Goal: Task Accomplishment & Management: Manage account settings

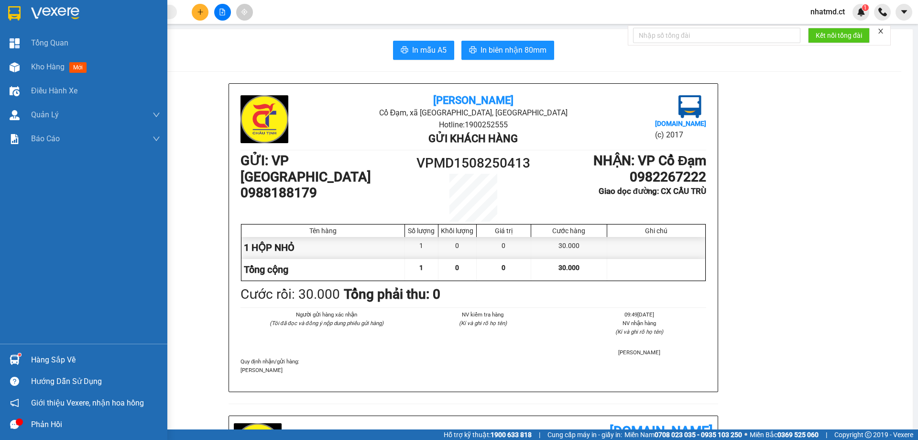
click at [57, 74] on div "Kho hàng mới" at bounding box center [95, 67] width 129 height 24
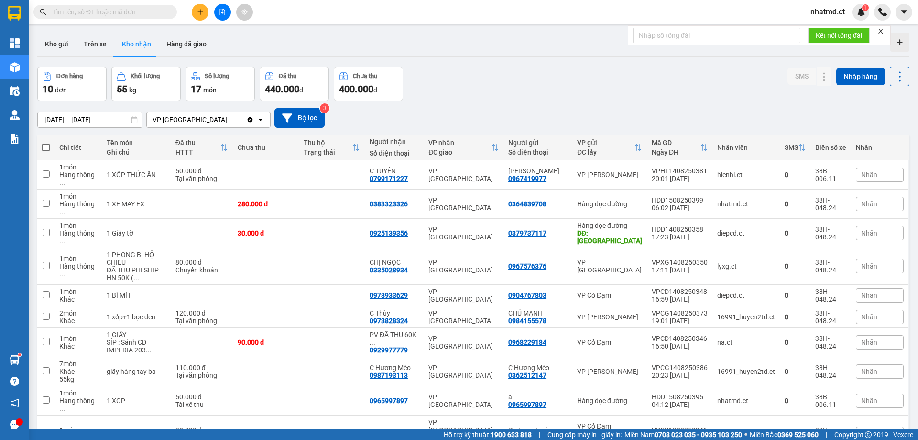
click at [121, 17] on input "text" at bounding box center [109, 12] width 113 height 11
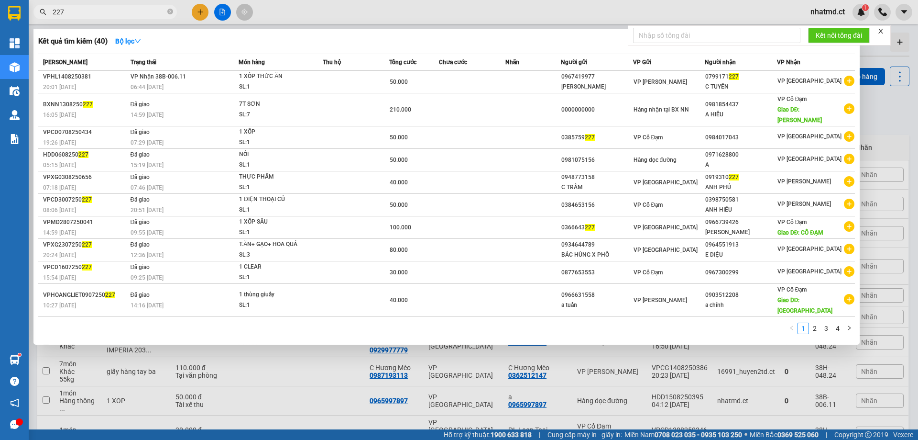
type input "227"
click at [639, 16] on div at bounding box center [459, 220] width 918 height 440
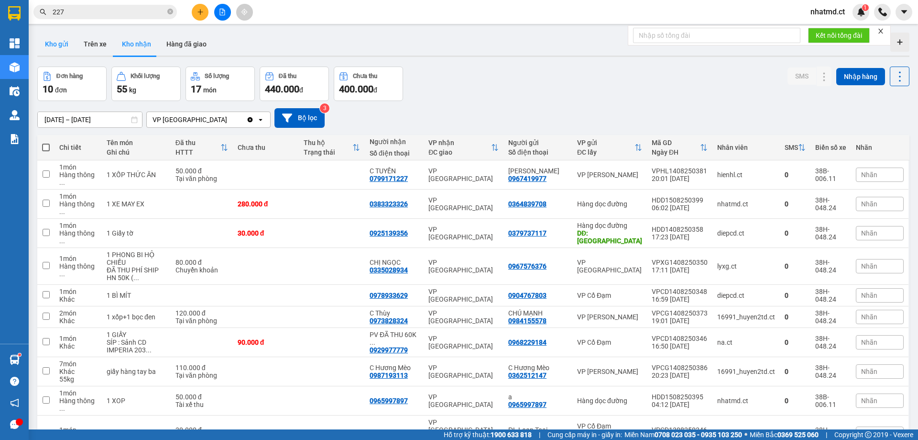
click at [51, 45] on button "Kho gửi" at bounding box center [56, 44] width 39 height 23
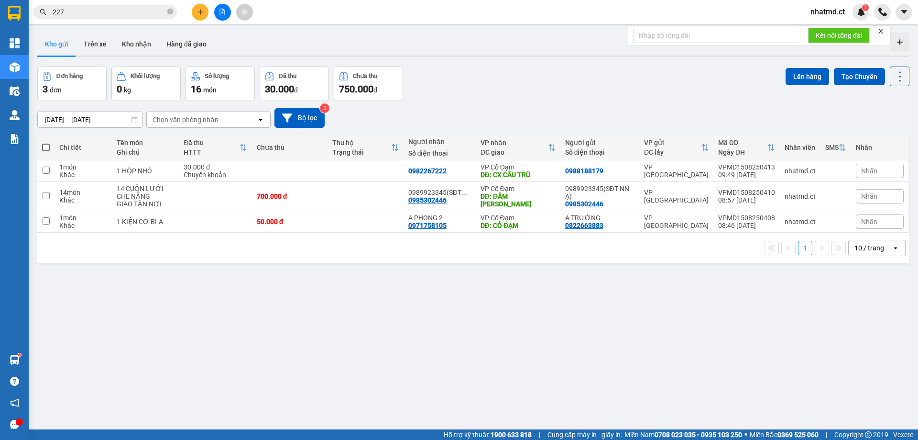
click at [680, 117] on div "[DATE] – [DATE] Press the down arrow key to interact with the calendar and sele…" at bounding box center [473, 118] width 873 height 20
click at [830, 175] on button at bounding box center [834, 171] width 13 height 17
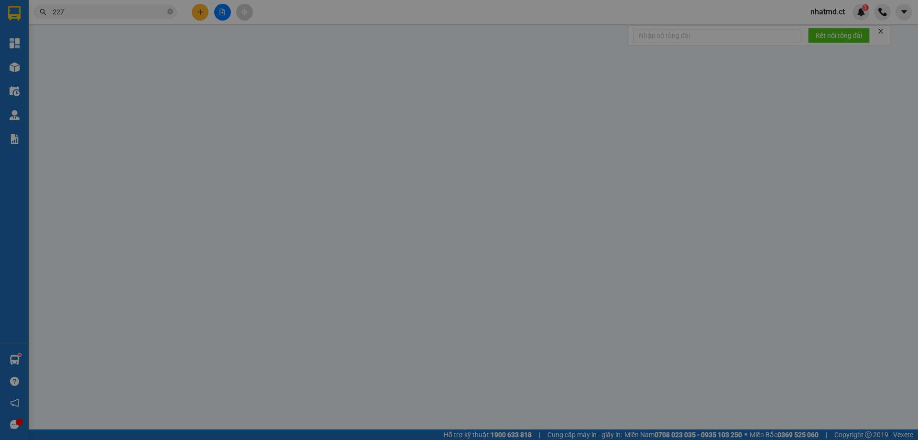
type input "0988188179"
type input "0982267222"
type input "CX CẦU TRÙ"
type input "30.000"
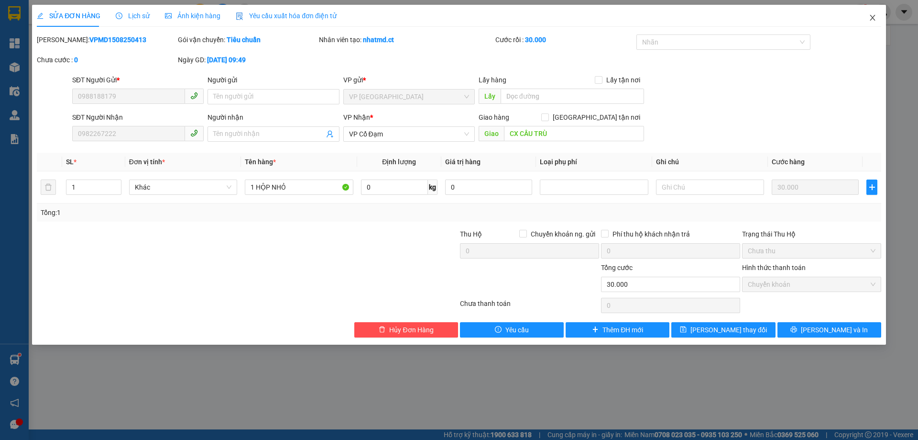
click at [871, 22] on span "Close" at bounding box center [873, 18] width 27 height 27
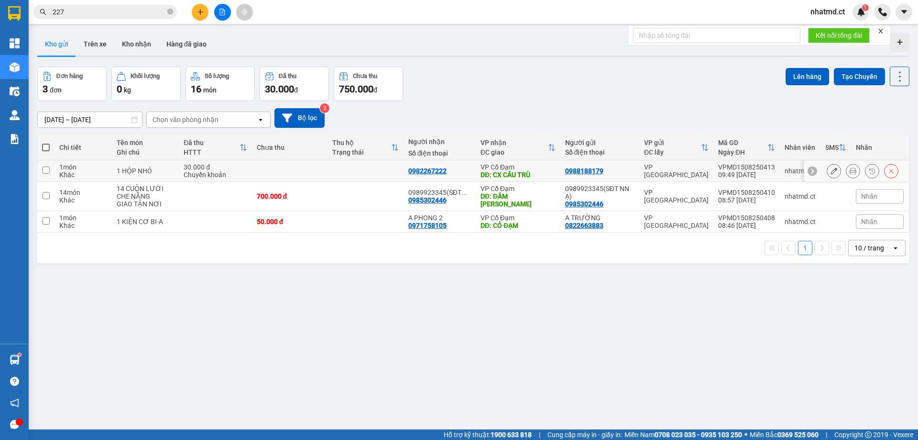
click at [536, 175] on div "DĐ: CX CẦU TRÙ" at bounding box center [518, 175] width 75 height 8
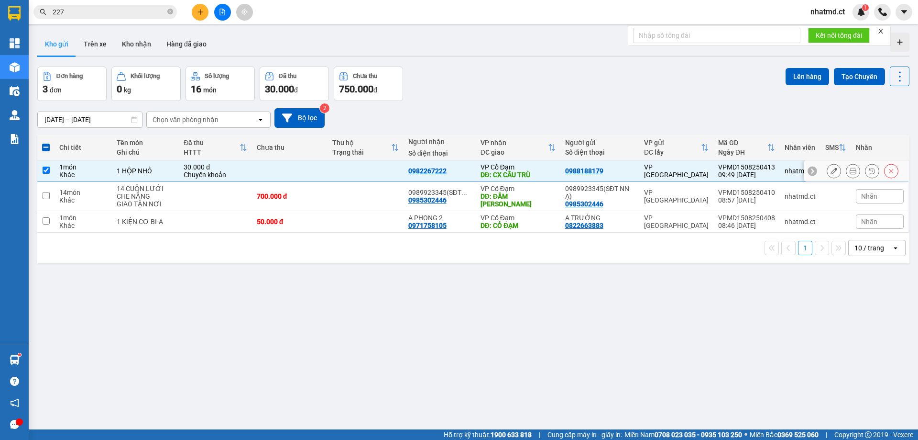
drag, startPoint x: 540, startPoint y: 173, endPoint x: 546, endPoint y: 211, distance: 38.3
click at [541, 173] on div "DĐ: CX CẦU TRÙ" at bounding box center [518, 175] width 75 height 8
checkbox input "false"
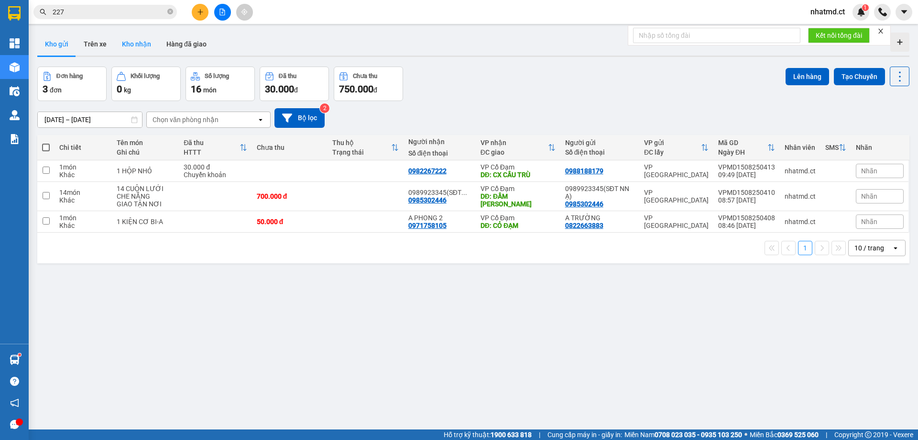
click at [130, 39] on button "Kho nhận" at bounding box center [136, 44] width 44 height 23
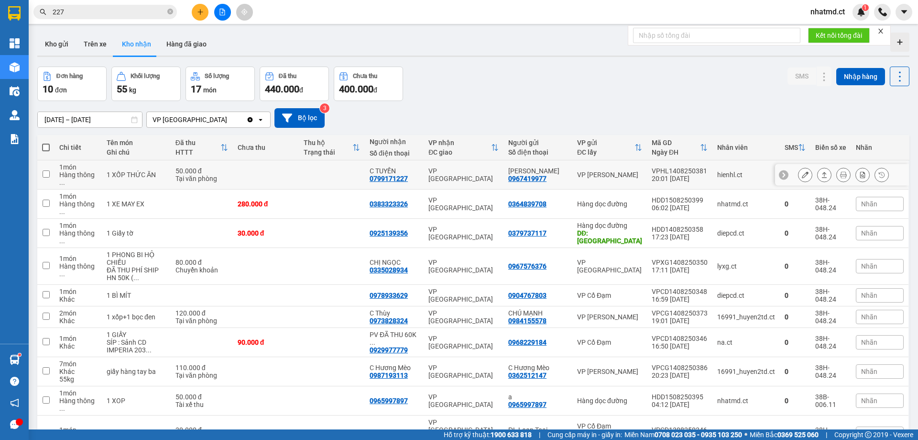
click at [327, 177] on td at bounding box center [332, 174] width 66 height 29
checkbox input "true"
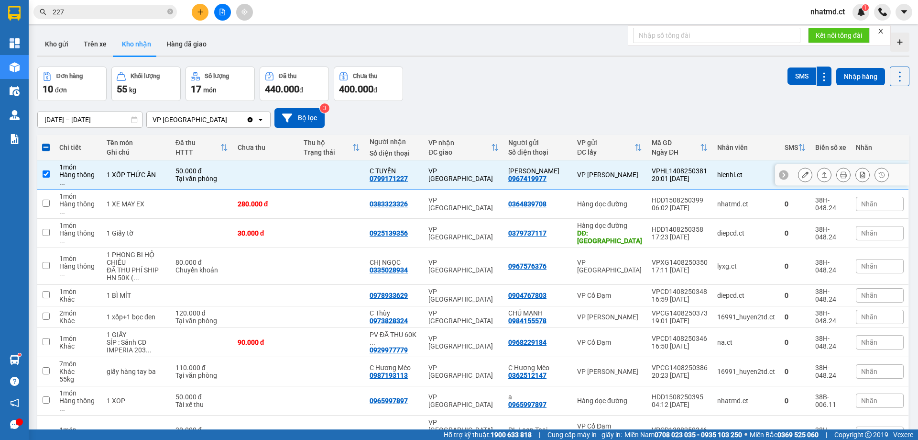
click at [802, 171] on icon at bounding box center [805, 174] width 7 height 7
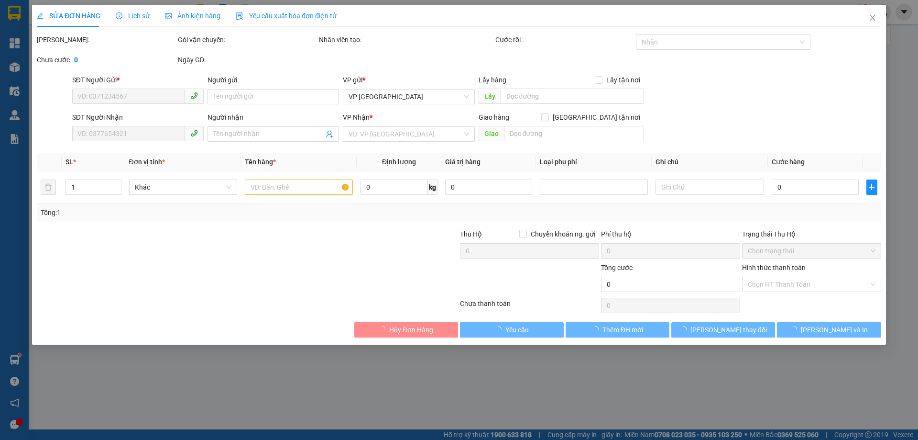
type input "0967419977"
type input "[PERSON_NAME]"
type input "0799171227"
type input "C TUYẾN"
type input "50.000"
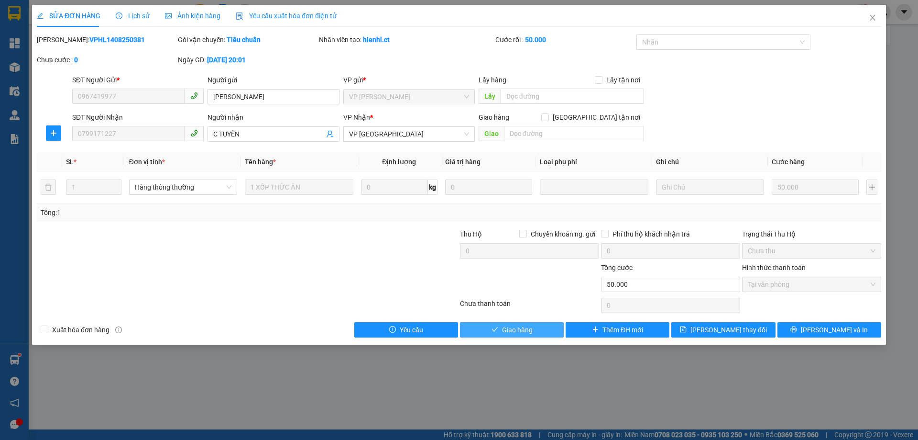
click at [521, 330] on span "Giao hàng" at bounding box center [517, 329] width 31 height 11
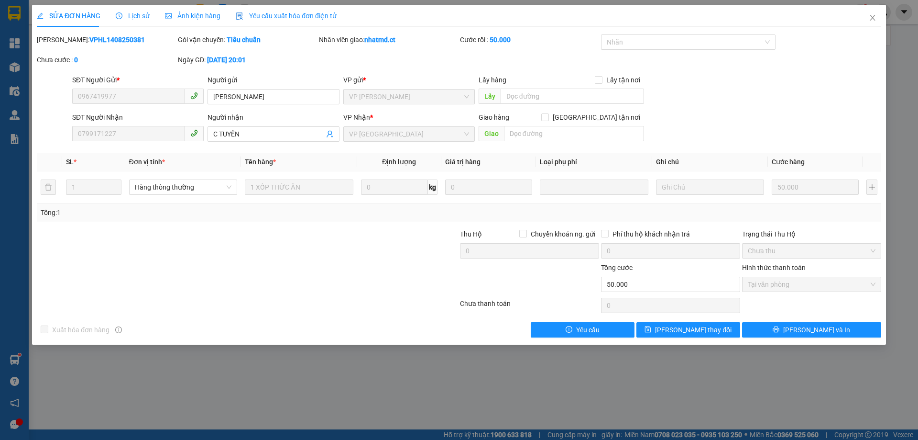
click at [129, 17] on span "Lịch sử" at bounding box center [133, 16] width 34 height 8
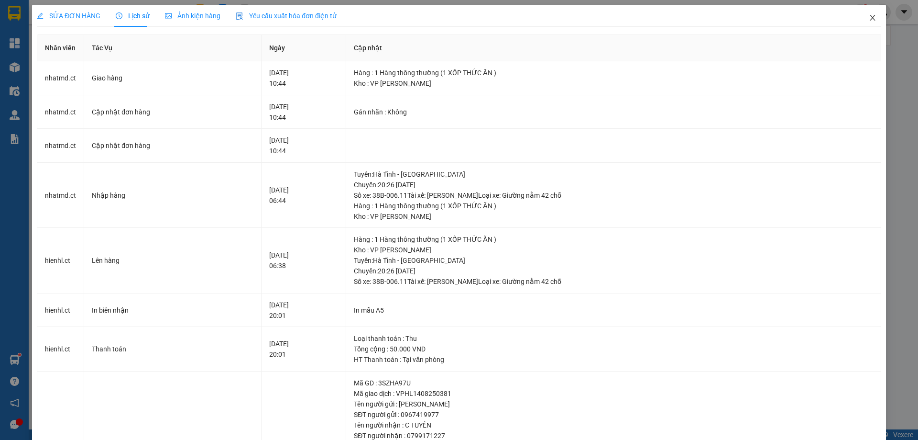
click at [869, 16] on icon "close" at bounding box center [873, 18] width 8 height 8
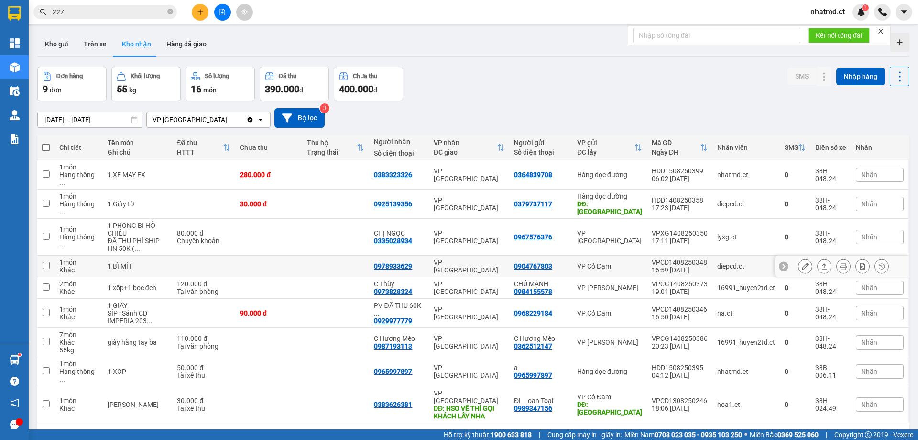
click at [303, 255] on td at bounding box center [335, 266] width 67 height 22
checkbox input "true"
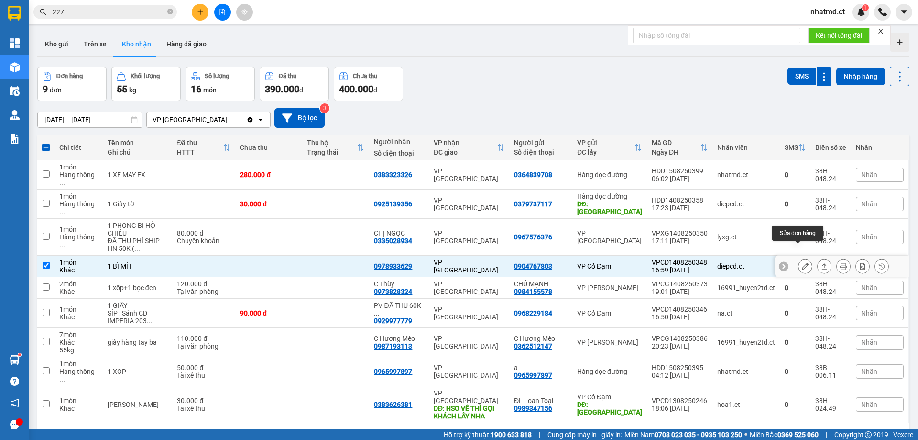
click at [802, 263] on icon at bounding box center [805, 266] width 7 height 7
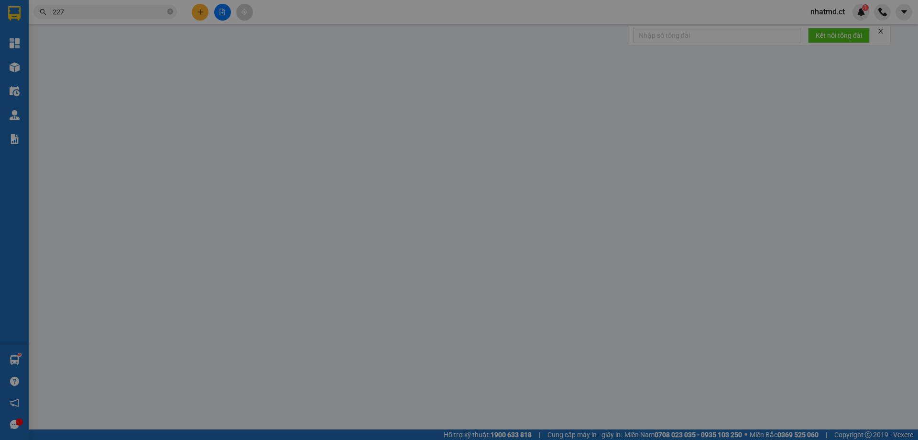
type input "0904767803"
type input "0978933629"
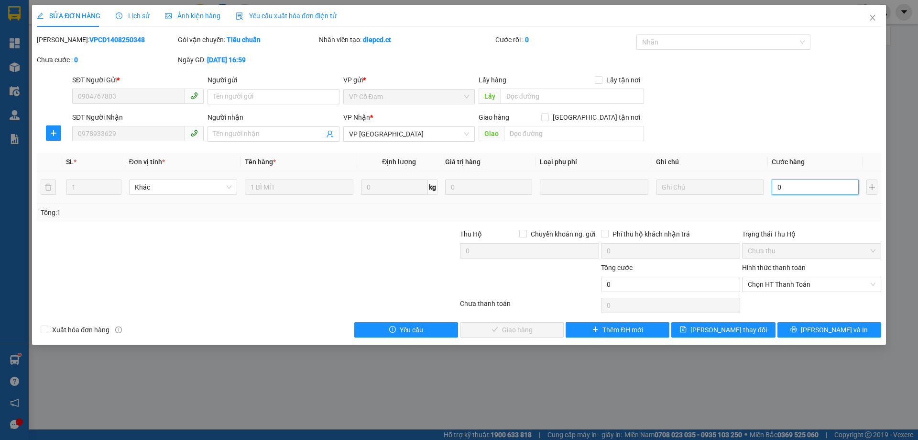
click at [799, 186] on input "0" at bounding box center [815, 186] width 87 height 15
type input "4"
type input "40"
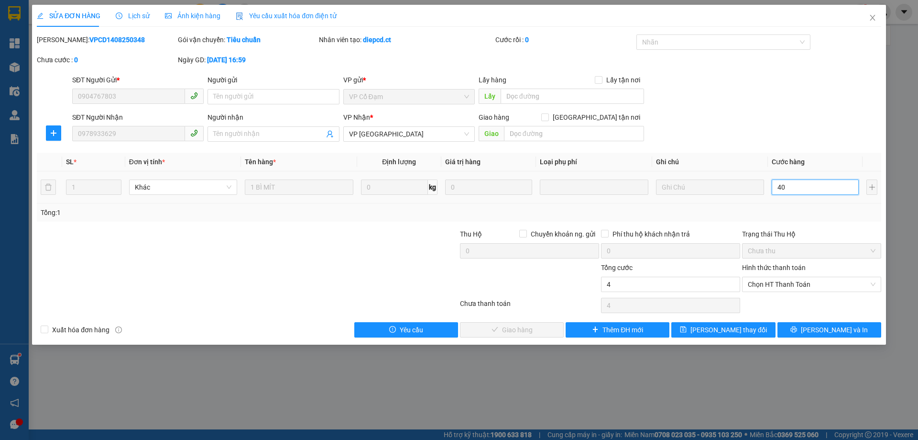
type input "40"
type input "40.000"
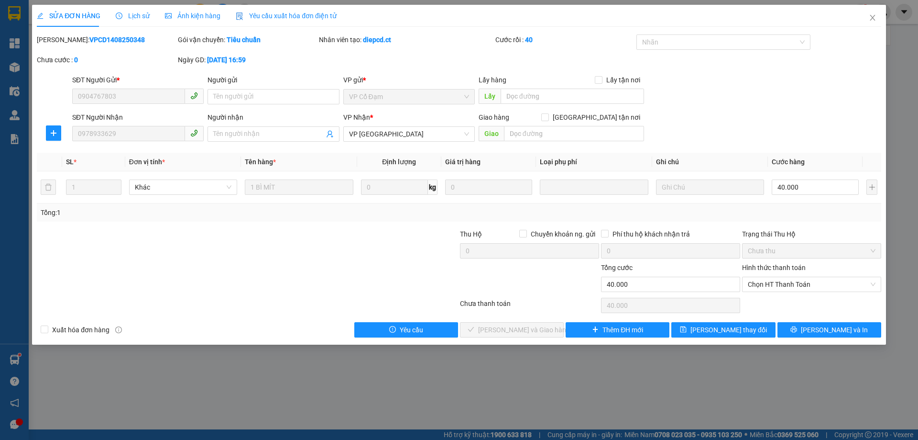
click at [793, 214] on div "Tổng: 1" at bounding box center [459, 212] width 837 height 11
click at [687, 328] on icon "save" at bounding box center [684, 329] width 6 height 6
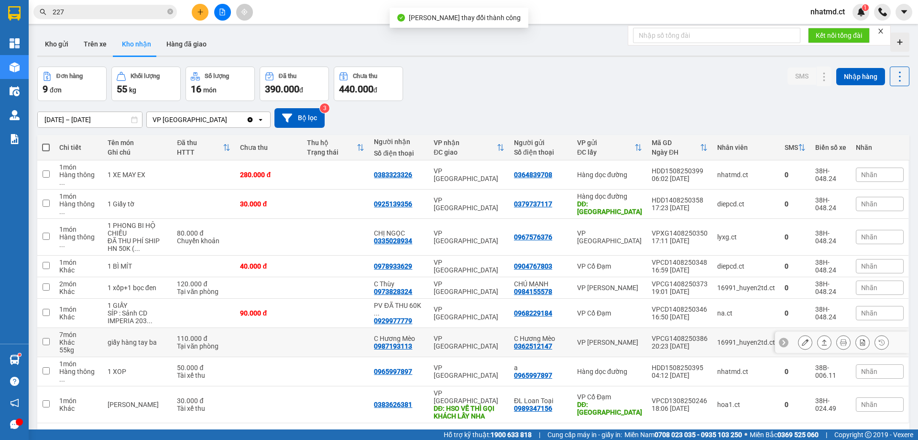
click at [255, 309] on div "90.000 đ" at bounding box center [268, 313] width 57 height 8
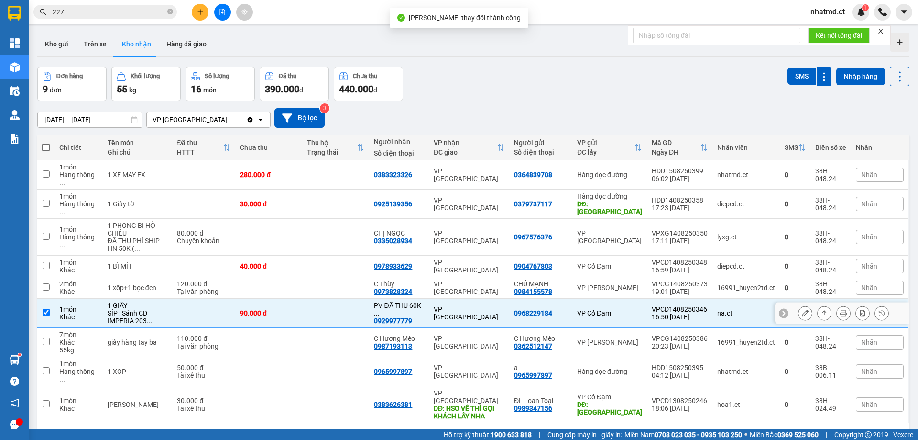
checkbox input "true"
click at [802, 305] on button at bounding box center [805, 313] width 13 height 17
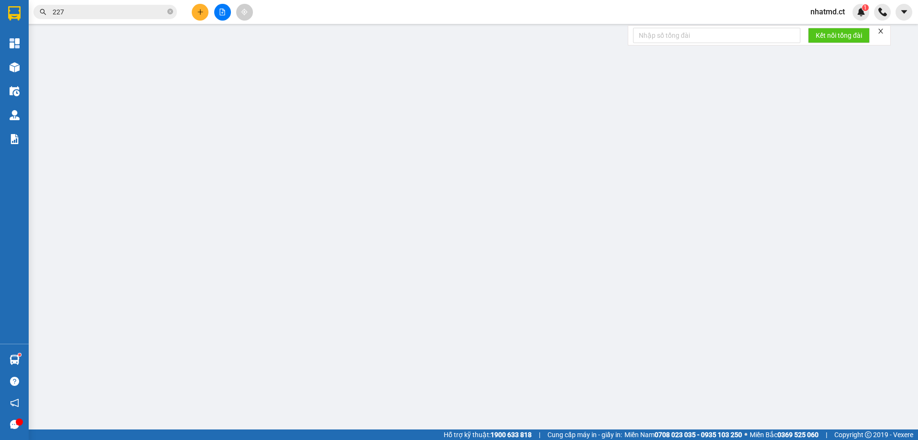
type input "0968229184"
type input "0929977779"
type input "PV ĐÃ THU 60K PHÍ SÍP - (SỊP MUỘN)"
type input "90.000"
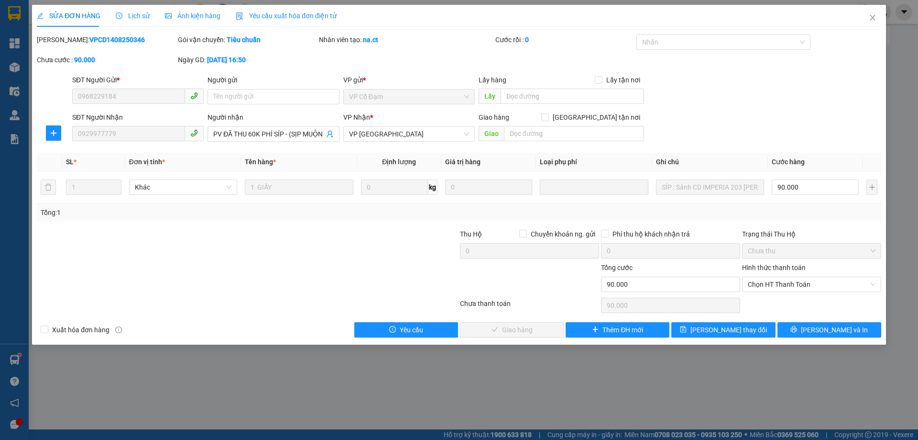
click at [135, 16] on span "Lịch sử" at bounding box center [133, 16] width 34 height 8
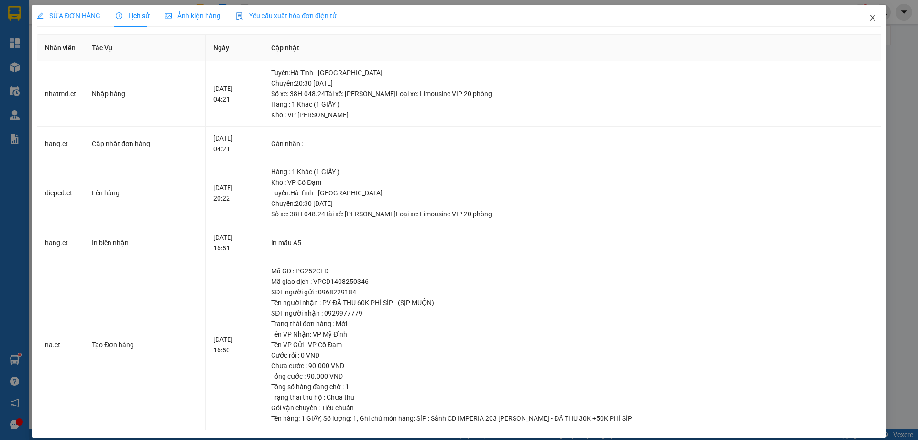
click at [870, 20] on icon "close" at bounding box center [872, 18] width 5 height 6
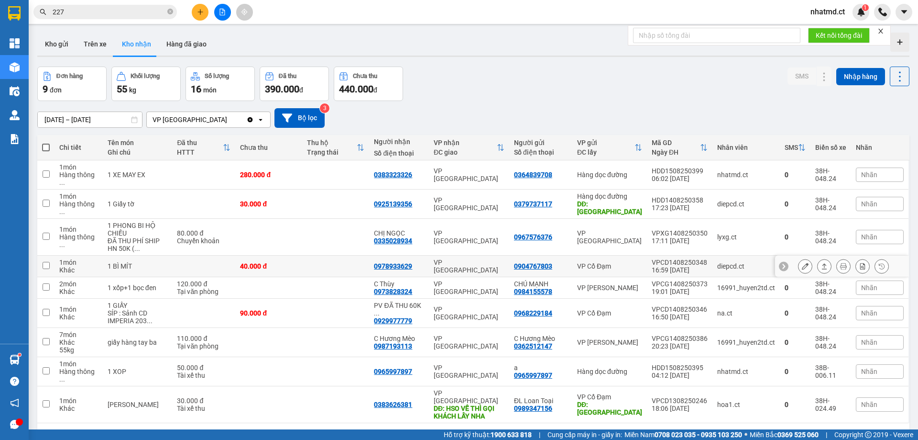
click at [242, 262] on div "40.000 đ" at bounding box center [268, 266] width 57 height 8
checkbox input "true"
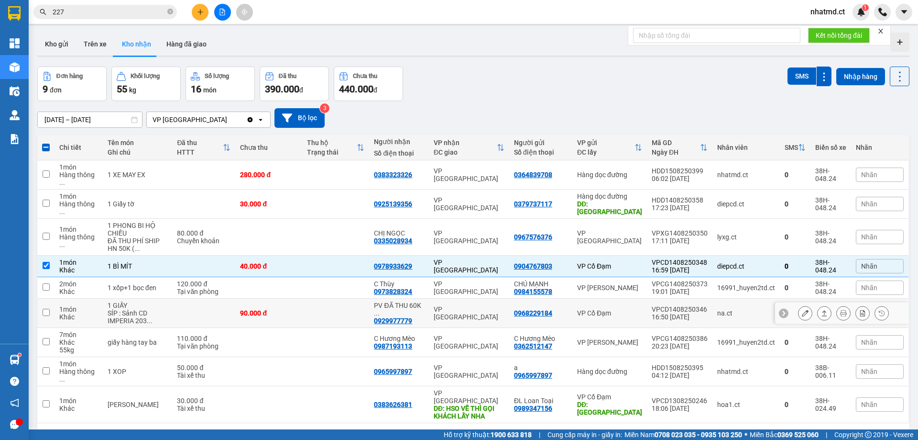
drag, startPoint x: 316, startPoint y: 290, endPoint x: 328, endPoint y: 272, distance: 21.9
click at [317, 299] on td at bounding box center [335, 313] width 67 height 29
checkbox input "true"
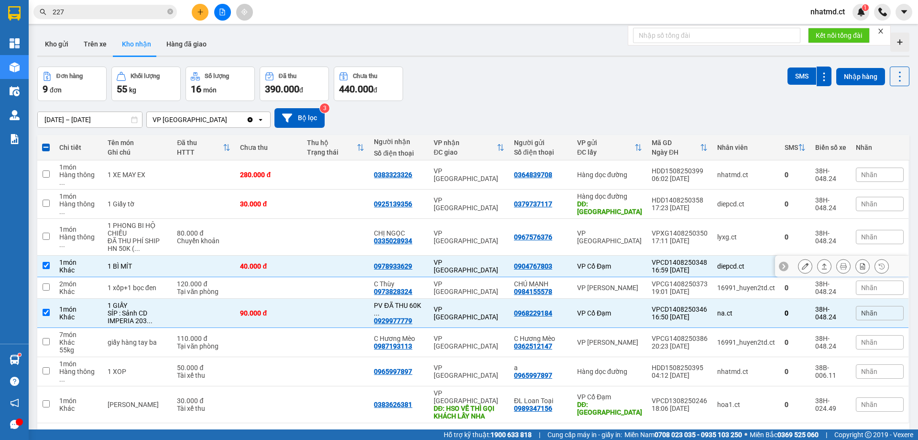
click at [334, 255] on td at bounding box center [335, 266] width 67 height 22
checkbox input "false"
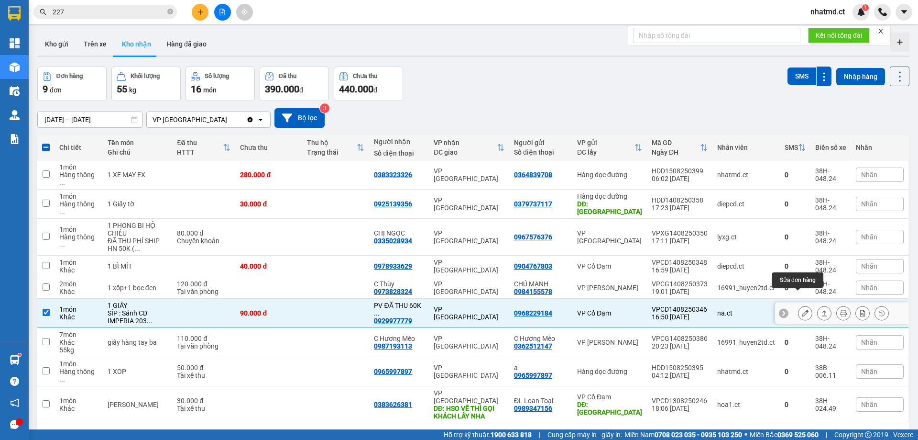
click at [802, 310] on icon at bounding box center [805, 313] width 7 height 7
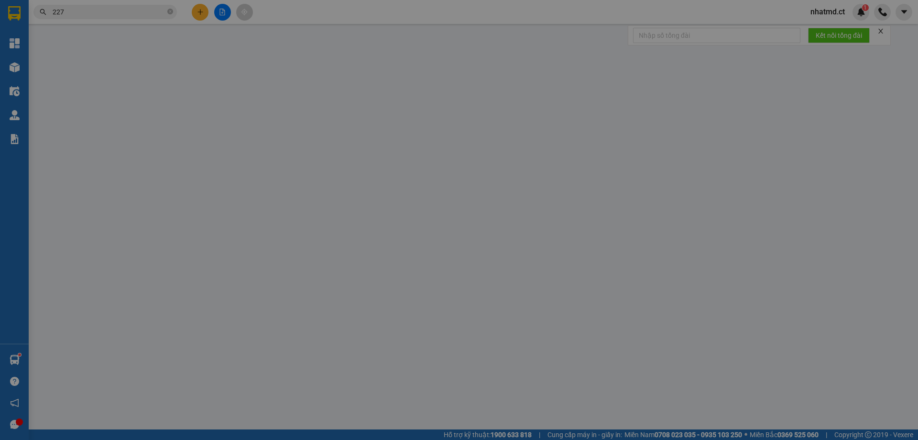
type input "0968229184"
type input "0929977779"
type input "PV ĐÃ THU 60K PHÍ SÍP - (SỊP MUỘN)"
type input "90.000"
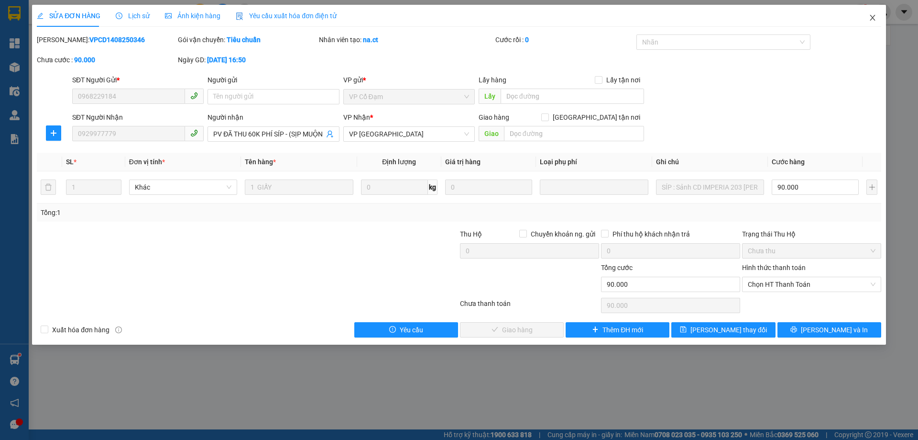
click at [870, 18] on icon "close" at bounding box center [873, 18] width 8 height 8
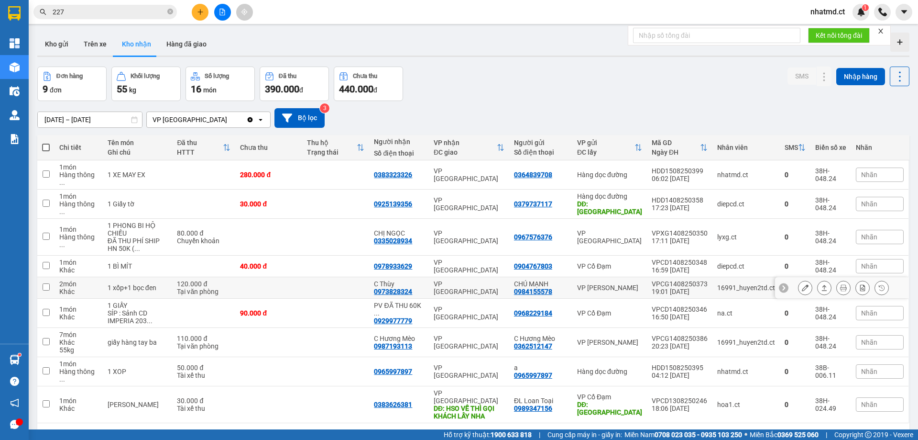
click at [302, 277] on td at bounding box center [335, 288] width 67 height 22
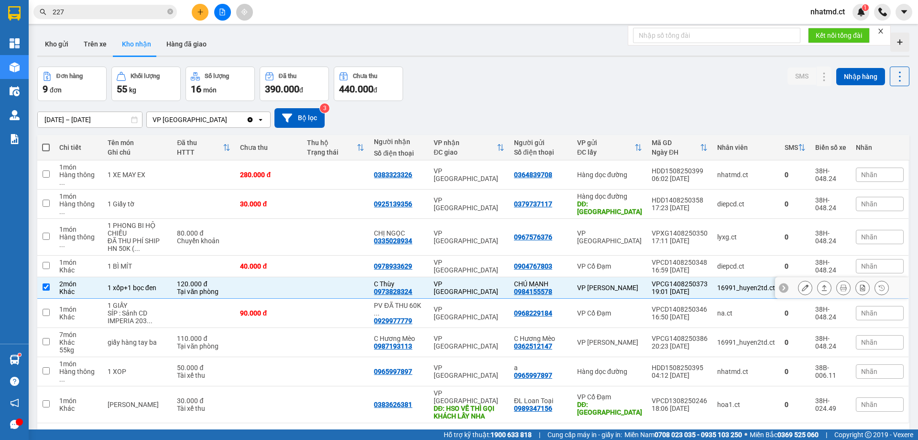
checkbox input "true"
click at [802, 284] on icon at bounding box center [805, 287] width 7 height 7
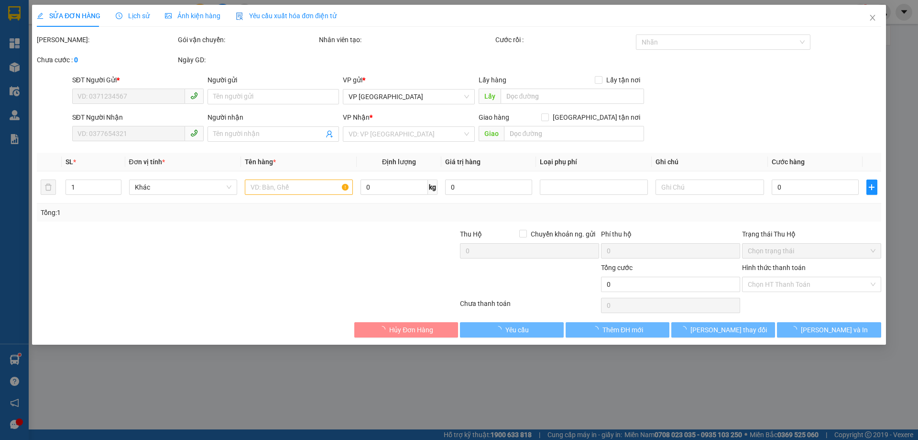
type input "0984155578"
type input "CHÚ MẠNH"
type input "0973828324"
type input "C Thùy"
type input "120.000"
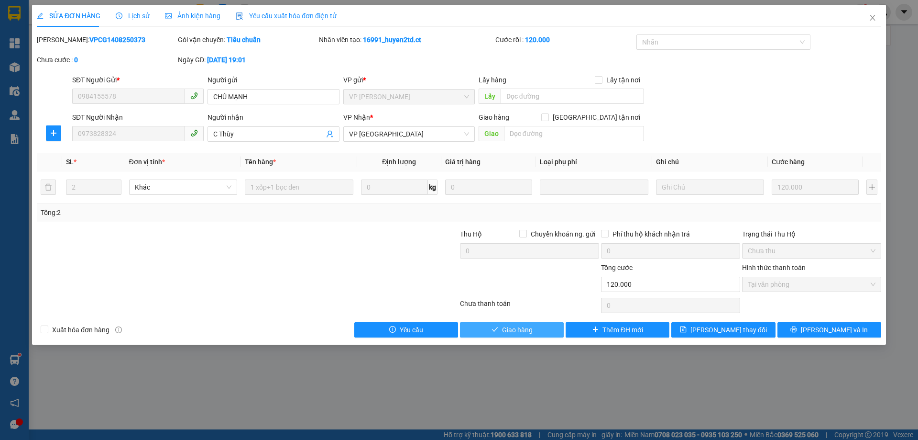
click at [496, 330] on icon "check" at bounding box center [495, 329] width 6 height 5
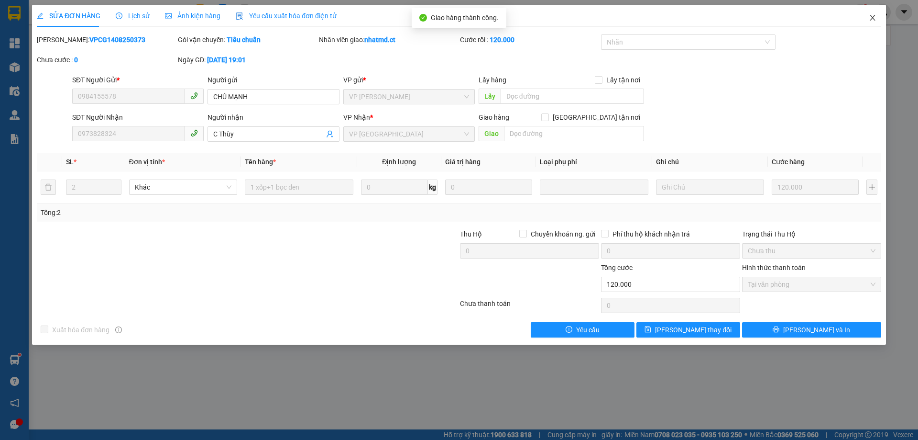
click at [875, 13] on span "Close" at bounding box center [873, 18] width 27 height 27
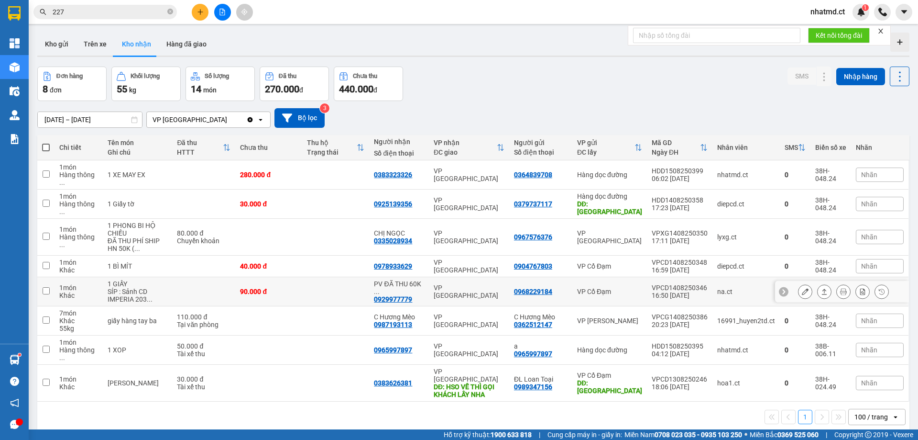
click at [422, 284] on td "PV ĐÃ THU 60K ... 0929977779" at bounding box center [399, 291] width 60 height 29
checkbox input "true"
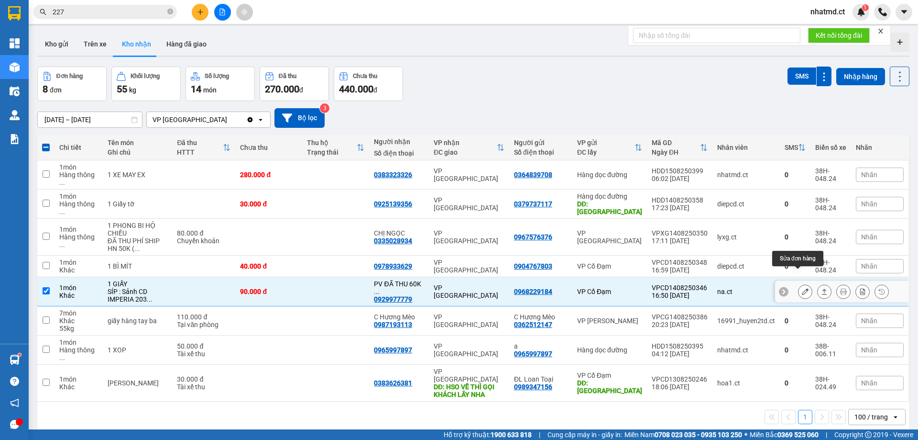
click at [799, 283] on button at bounding box center [805, 291] width 13 height 17
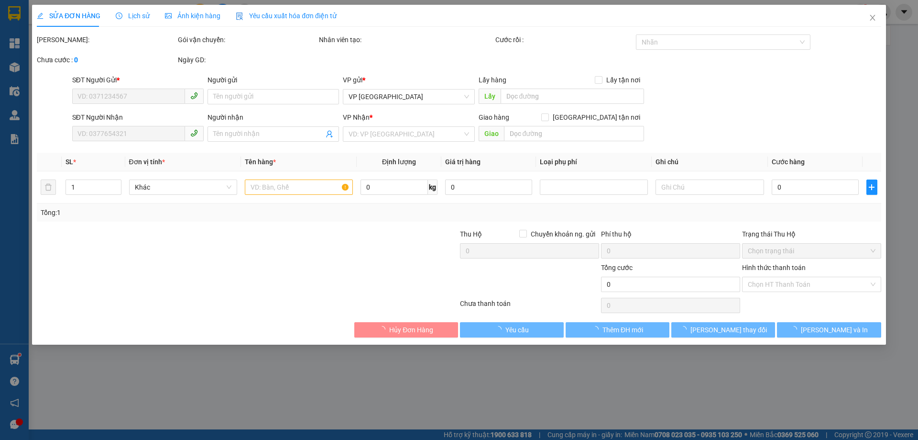
type input "0968229184"
type input "0929977779"
type input "PV ĐÃ THU 60K PHÍ SÍP - (SỊP MUỘN)"
type input "90.000"
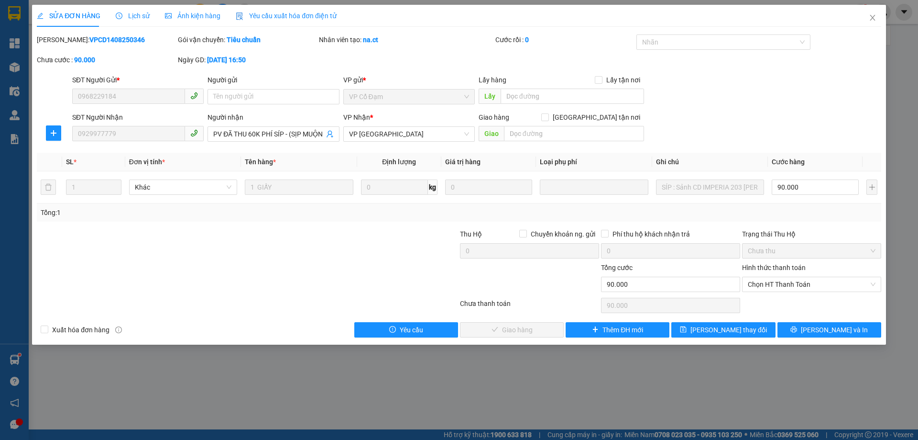
click at [124, 19] on span "Lịch sử" at bounding box center [133, 16] width 34 height 8
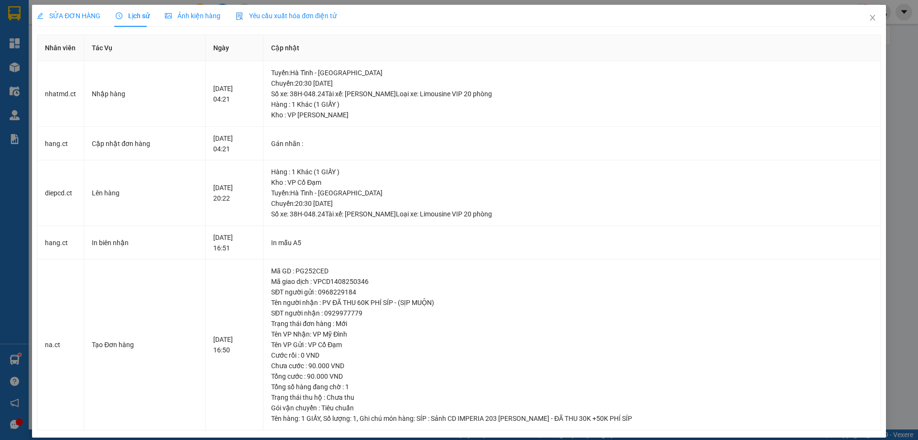
click at [82, 19] on span "SỬA ĐƠN HÀNG" at bounding box center [69, 16] width 64 height 8
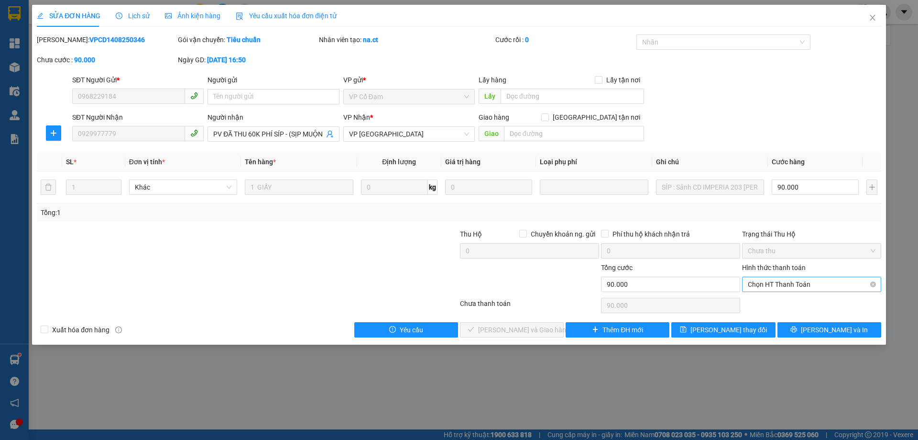
click at [784, 280] on span "Chọn HT Thanh Toán" at bounding box center [812, 284] width 128 height 14
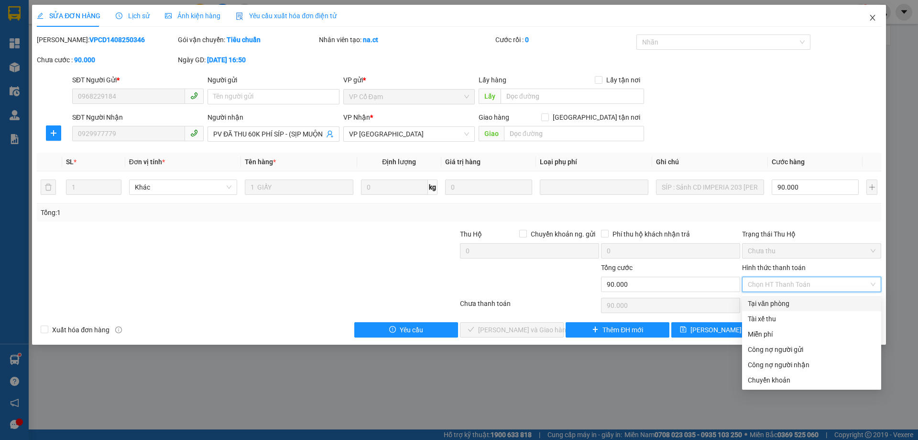
click at [870, 19] on icon "close" at bounding box center [873, 18] width 8 height 8
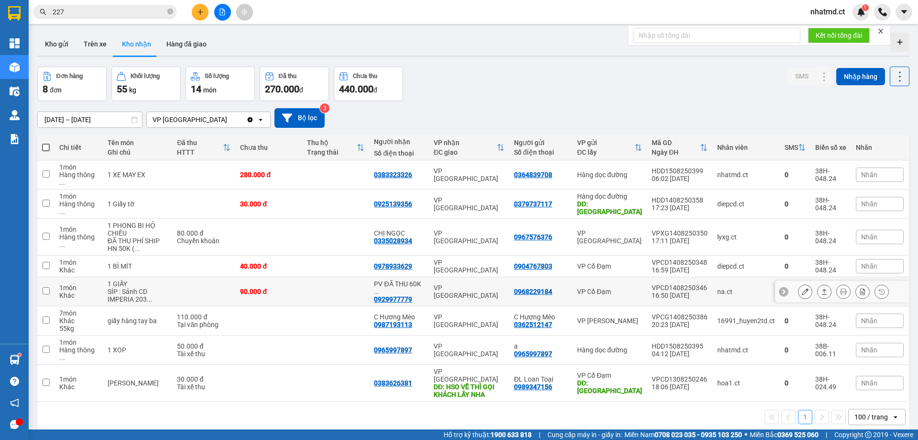
click at [351, 277] on td at bounding box center [335, 291] width 67 height 29
checkbox input "true"
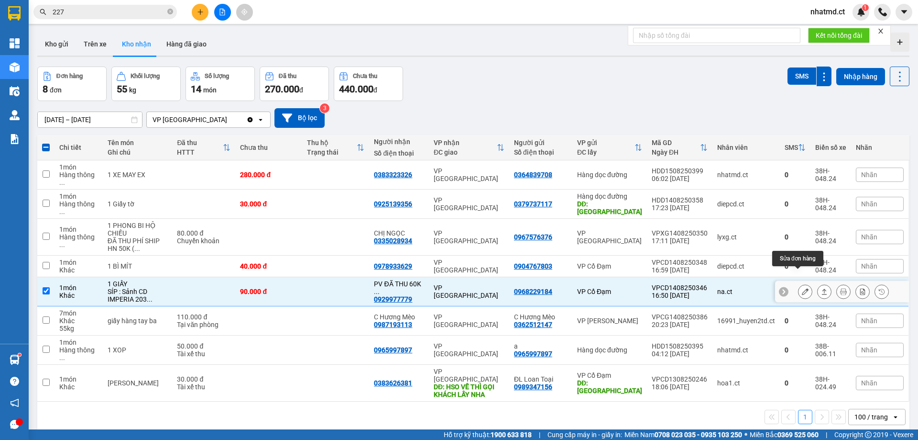
click at [799, 283] on button at bounding box center [805, 291] width 13 height 17
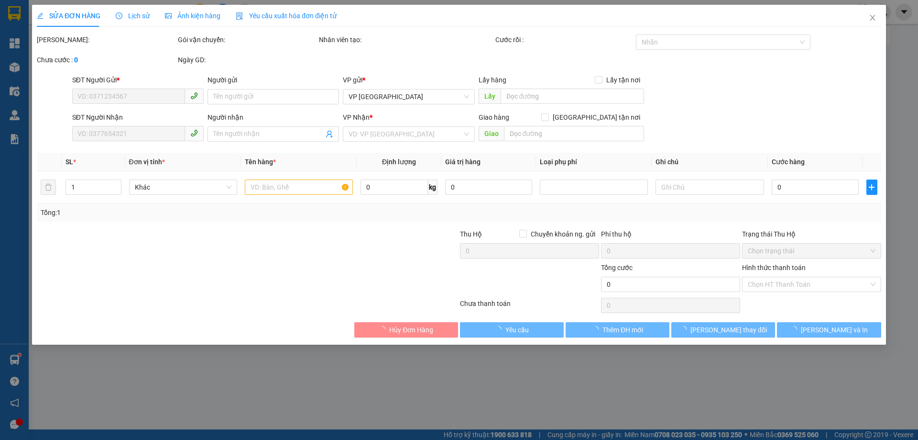
type input "0968229184"
type input "0929977779"
type input "PV ĐÃ THU 60K PHÍ SÍP - (SỊP MUỘN)"
type input "90.000"
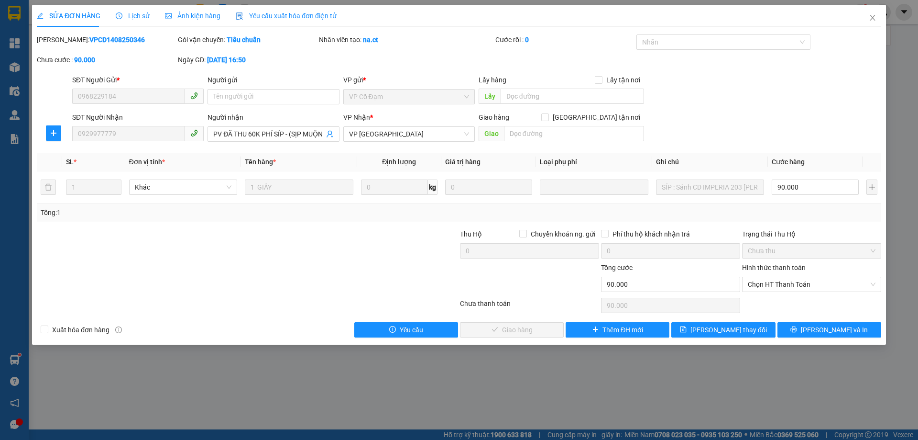
click at [138, 21] on div "Lịch sử" at bounding box center [133, 16] width 34 height 22
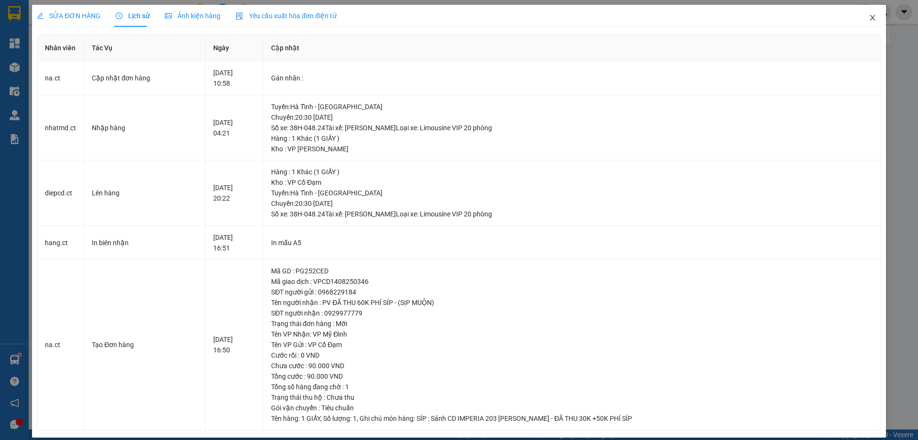
click at [871, 19] on span "Close" at bounding box center [873, 18] width 27 height 27
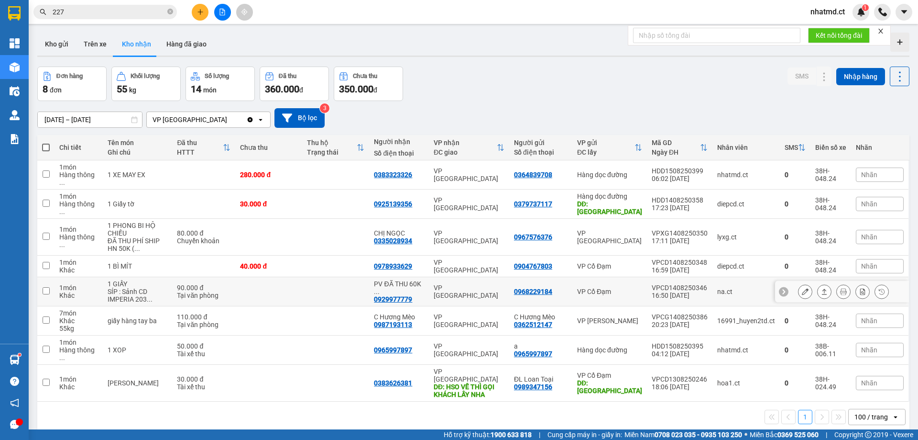
click at [259, 285] on td at bounding box center [268, 291] width 67 height 29
checkbox input "true"
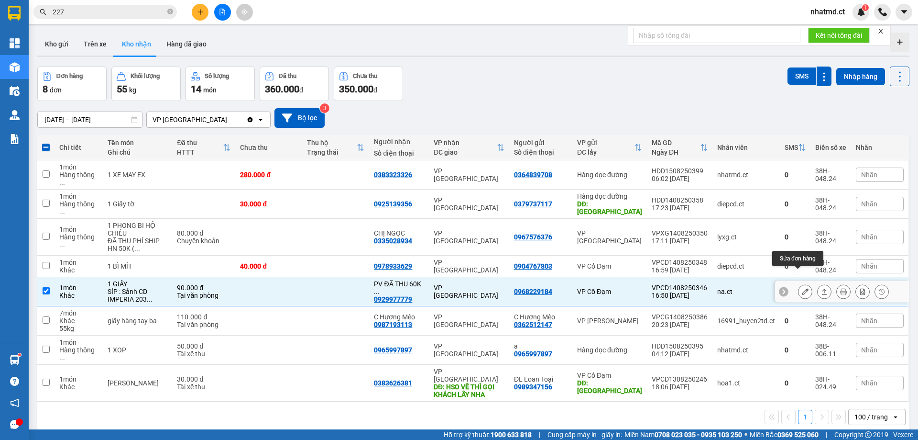
click at [802, 288] on icon at bounding box center [805, 291] width 7 height 7
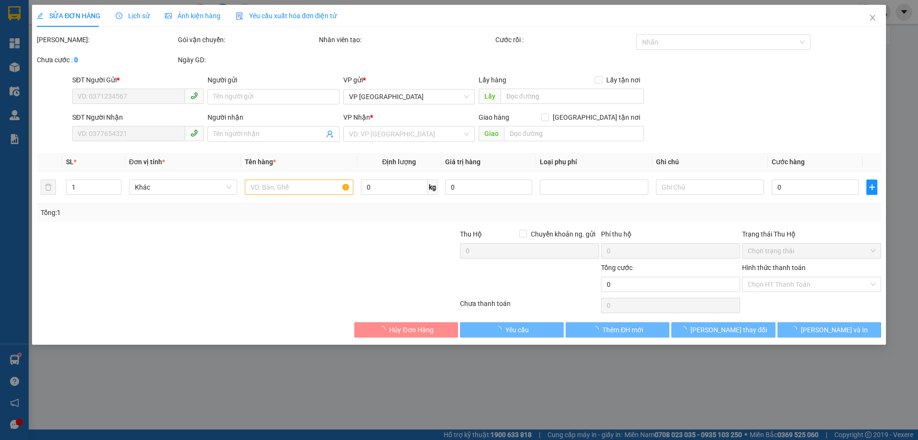
type input "0968229184"
type input "0929977779"
type input "PV ĐÃ THU 60K PHÍ SÍP - (SỊP MUỘN)"
type input "90.000"
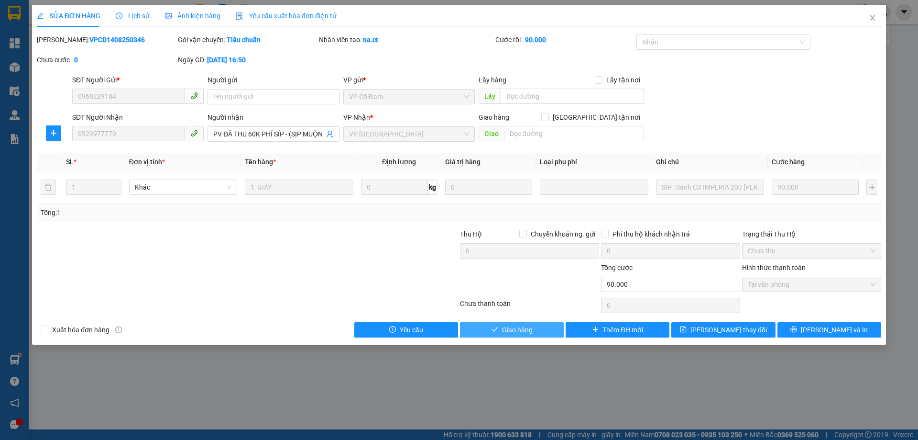
click at [530, 331] on span "Giao hàng" at bounding box center [517, 329] width 31 height 11
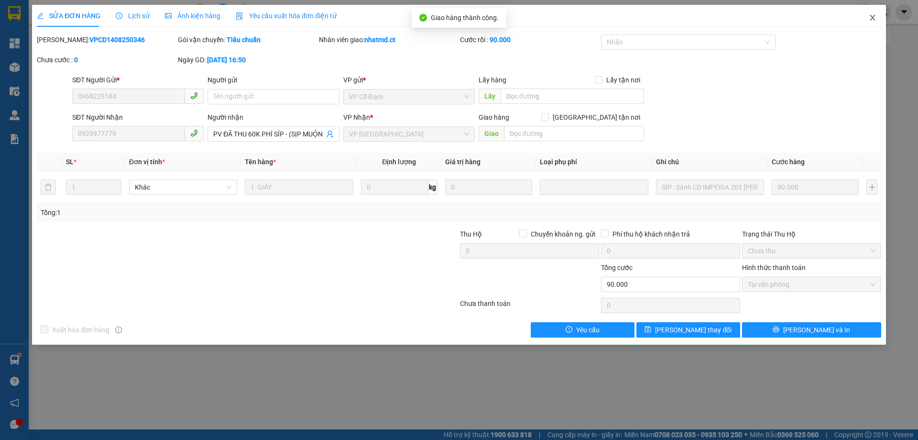
click at [873, 22] on icon "close" at bounding box center [873, 18] width 8 height 8
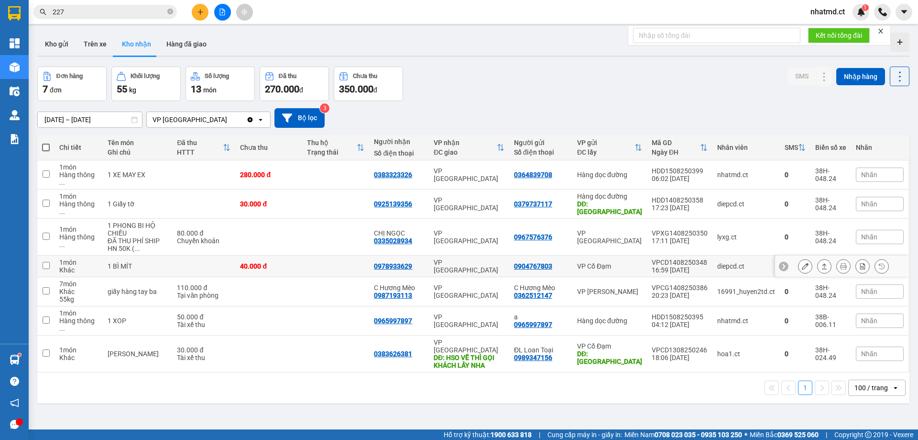
click at [296, 255] on td "40.000 đ" at bounding box center [268, 266] width 67 height 22
checkbox input "true"
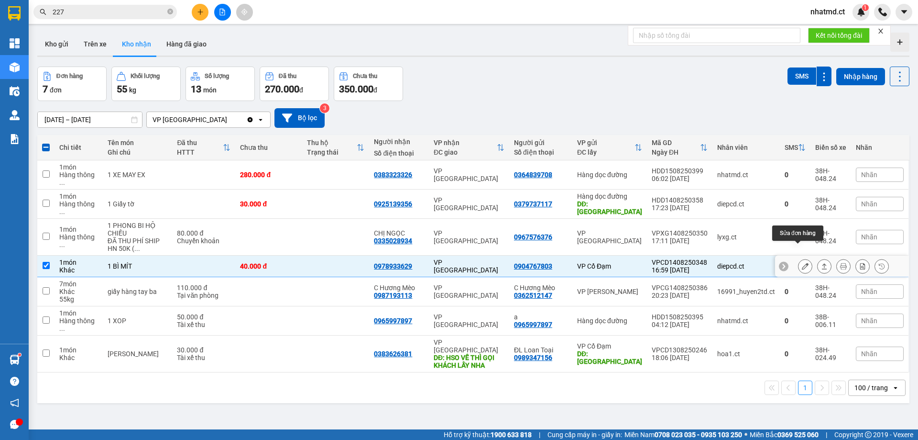
click at [802, 263] on icon at bounding box center [805, 266] width 7 height 7
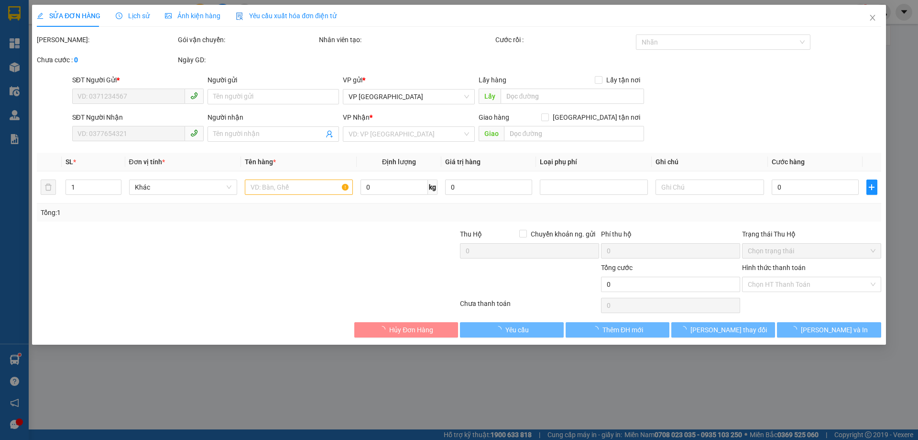
type input "0904767803"
type input "0978933629"
type input "40.000"
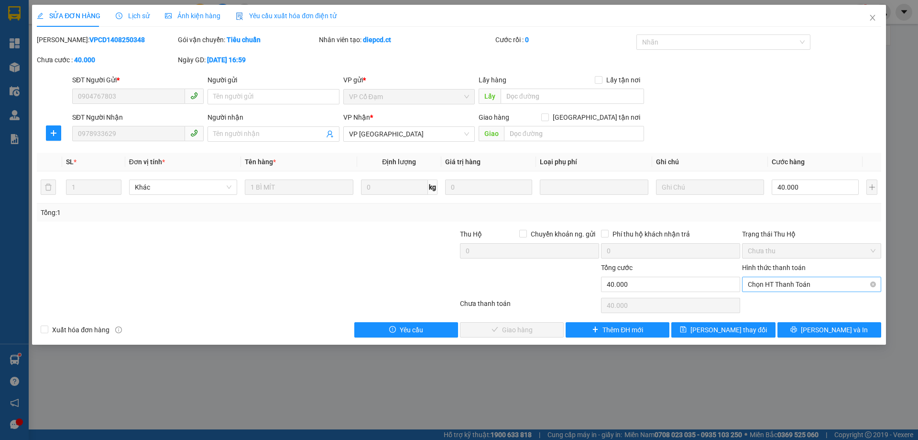
click at [778, 284] on span "Chọn HT Thanh Toán" at bounding box center [812, 284] width 128 height 14
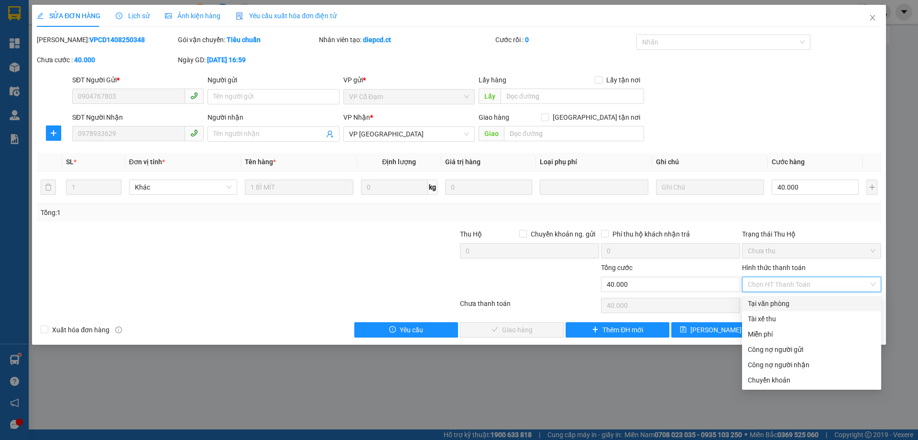
click at [767, 297] on div "Tại văn phòng" at bounding box center [811, 303] width 139 height 15
type input "0"
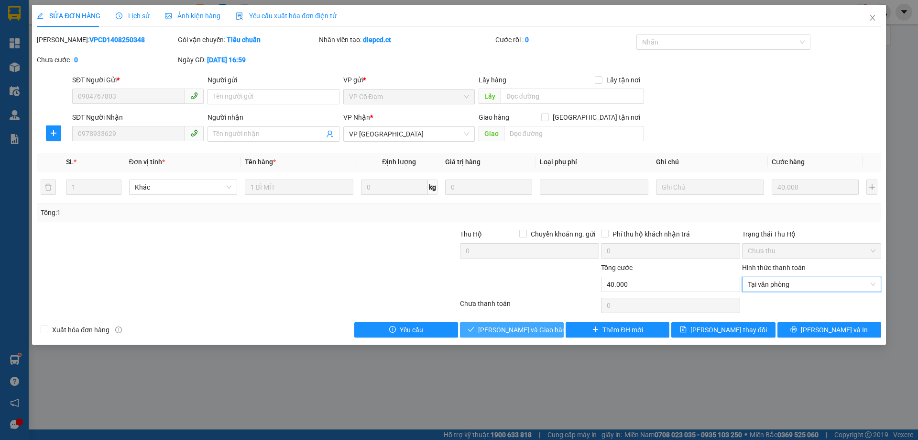
click at [541, 331] on span "[PERSON_NAME] và Giao hàng" at bounding box center [524, 329] width 92 height 11
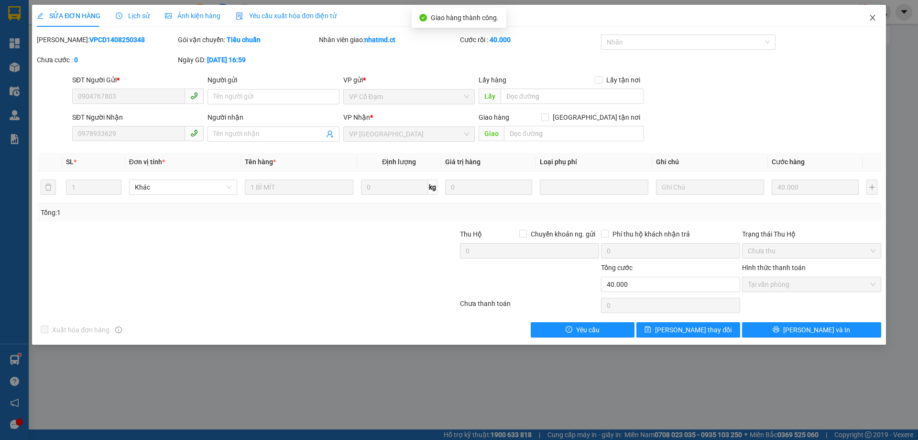
click at [877, 23] on span "Close" at bounding box center [873, 18] width 27 height 27
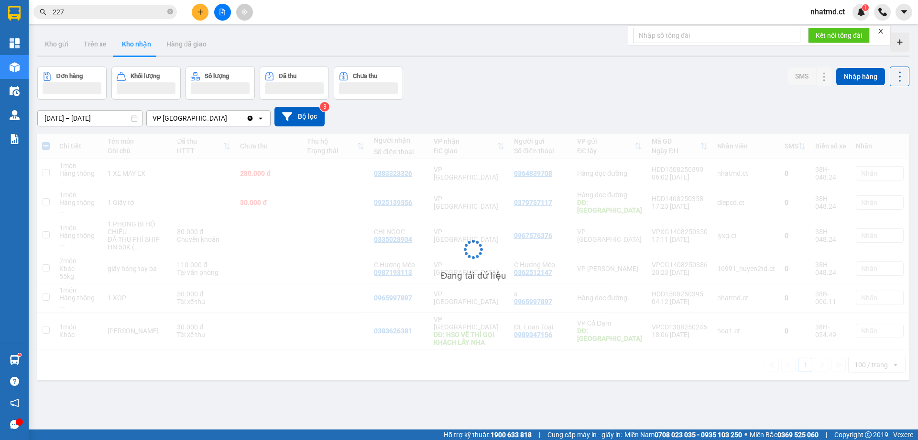
click at [877, 23] on div "Kết quả tìm kiếm ( 40 ) Bộ lọc Mã ĐH Trạng thái Món hàng Thu hộ Tổng cước Chưa …" at bounding box center [459, 12] width 918 height 24
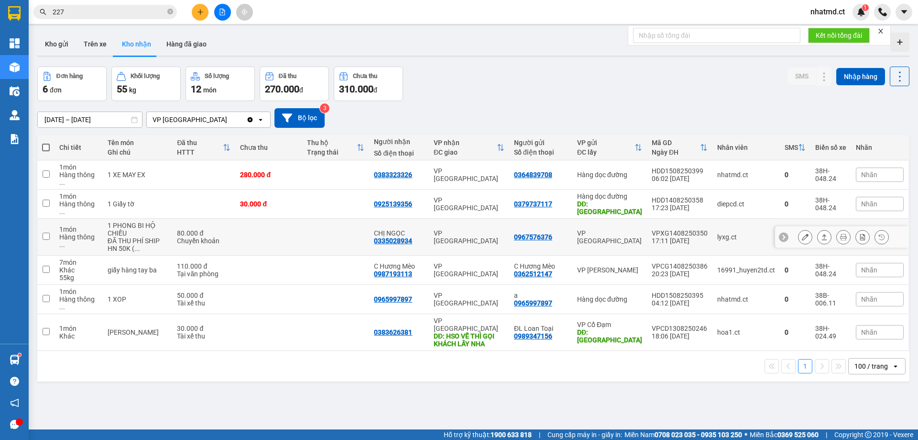
click at [238, 219] on td at bounding box center [268, 237] width 67 height 37
checkbox input "true"
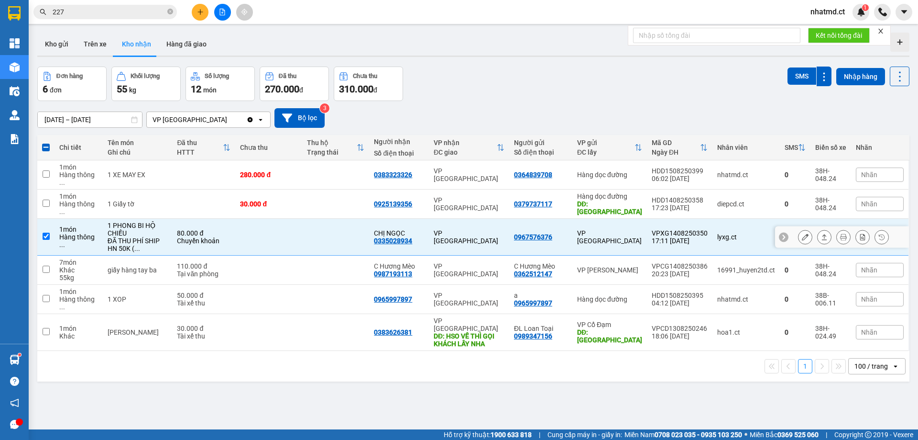
click at [802, 233] on icon at bounding box center [805, 236] width 7 height 7
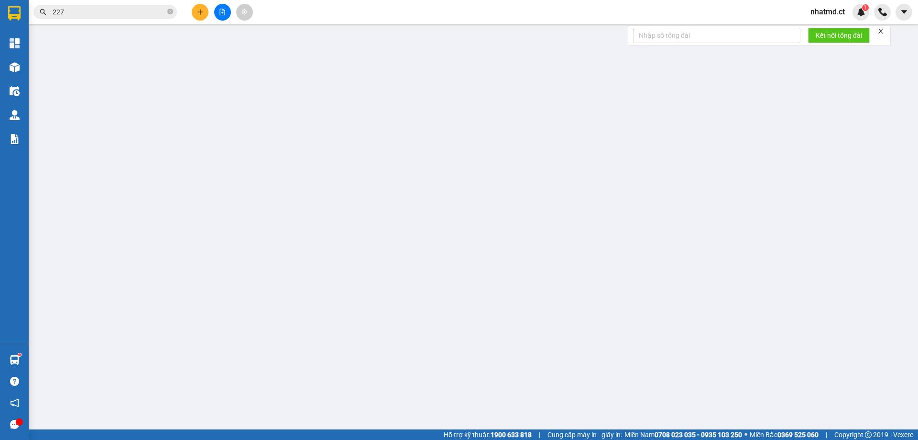
type input "0967576376"
type input "0335028934"
type input "CHỊ NGỌC"
type input "80.000"
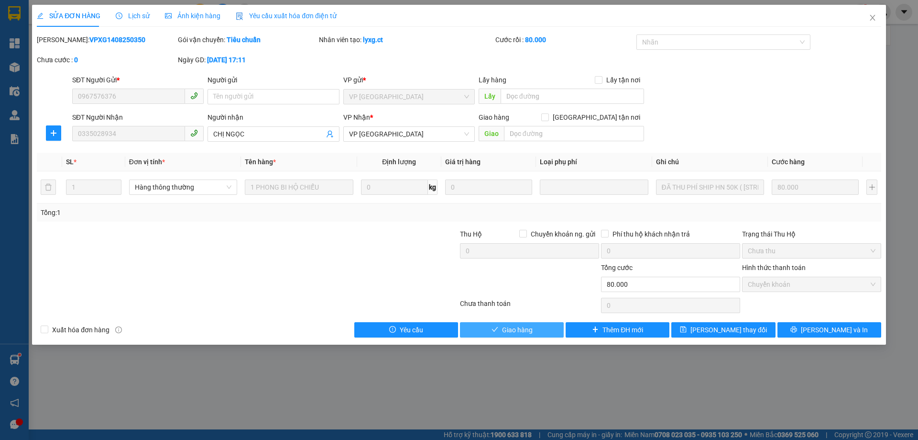
click at [517, 333] on span "Giao hàng" at bounding box center [517, 329] width 31 height 11
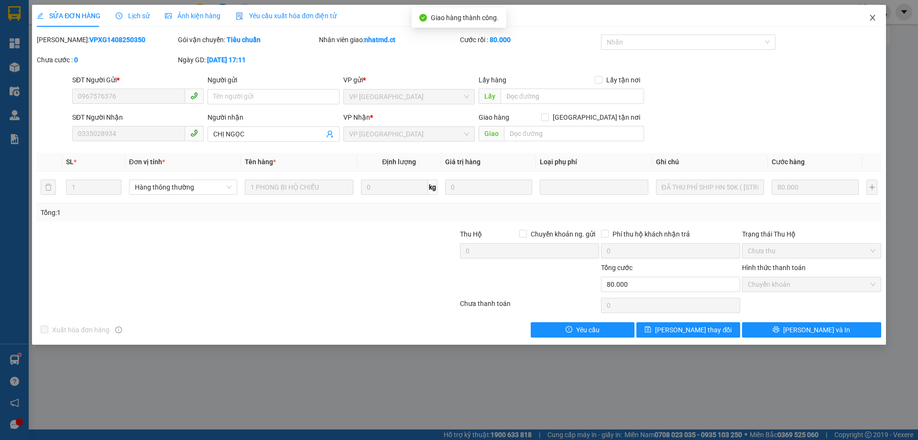
click at [874, 21] on icon "close" at bounding box center [873, 18] width 8 height 8
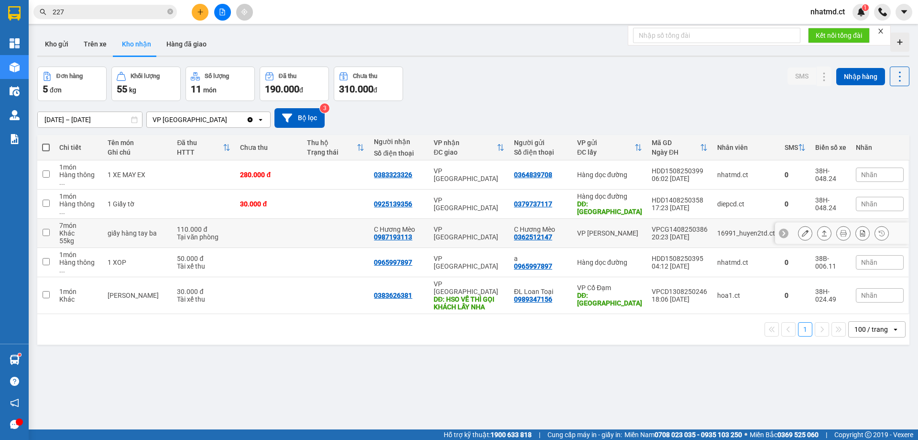
drag, startPoint x: 271, startPoint y: 220, endPoint x: 513, endPoint y: 221, distance: 242.1
click at [271, 221] on td at bounding box center [268, 233] width 67 height 29
checkbox input "true"
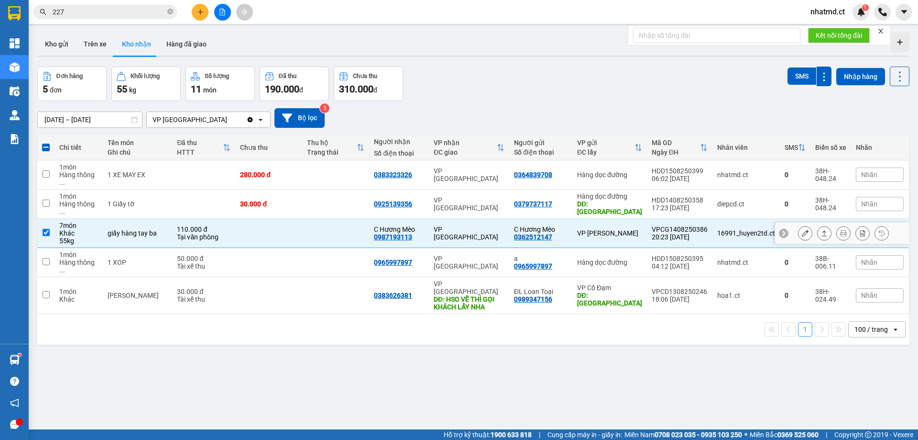
click at [802, 230] on icon at bounding box center [805, 233] width 7 height 7
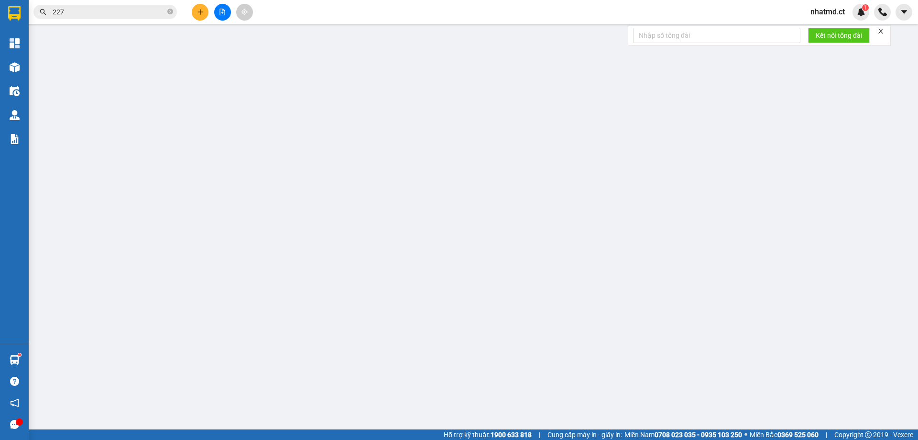
type input "0362512147"
type input "C Hương Mèo"
type input "0987193113"
type input "C Hương Mèo"
type input "110.000"
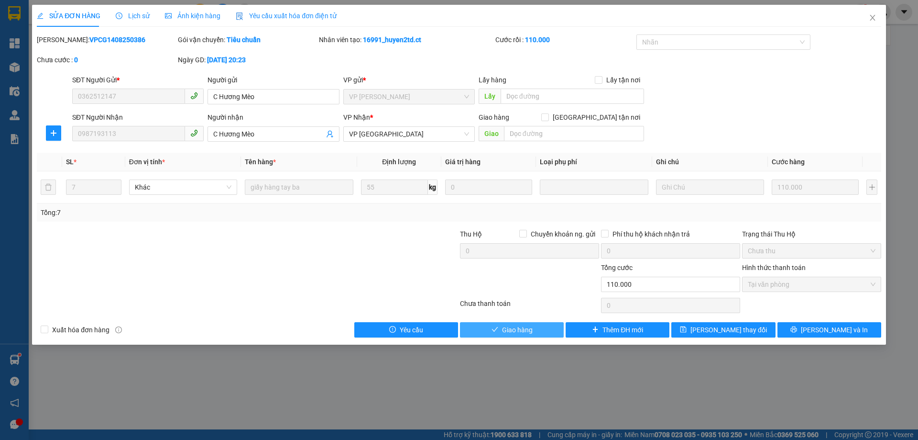
click at [487, 331] on button "Giao hàng" at bounding box center [512, 329] width 104 height 15
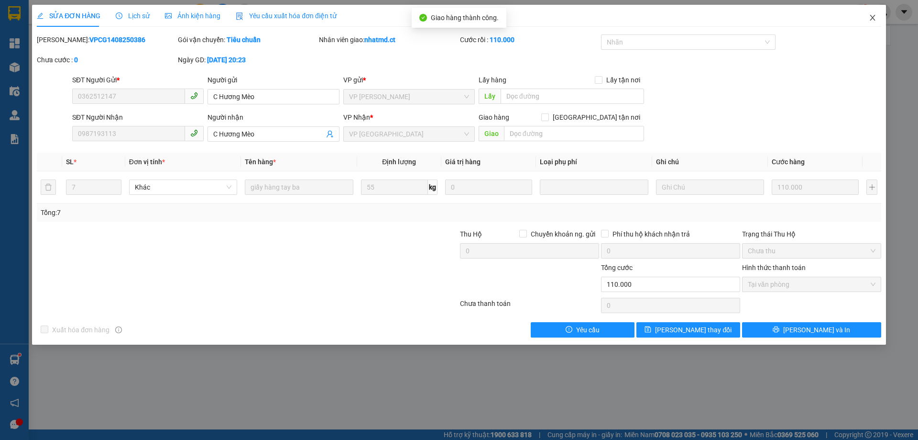
click at [874, 22] on icon "close" at bounding box center [873, 18] width 8 height 8
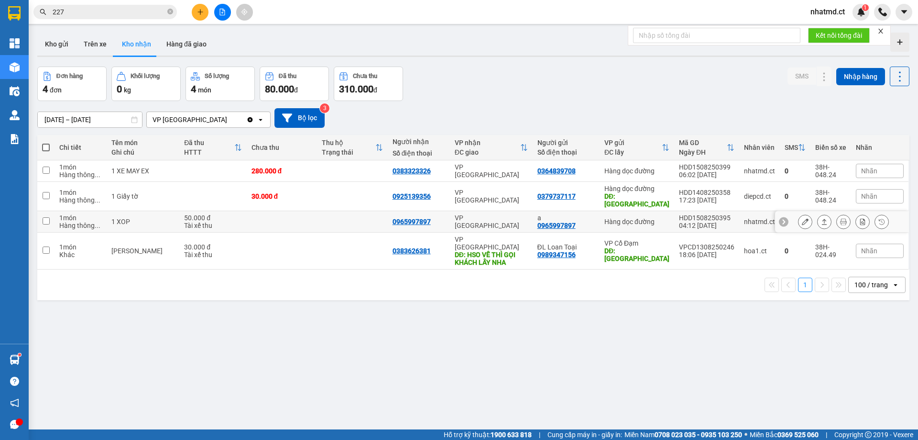
click at [317, 211] on td at bounding box center [352, 222] width 71 height 22
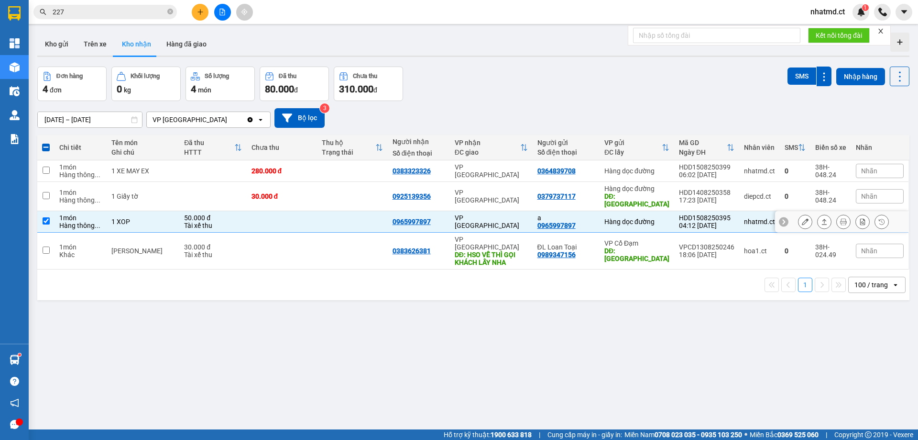
click at [358, 216] on td at bounding box center [352, 222] width 71 height 22
checkbox input "false"
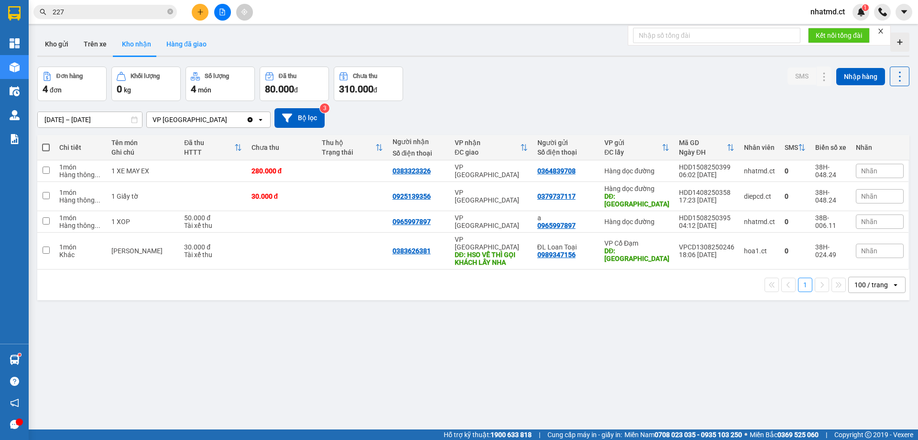
click at [191, 44] on button "Hàng đã giao" at bounding box center [186, 44] width 55 height 23
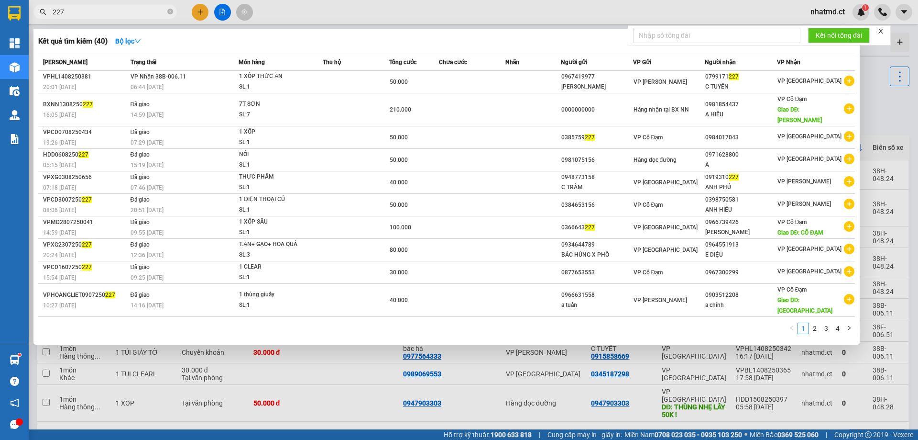
click at [131, 11] on input "227" at bounding box center [109, 12] width 113 height 11
type input "2"
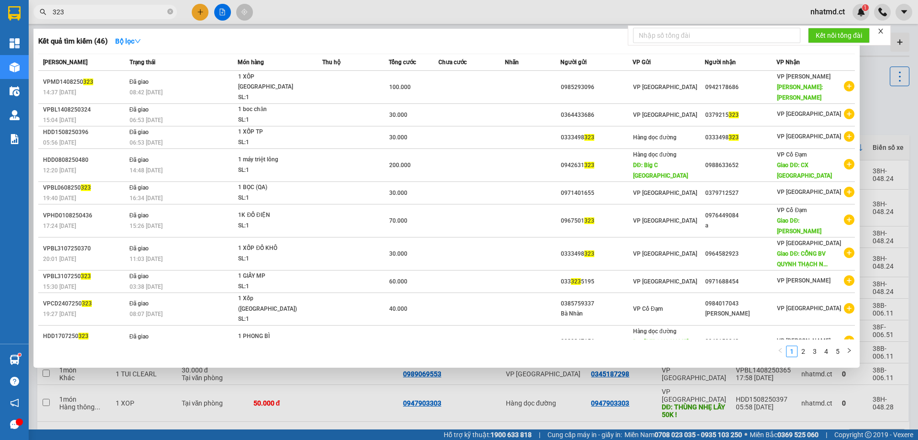
click at [135, 10] on input "323" at bounding box center [109, 12] width 113 height 11
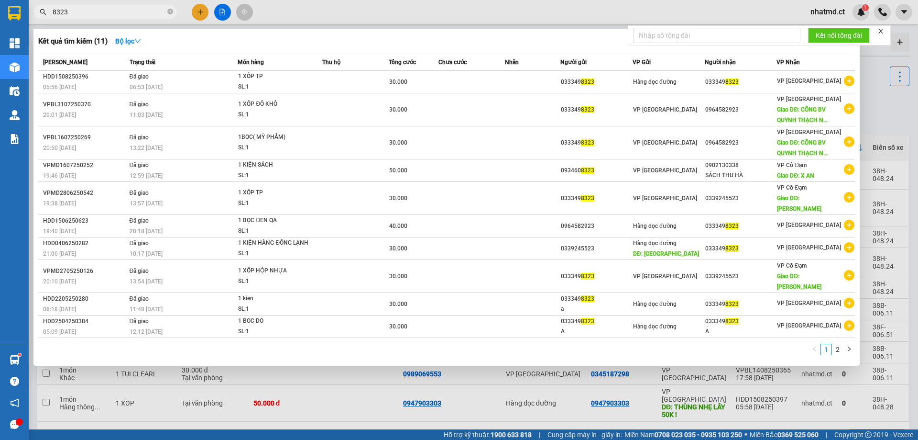
type input "8323"
click at [537, 23] on div at bounding box center [459, 220] width 918 height 440
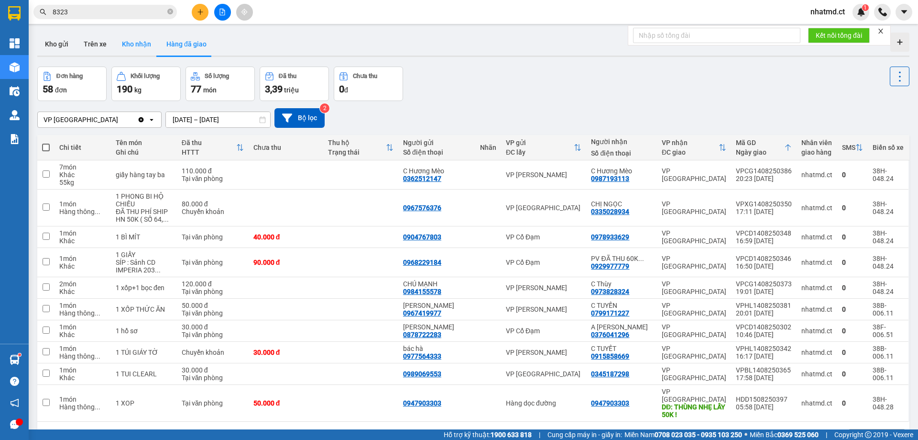
click at [131, 40] on button "Kho nhận" at bounding box center [136, 44] width 44 height 23
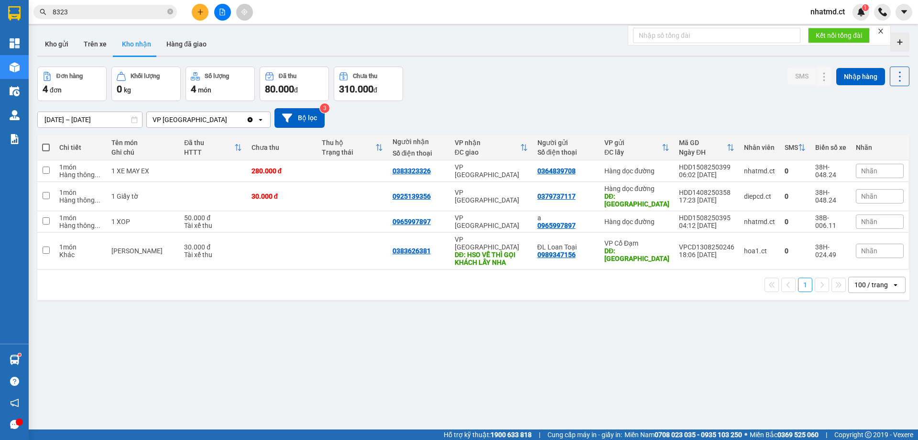
click at [200, 14] on icon "plus" at bounding box center [200, 12] width 7 height 7
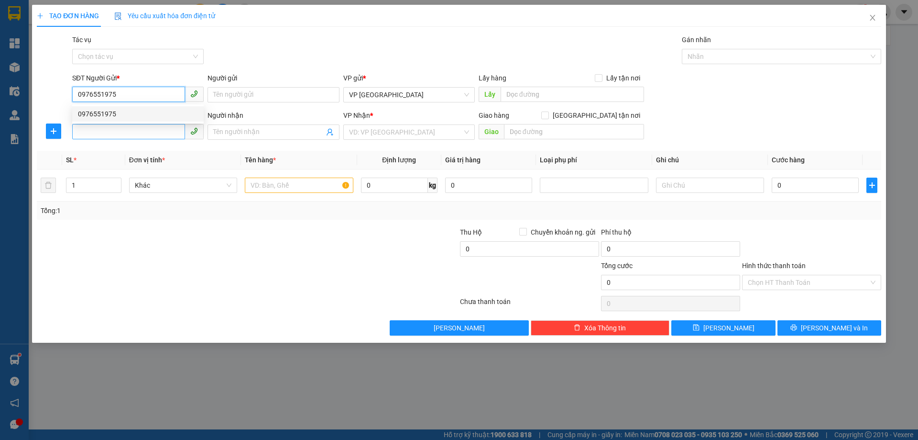
type input "0976551975"
click at [144, 135] on input "SĐT Người Nhận" at bounding box center [128, 131] width 113 height 15
click at [137, 98] on input "0976551975" at bounding box center [128, 94] width 113 height 15
click at [132, 117] on div "0976551975" at bounding box center [138, 114] width 120 height 11
type input "0986252946"
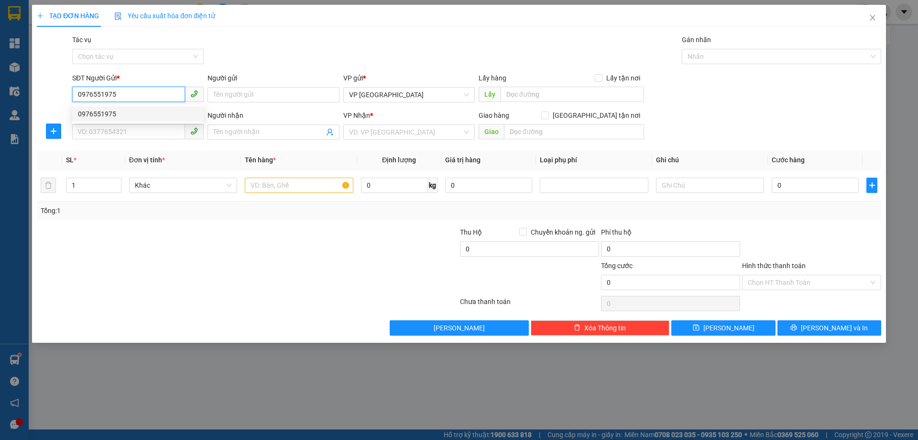
type input "[PERSON_NAME]"
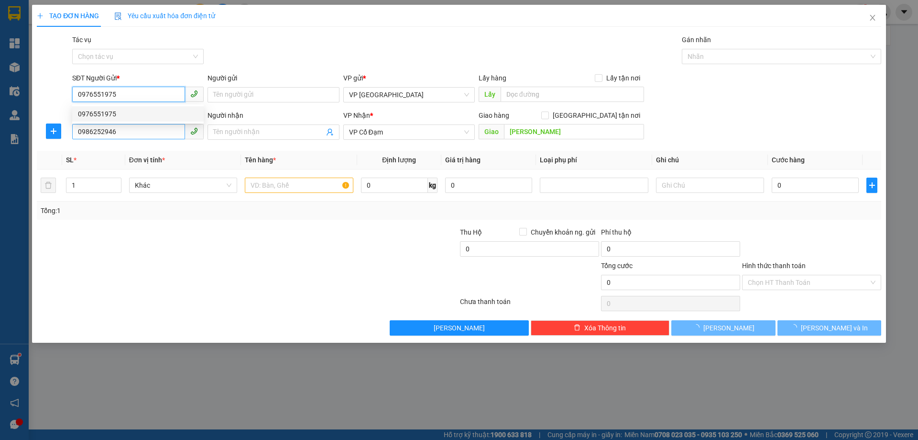
type input "80.000"
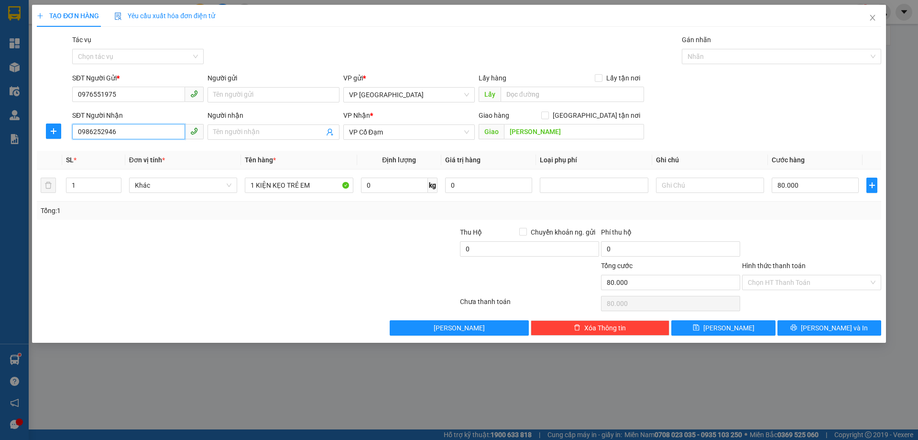
click at [135, 136] on input "0986252946" at bounding box center [128, 131] width 113 height 15
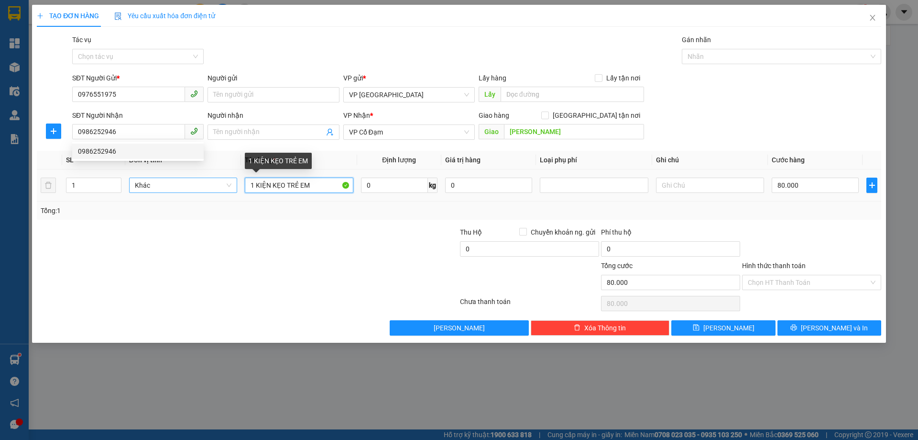
drag, startPoint x: 243, startPoint y: 187, endPoint x: 232, endPoint y: 189, distance: 10.8
click at [233, 189] on tr "1 Khác 1 KIỆN KẸO TRẺ EM 0 kg 0 80.000" at bounding box center [459, 185] width 845 height 32
type input "2 KIỆN KẸO TRẺ EM"
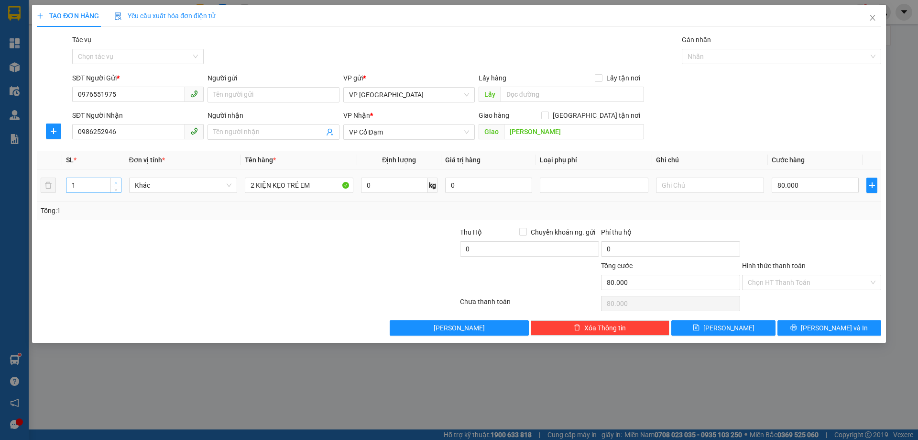
type input "2"
click at [116, 182] on icon "up" at bounding box center [115, 182] width 3 height 3
click at [843, 187] on input "80.000" at bounding box center [815, 184] width 87 height 15
type input "0"
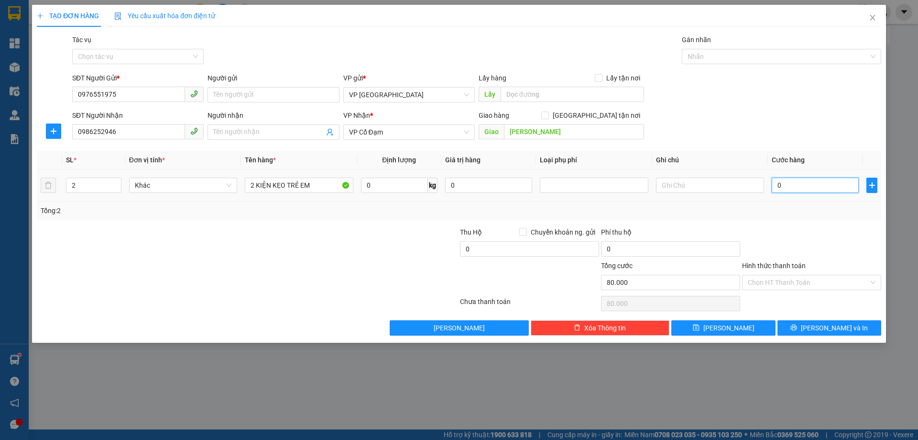
type input "0"
click at [843, 183] on input "0" at bounding box center [815, 184] width 87 height 15
drag, startPoint x: 313, startPoint y: 188, endPoint x: 283, endPoint y: 195, distance: 31.3
click at [283, 195] on td "2 KIỆN KẸO TRẺ EM" at bounding box center [299, 185] width 116 height 32
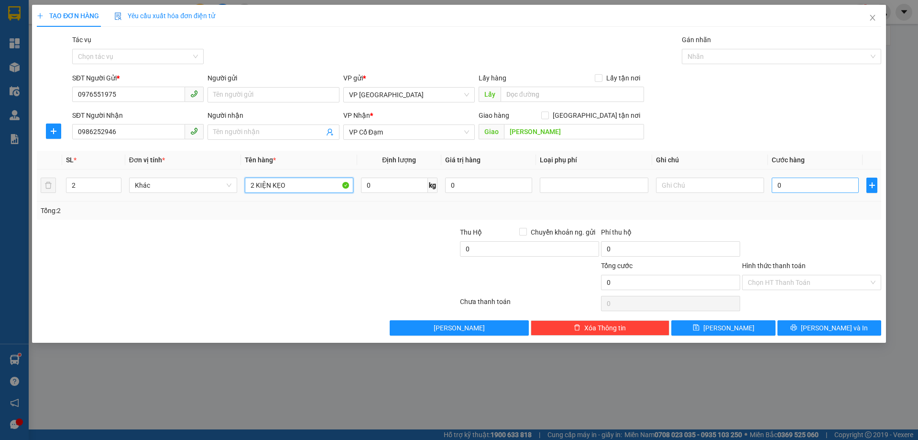
type input "2 KIỆN KẸO"
click at [797, 183] on input "0" at bounding box center [815, 184] width 87 height 15
type input "1"
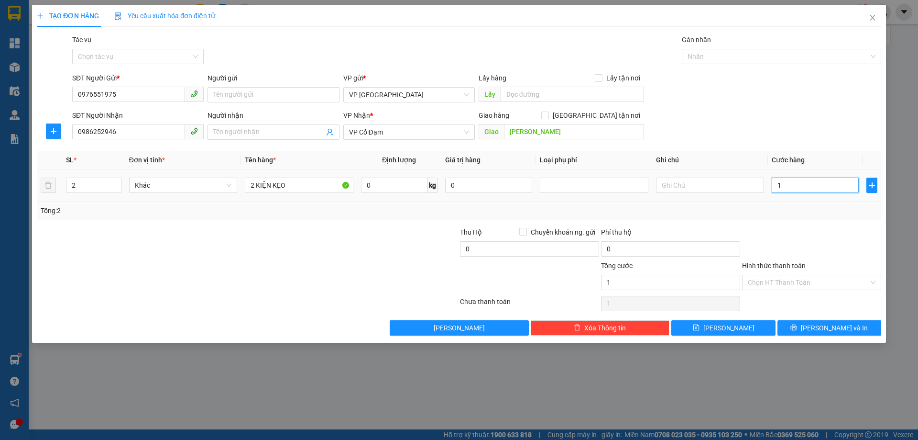
type input "10"
type input "100"
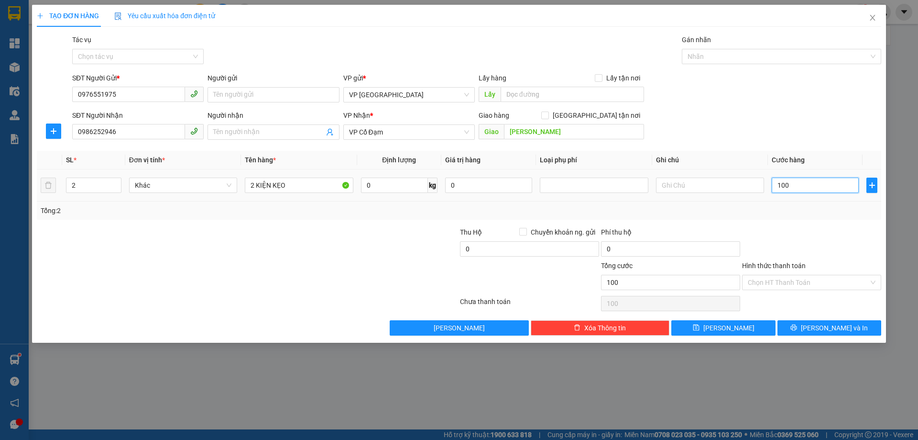
type input "100"
type input "100.000"
click at [780, 199] on td "100.000" at bounding box center [815, 185] width 95 height 32
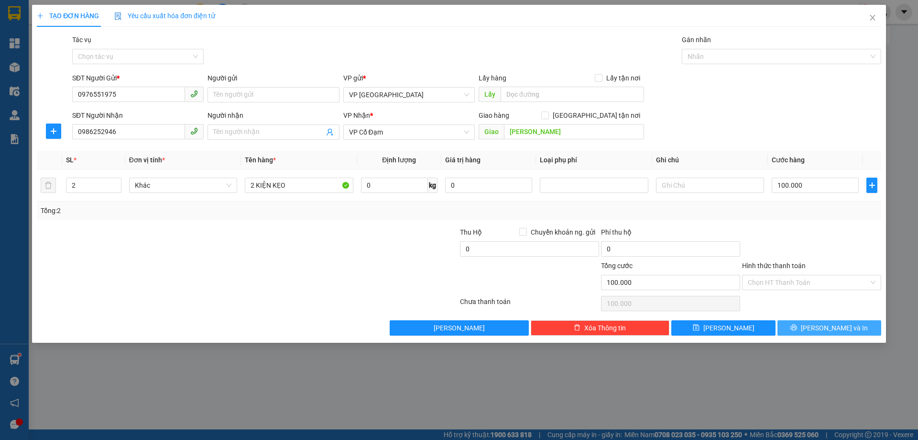
click at [797, 330] on icon "printer" at bounding box center [794, 327] width 7 height 7
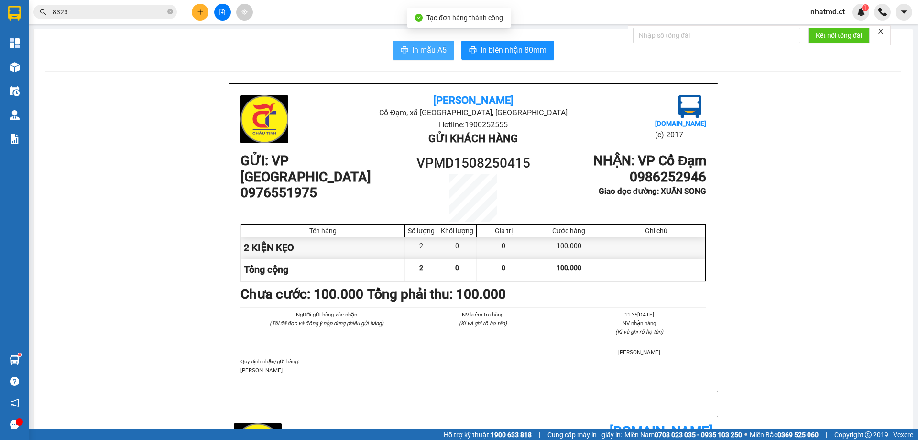
click at [421, 56] on span "In mẫu A5" at bounding box center [429, 50] width 34 height 12
click at [429, 47] on span "In mẫu A5" at bounding box center [429, 50] width 34 height 12
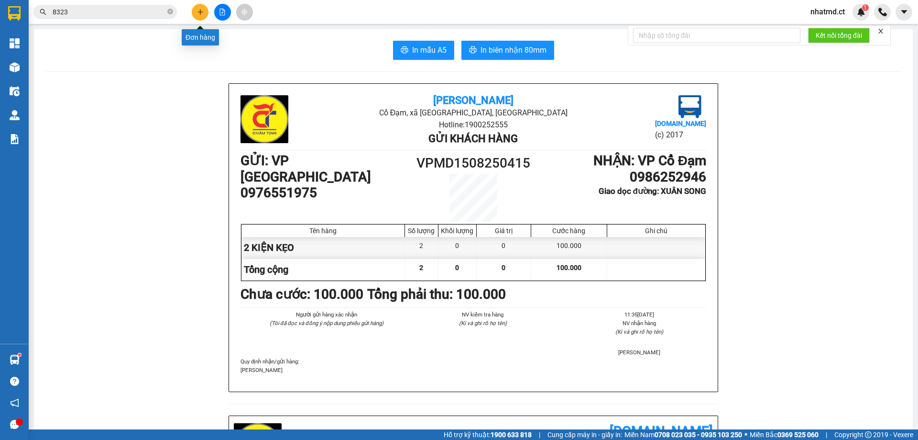
click at [194, 12] on button at bounding box center [200, 12] width 17 height 17
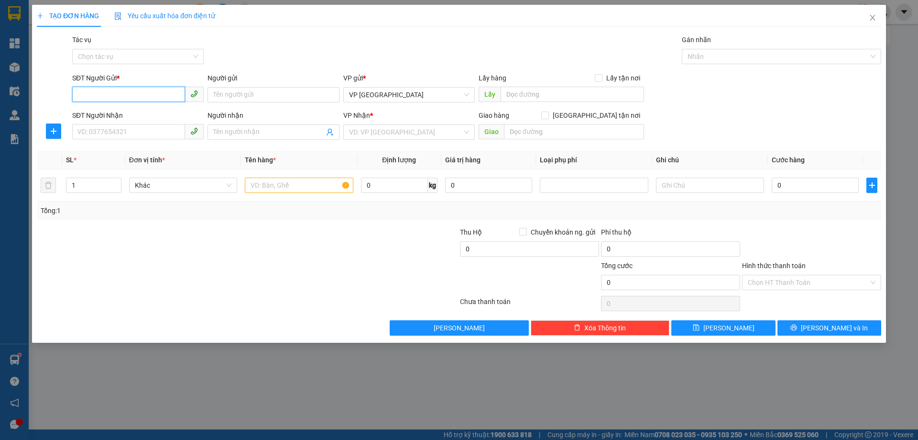
click at [131, 94] on input "SĐT Người Gửi *" at bounding box center [128, 94] width 113 height 15
type input "0979955666"
click at [138, 135] on input "SĐT Người Nhận" at bounding box center [128, 131] width 113 height 15
type input "0963801029"
click at [223, 131] on input "Người nhận" at bounding box center [268, 132] width 111 height 11
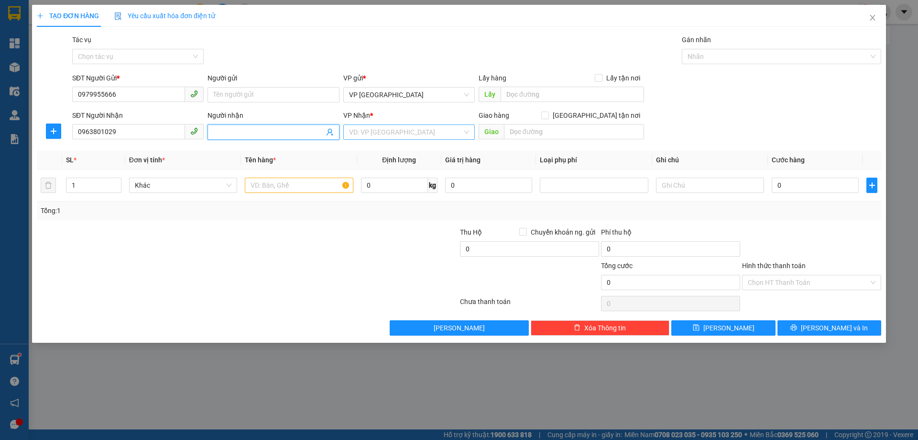
click at [410, 128] on input "search" at bounding box center [405, 132] width 113 height 14
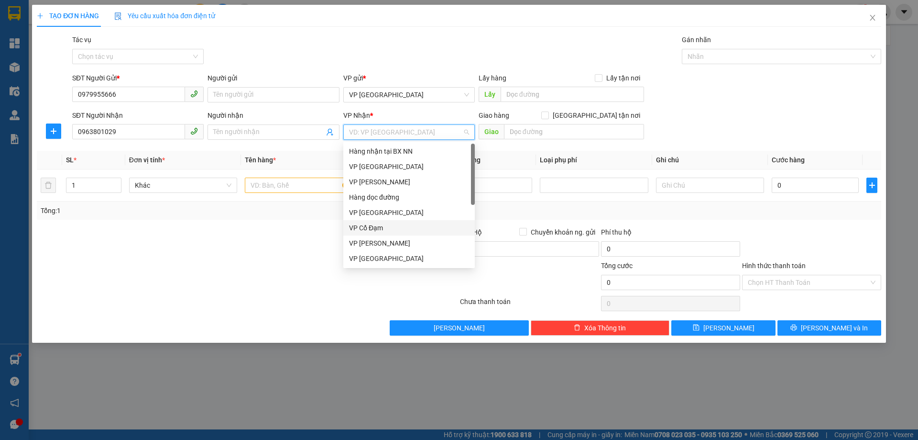
click at [390, 226] on div "VP Cổ Đạm" at bounding box center [409, 227] width 120 height 11
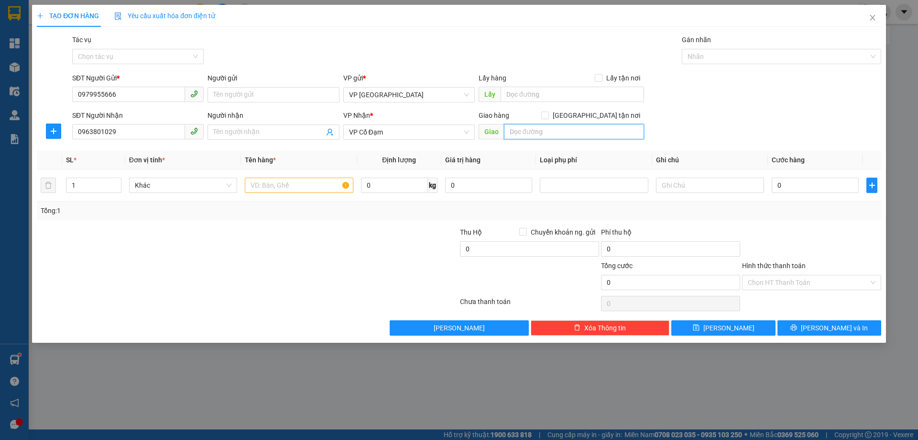
click at [552, 131] on input "text" at bounding box center [574, 131] width 140 height 15
type input "X LIÊN"
click at [290, 180] on input "text" at bounding box center [299, 184] width 108 height 15
type input "5 KIỆN NL NUÔI TÔM"
click at [807, 193] on div "0" at bounding box center [815, 185] width 87 height 19
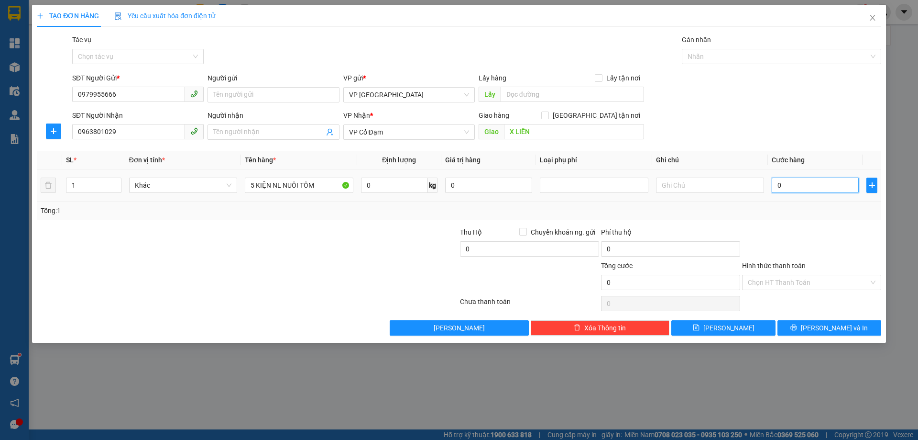
click at [807, 190] on input "0" at bounding box center [815, 184] width 87 height 15
type input "2"
type input "20"
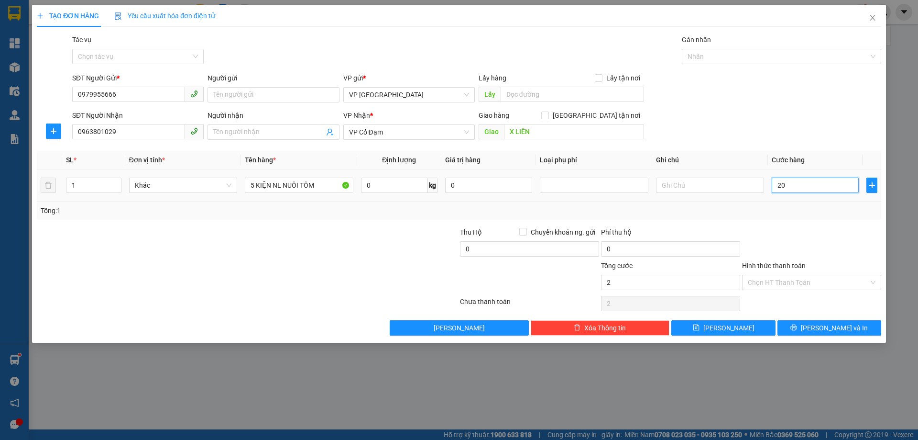
type input "20"
type input "200"
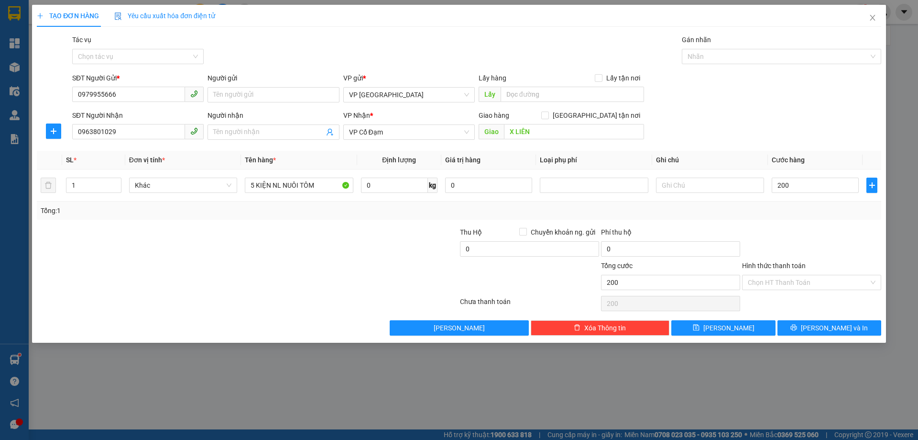
type input "200.000"
click at [805, 218] on div "Tổng: 1" at bounding box center [459, 210] width 845 height 18
click at [114, 181] on icon "up" at bounding box center [115, 182] width 3 height 3
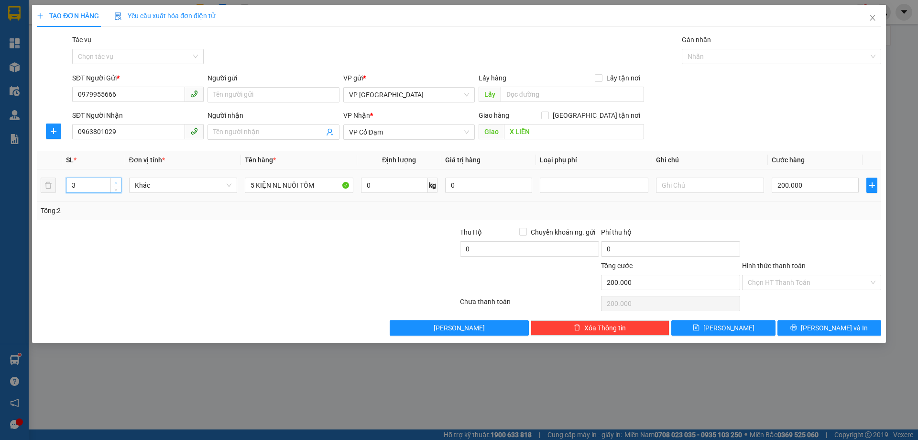
click at [114, 181] on icon "up" at bounding box center [115, 182] width 3 height 3
type input "5"
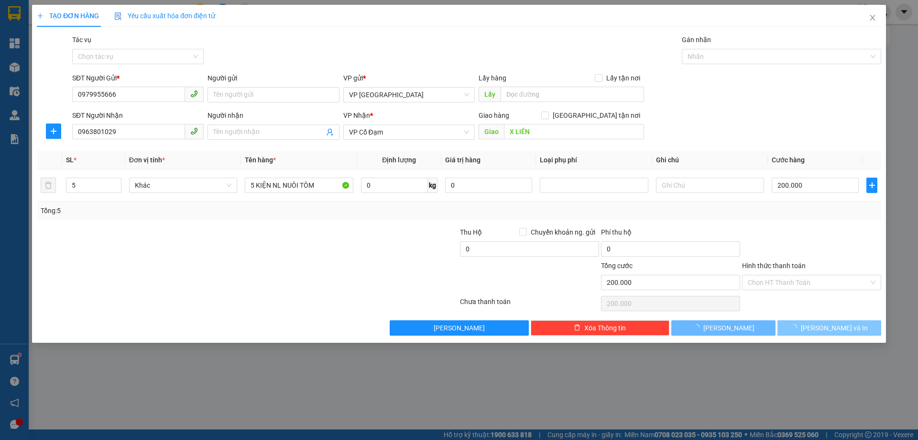
type input "0"
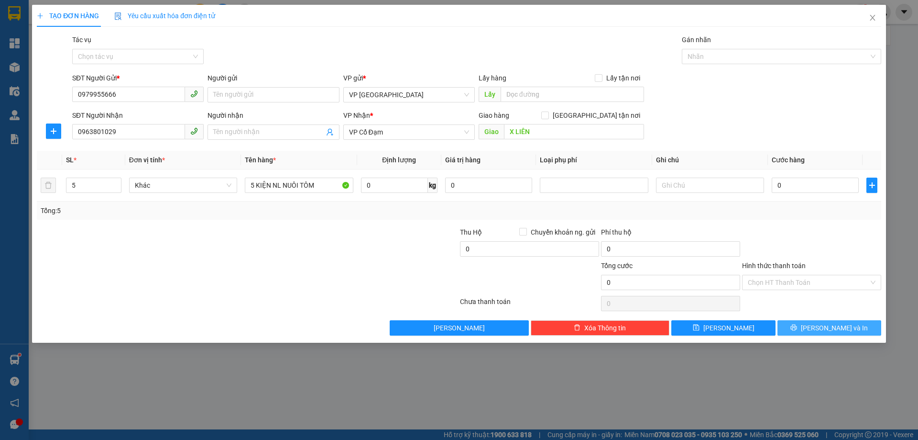
click at [801, 327] on button "[PERSON_NAME] và In" at bounding box center [830, 327] width 104 height 15
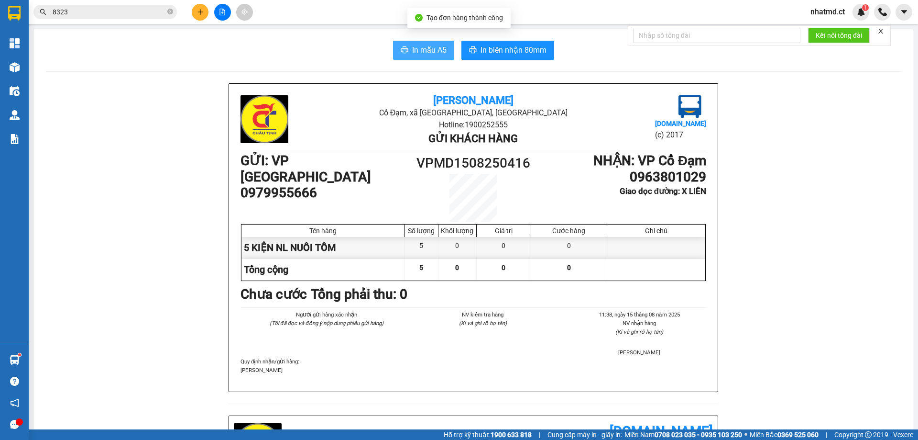
click at [412, 53] on span "In mẫu A5" at bounding box center [429, 50] width 34 height 12
click at [415, 53] on span "In mẫu A5" at bounding box center [429, 50] width 34 height 12
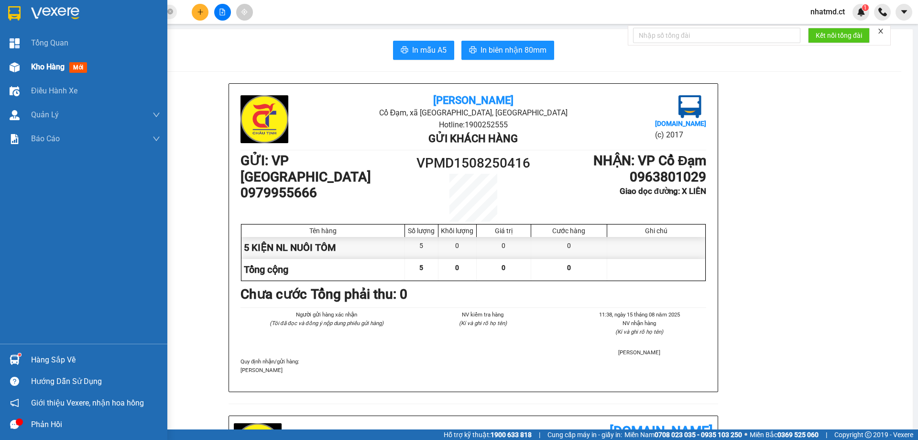
click at [21, 72] on div at bounding box center [14, 67] width 17 height 17
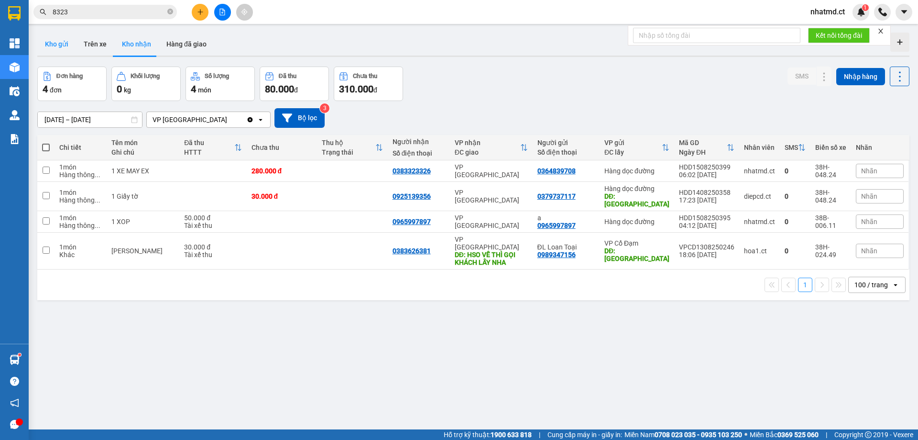
click at [67, 44] on button "Kho gửi" at bounding box center [56, 44] width 39 height 23
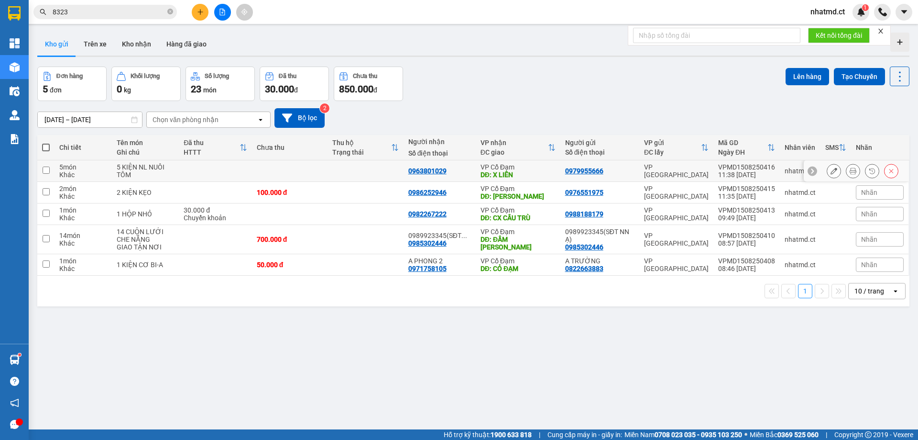
click at [828, 169] on button at bounding box center [834, 171] width 13 height 17
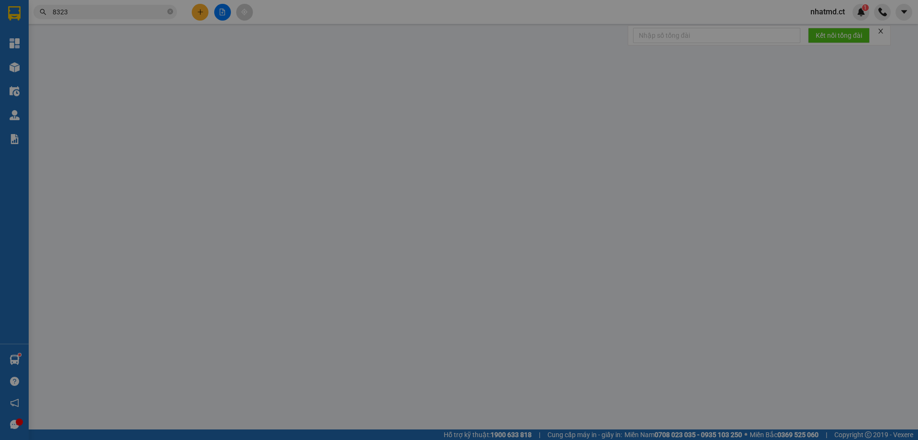
type input "0979955666"
type input "0963801029"
type input "X LIÊN"
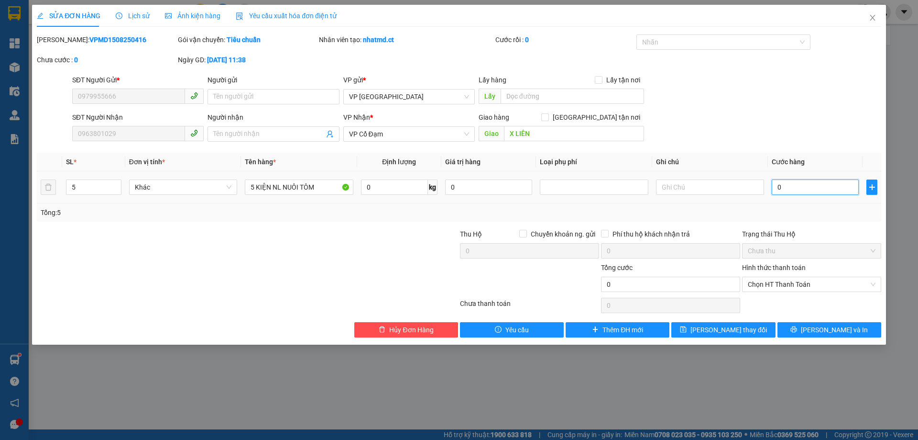
click at [811, 189] on input "0" at bounding box center [815, 186] width 87 height 15
type input "2"
type input "20"
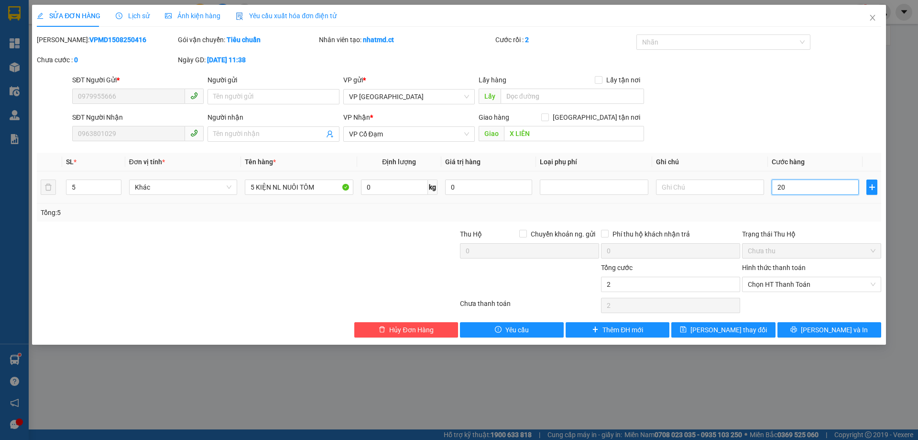
type input "20"
type input "200"
click at [788, 277] on span "Chọn HT Thanh Toán" at bounding box center [812, 284] width 128 height 14
type input "200"
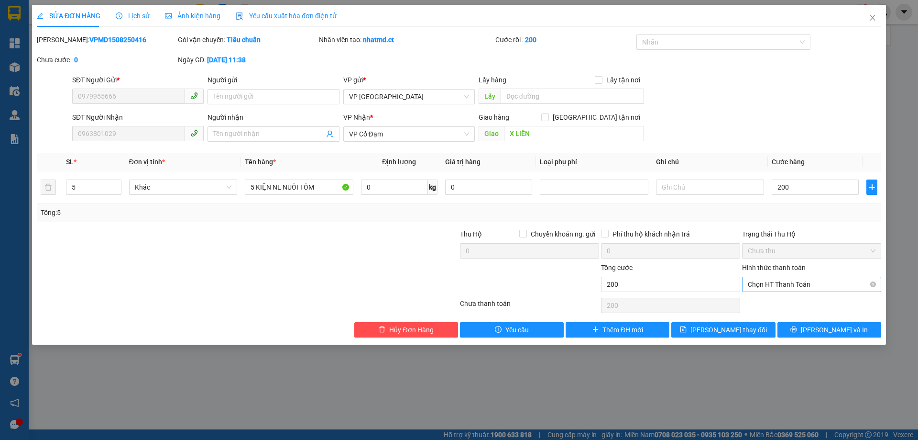
type input "200.000"
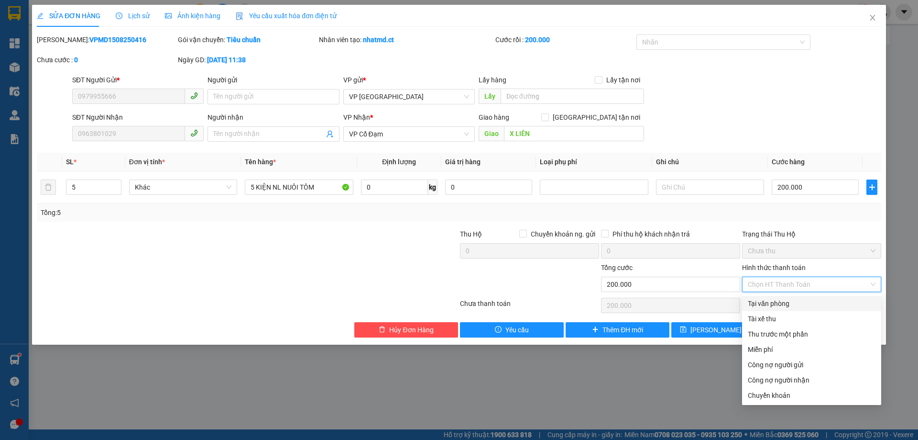
click at [779, 302] on div "Tại văn phòng" at bounding box center [812, 303] width 128 height 11
type input "0"
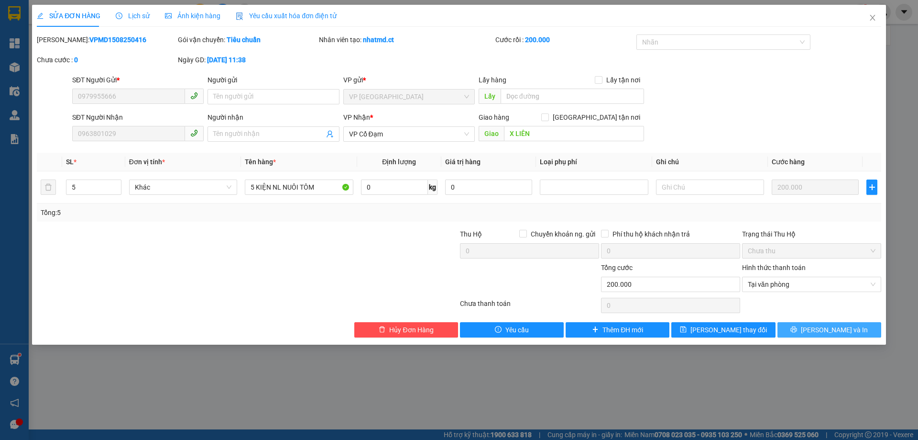
click at [819, 332] on button "[PERSON_NAME] và In" at bounding box center [830, 329] width 104 height 15
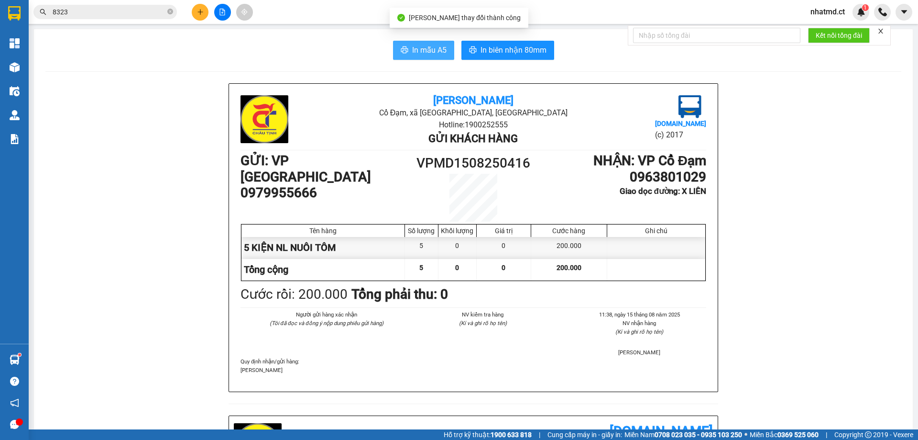
click at [441, 55] on span "In mẫu A5" at bounding box center [429, 50] width 34 height 12
click at [440, 59] on button "In mẫu A5" at bounding box center [423, 50] width 61 height 19
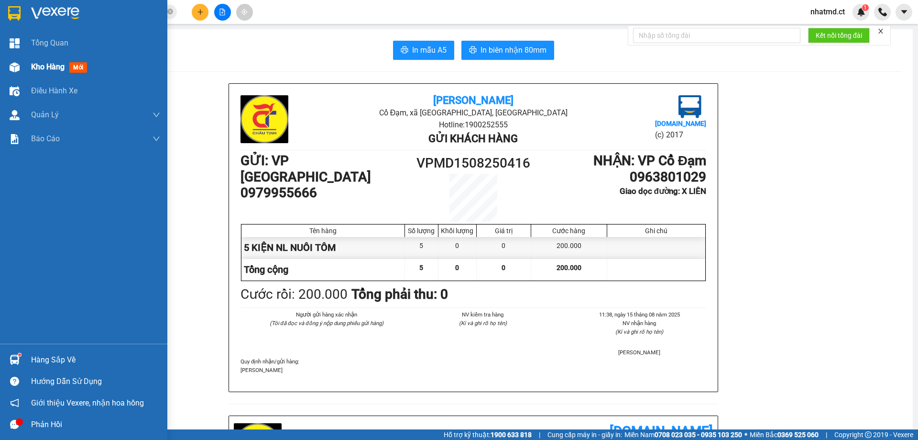
click at [33, 72] on div "Kho hàng mới" at bounding box center [61, 67] width 60 height 12
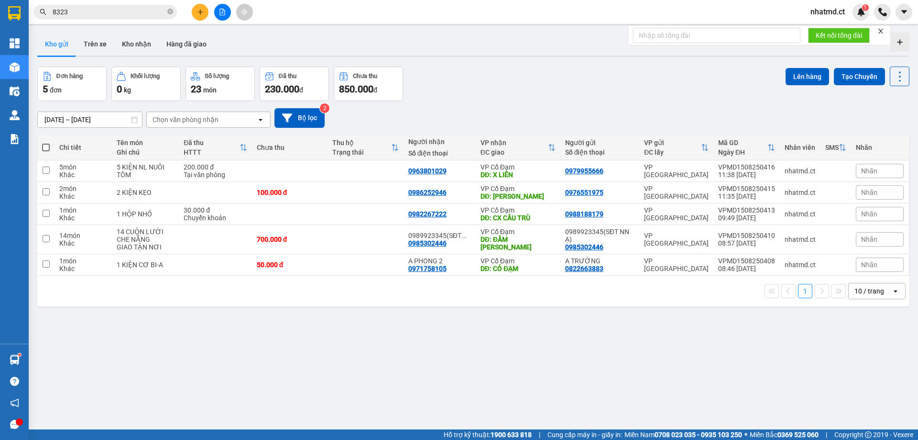
click at [137, 30] on div "ver 1.8.138 Kho gửi Trên xe Kho nhận Hàng đã giao Đơn hàng 5 đơn Khối lượng 0 k…" at bounding box center [473, 249] width 880 height 440
drag, startPoint x: 138, startPoint y: 36, endPoint x: 161, endPoint y: 51, distance: 27.1
click at [138, 37] on button "Kho nhận" at bounding box center [136, 44] width 44 height 23
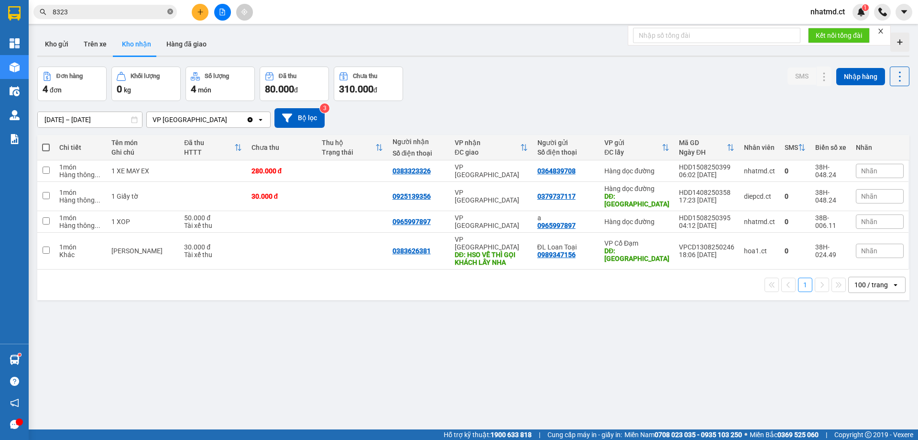
click at [172, 12] on icon "close-circle" at bounding box center [170, 12] width 6 height 6
click at [108, 8] on input "text" at bounding box center [109, 12] width 113 height 11
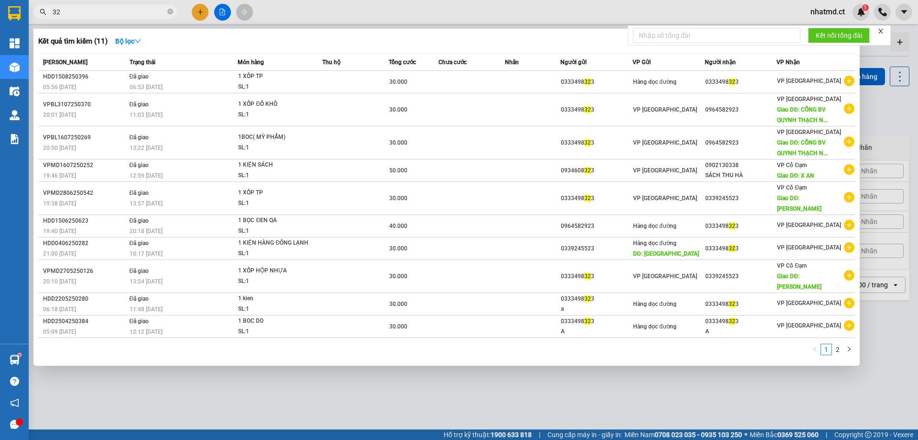
type input "3"
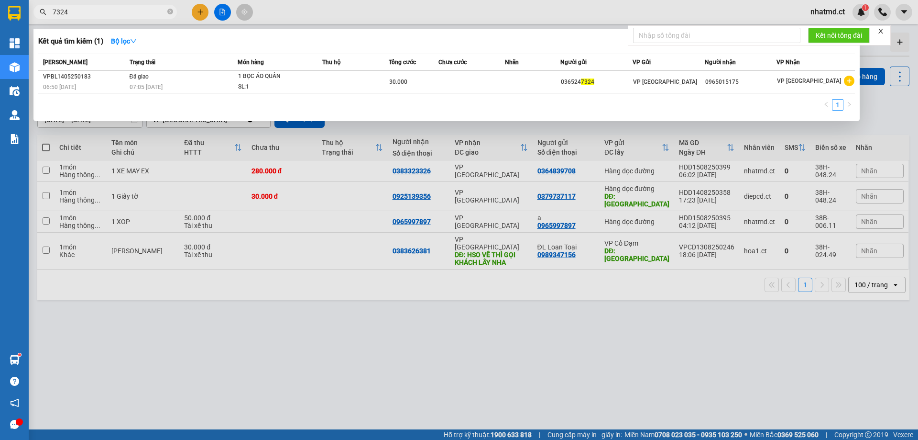
type input "7324"
click at [290, 14] on div at bounding box center [459, 220] width 918 height 440
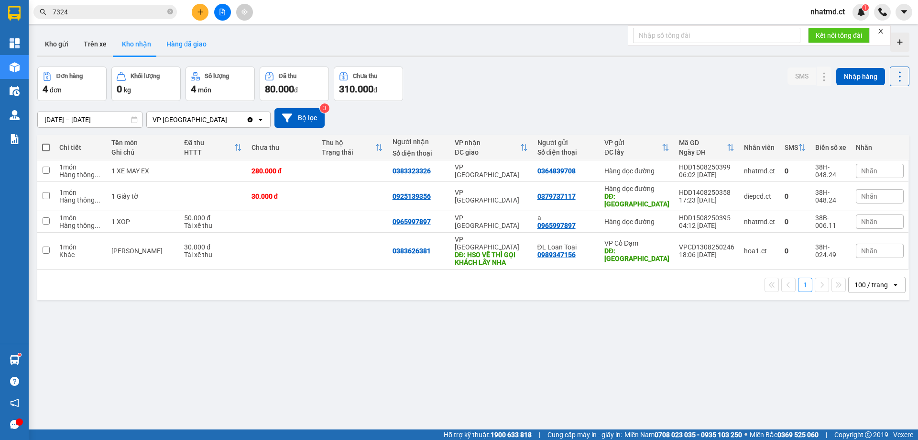
click at [179, 46] on button "Hàng đã giao" at bounding box center [186, 44] width 55 height 23
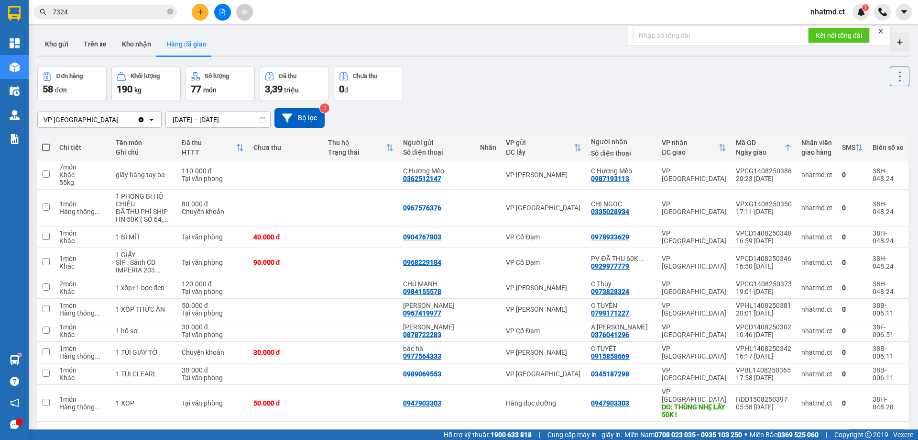
click at [112, 7] on input "7324" at bounding box center [109, 12] width 113 height 11
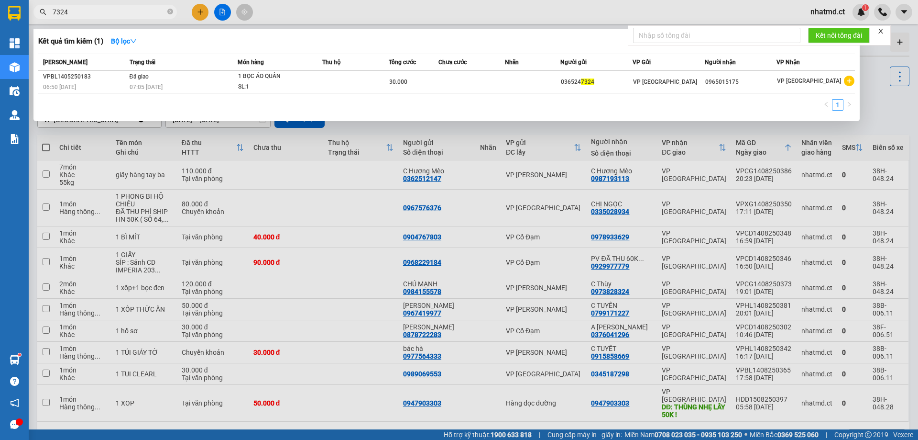
click at [112, 7] on input "7324" at bounding box center [109, 12] width 113 height 11
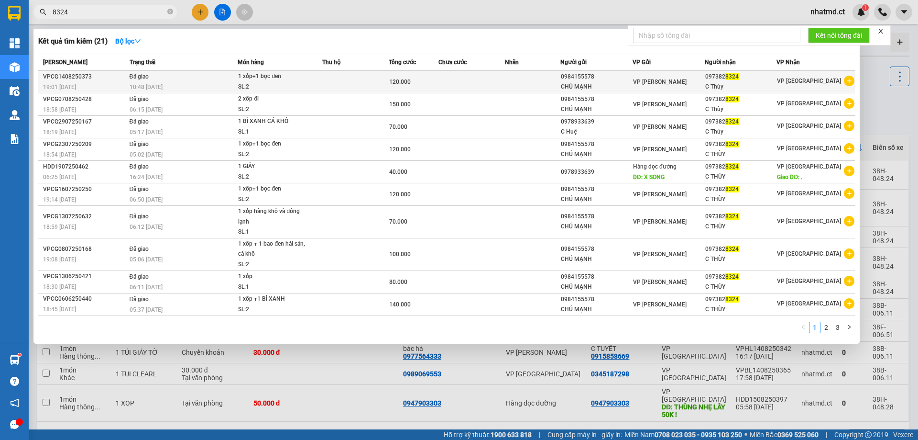
type input "8324"
click at [259, 85] on div "SL: 2" at bounding box center [274, 87] width 72 height 11
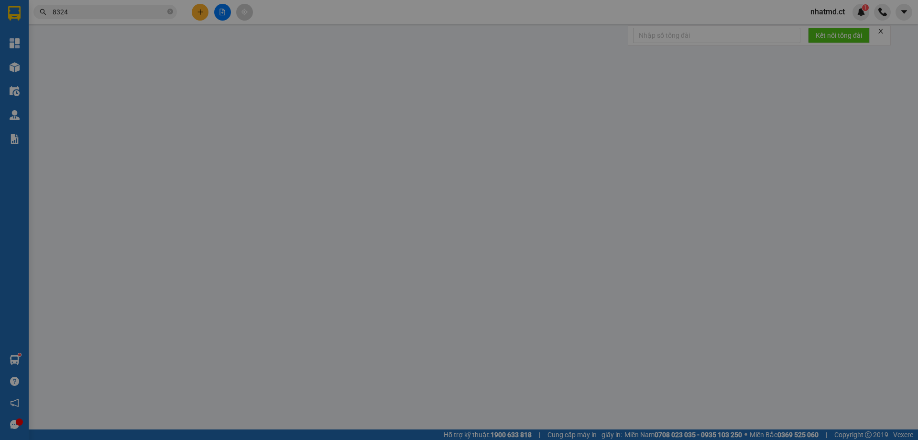
type input "0984155578"
type input "CHÚ MẠNH"
type input "0973828324"
type input "C Thùy"
type input "120.000"
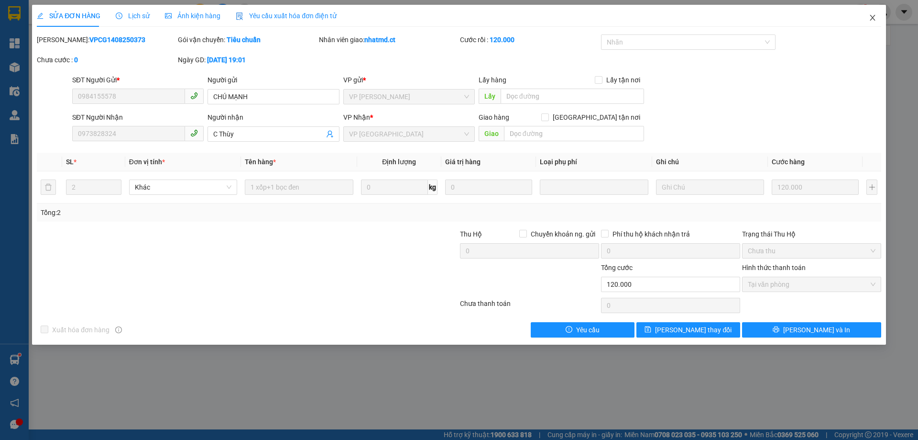
click at [875, 20] on icon "close" at bounding box center [873, 18] width 8 height 8
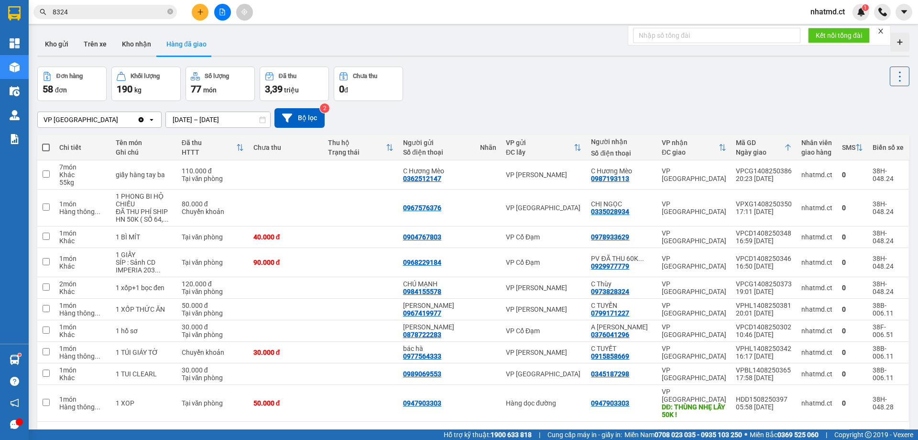
click at [54, 40] on button "Kho gửi" at bounding box center [56, 44] width 39 height 23
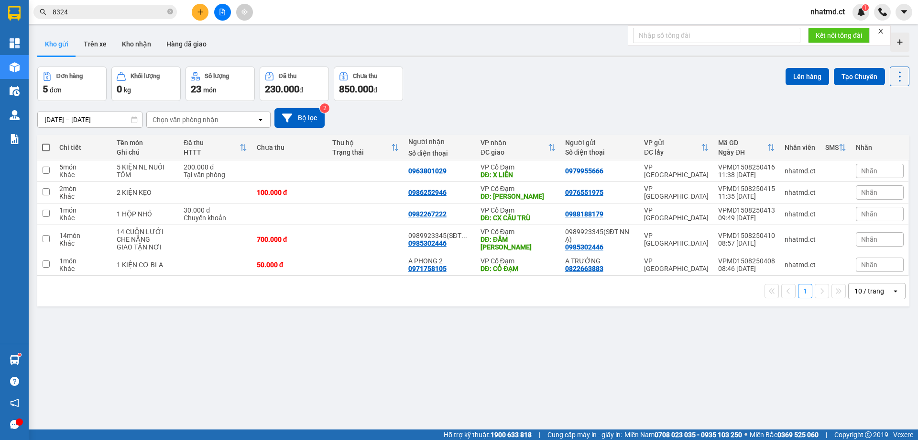
click at [43, 143] on label at bounding box center [46, 148] width 8 height 10
click at [46, 143] on input "checkbox" at bounding box center [46, 143] width 0 height 0
checkbox input "true"
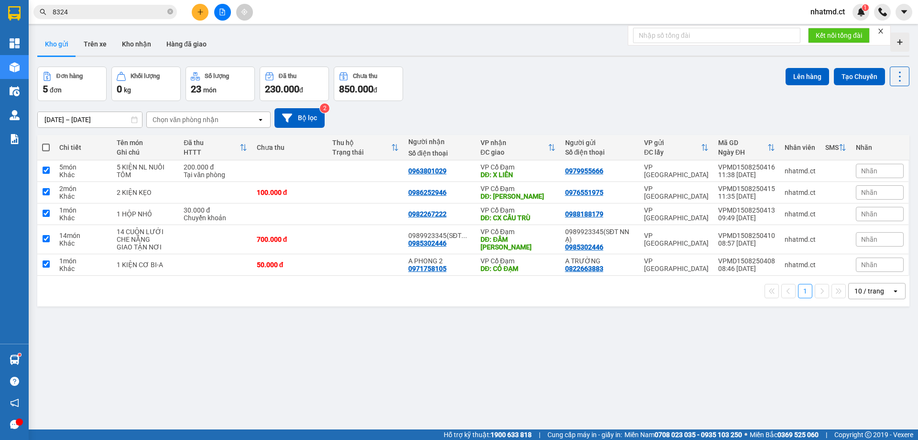
checkbox input "true"
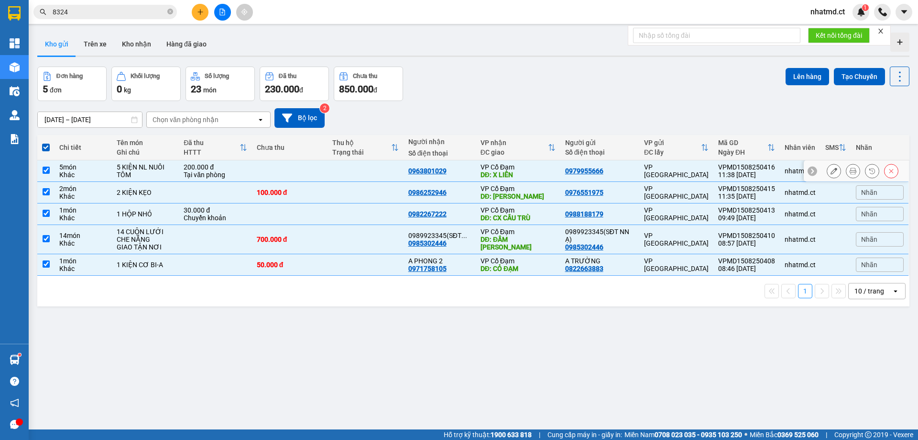
click at [125, 176] on div "5 KIỆN NL NUÔI TÔM" at bounding box center [145, 170] width 57 height 15
checkbox input "false"
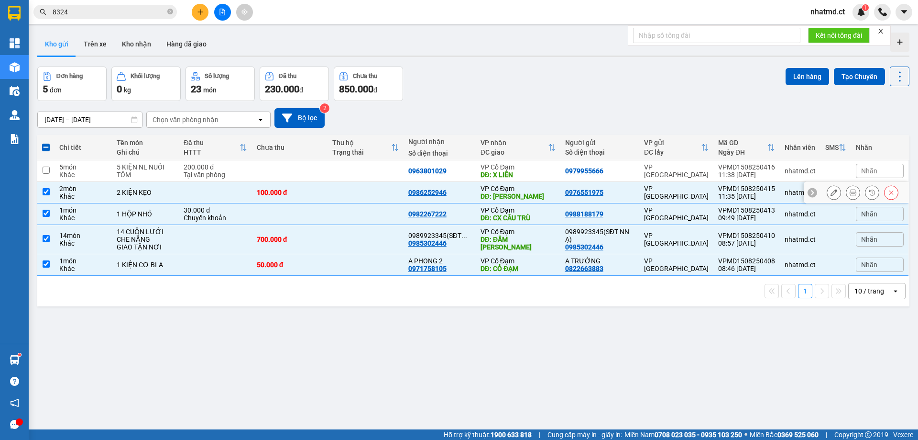
drag, startPoint x: 144, startPoint y: 195, endPoint x: 155, endPoint y: 274, distance: 79.7
click at [145, 197] on td "2 KIỆN KẸO" at bounding box center [145, 193] width 67 height 22
checkbox input "false"
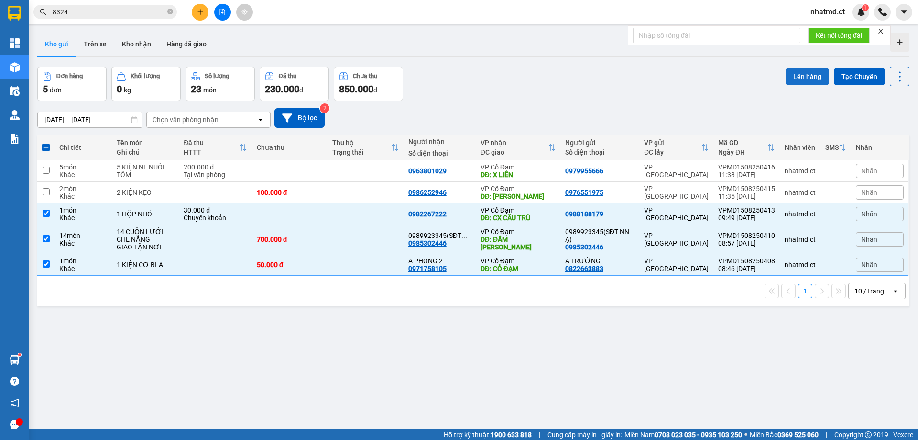
click at [797, 78] on button "Lên hàng" at bounding box center [808, 76] width 44 height 17
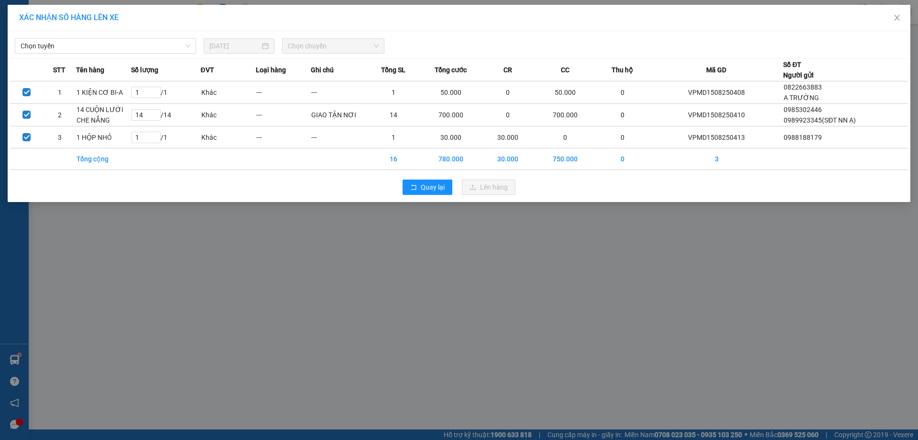
click at [109, 55] on div "Chọn tuyến [DATE] Chọn chuyến STT Tên hàng Số lượng ĐVT Loại hàng Ghi chú Tổng …" at bounding box center [459, 116] width 903 height 171
click at [106, 48] on span "Chọn tuyến" at bounding box center [106, 46] width 170 height 14
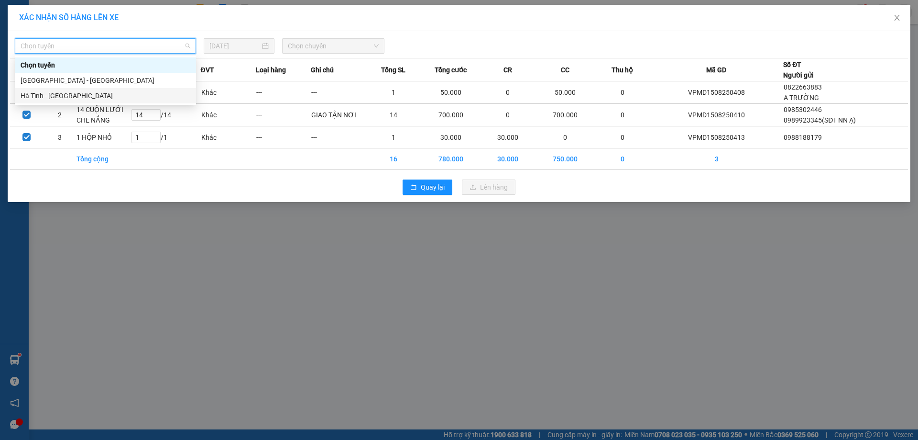
drag, startPoint x: 91, startPoint y: 85, endPoint x: 94, endPoint y: 96, distance: 11.0
click at [94, 96] on div "Chọn tuyến [GEOGRAPHIC_DATA] - [GEOGRAPHIC_DATA] [GEOGRAPHIC_DATA] - [GEOGRAPHI…" at bounding box center [105, 80] width 181 height 46
click at [94, 96] on div "Hà Tĩnh - [GEOGRAPHIC_DATA]" at bounding box center [106, 95] width 170 height 11
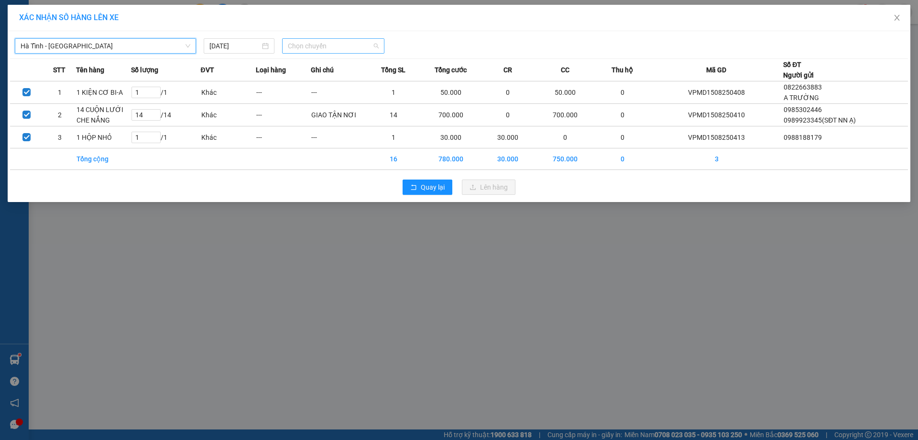
click at [353, 42] on span "Chọn chuyến" at bounding box center [333, 46] width 91 height 14
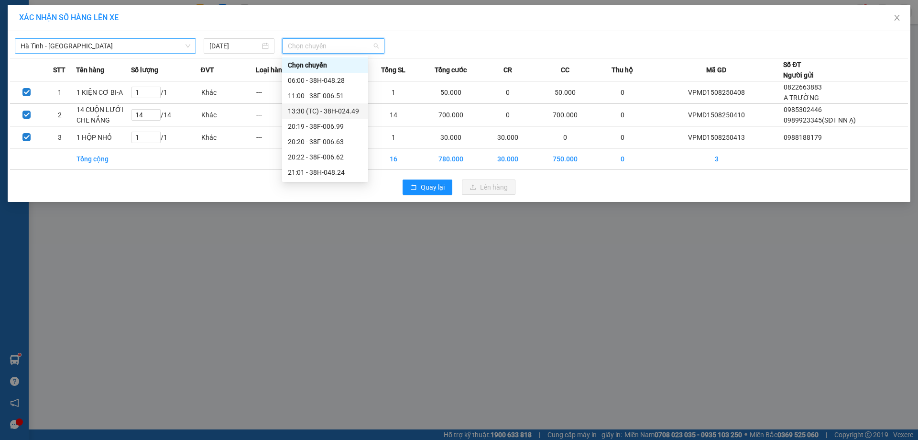
click at [140, 47] on span "Hà Tĩnh - [GEOGRAPHIC_DATA]" at bounding box center [106, 46] width 170 height 14
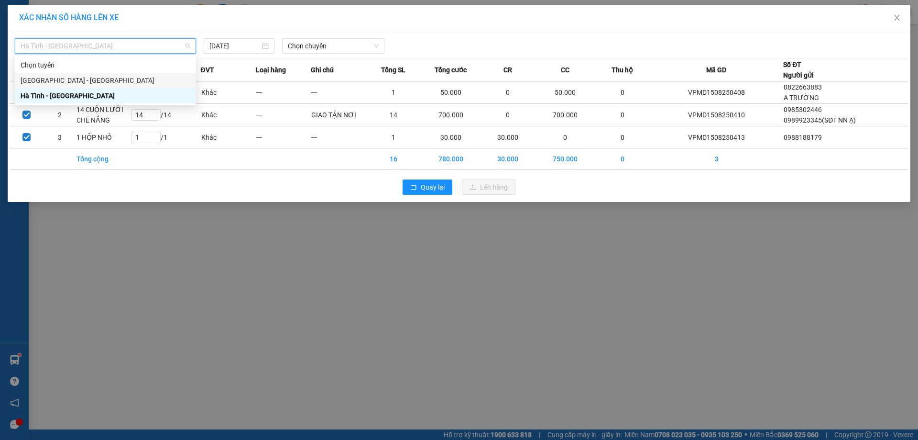
click at [134, 81] on div "[GEOGRAPHIC_DATA] - [GEOGRAPHIC_DATA]" at bounding box center [106, 80] width 170 height 11
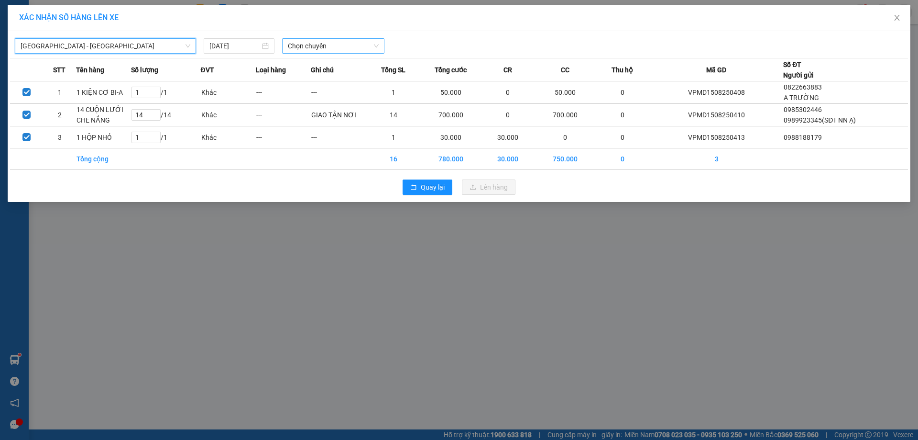
click at [315, 49] on span "Chọn chuyến" at bounding box center [333, 46] width 91 height 14
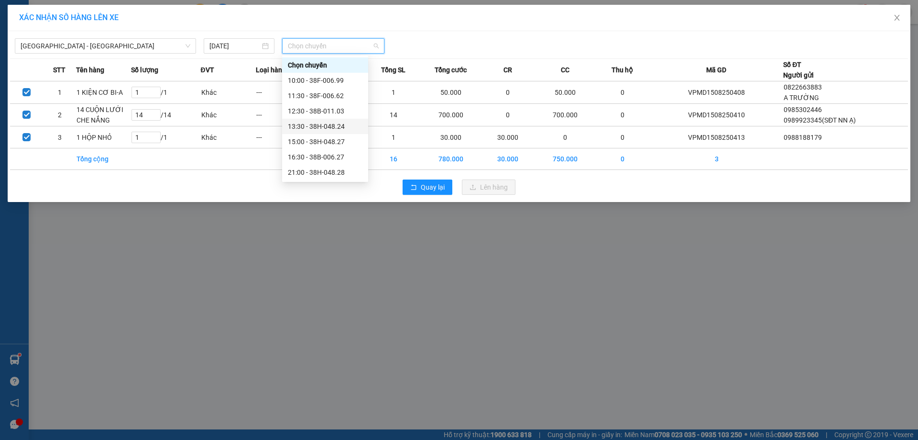
click at [329, 125] on div "13:30 - 38H-048.24" at bounding box center [325, 126] width 75 height 11
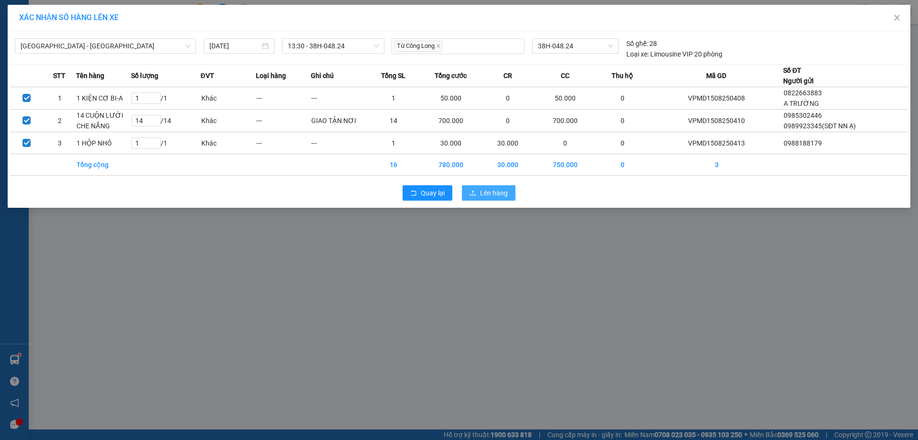
click at [508, 187] on button "Lên hàng" at bounding box center [489, 192] width 54 height 15
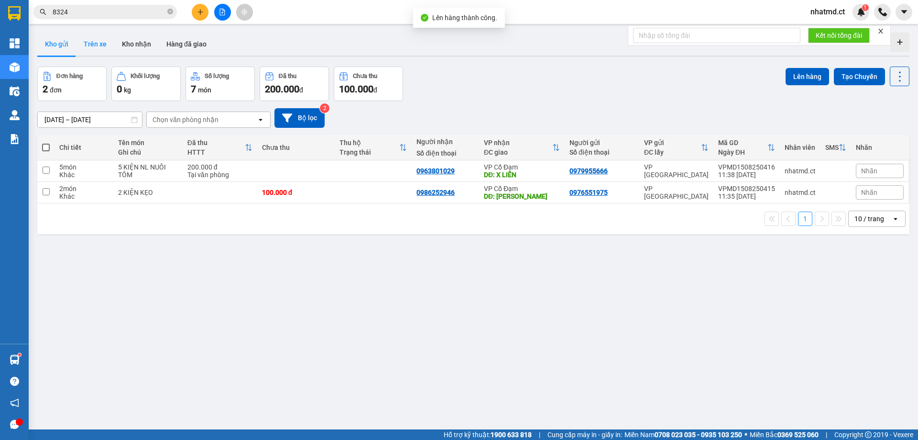
click at [103, 43] on button "Trên xe" at bounding box center [95, 44] width 38 height 23
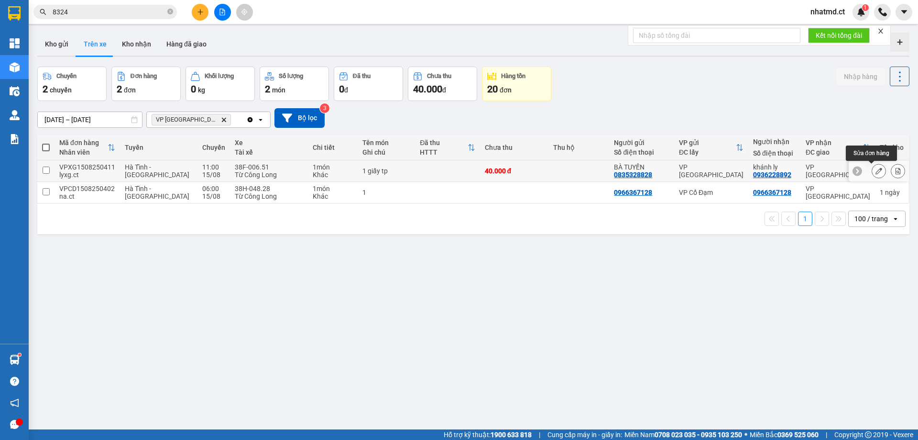
click at [896, 171] on icon at bounding box center [898, 170] width 5 height 7
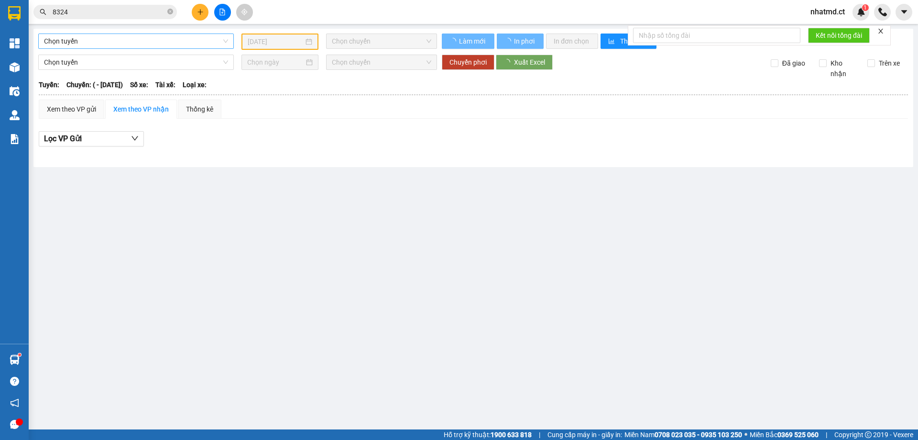
click at [164, 40] on span "Chọn tuyến" at bounding box center [136, 41] width 184 height 14
type input "[DATE]"
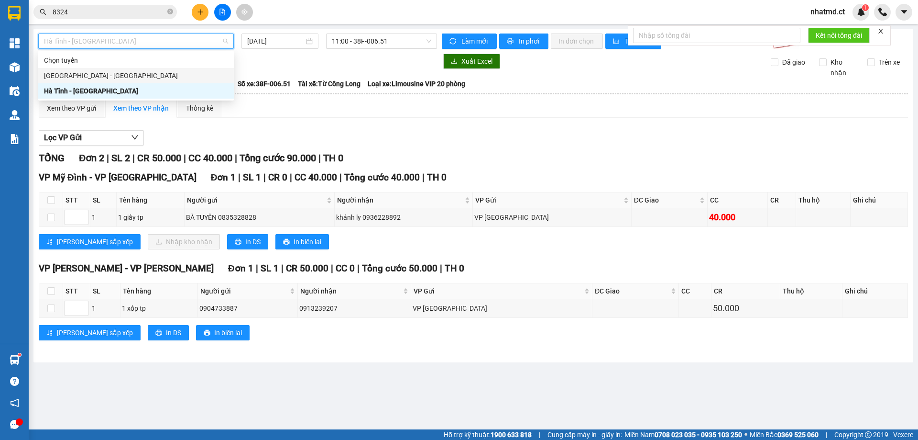
click at [128, 80] on div "[GEOGRAPHIC_DATA] - [GEOGRAPHIC_DATA]" at bounding box center [136, 75] width 184 height 11
type input "[DATE]"
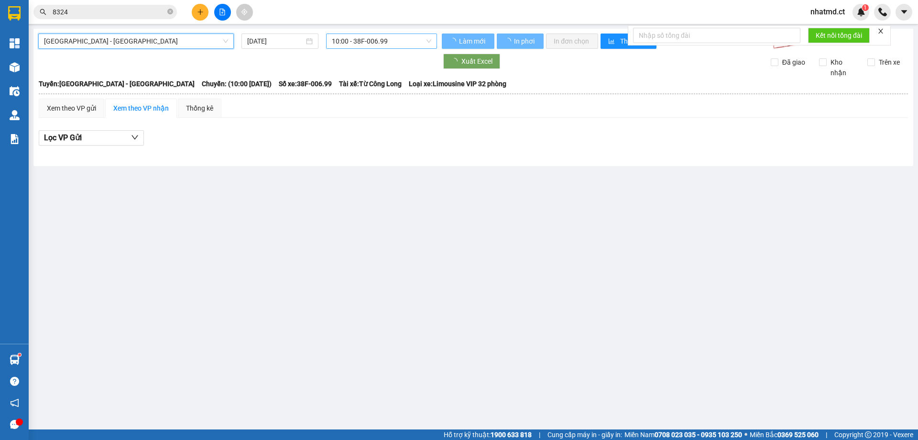
click at [344, 41] on span "10:00 - 38F-006.99" at bounding box center [382, 41] width 100 height 14
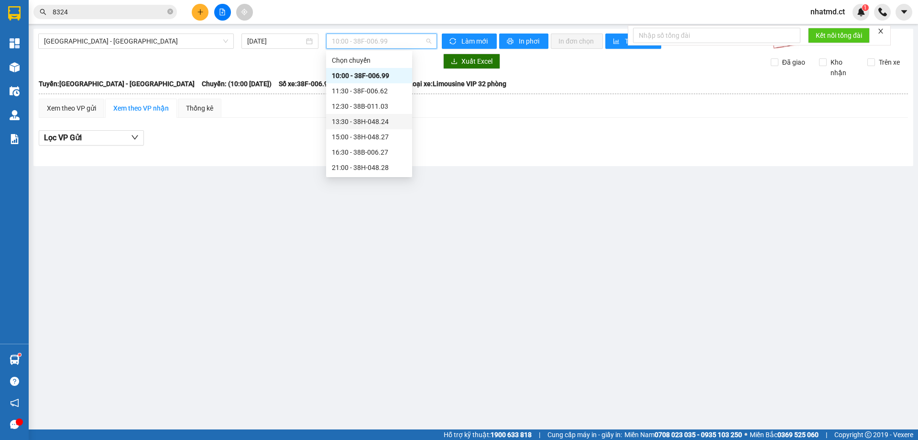
click at [360, 125] on div "13:30 - 38H-048.24" at bounding box center [369, 121] width 75 height 11
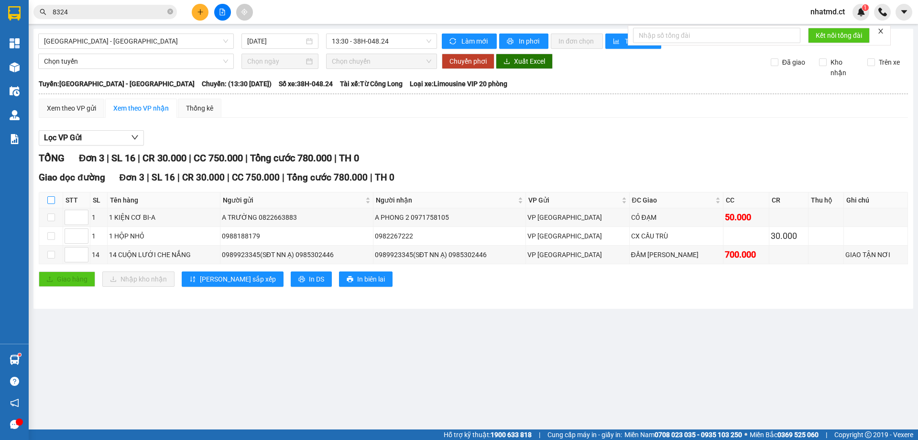
click at [52, 202] on input "checkbox" at bounding box center [51, 200] width 8 height 8
checkbox input "true"
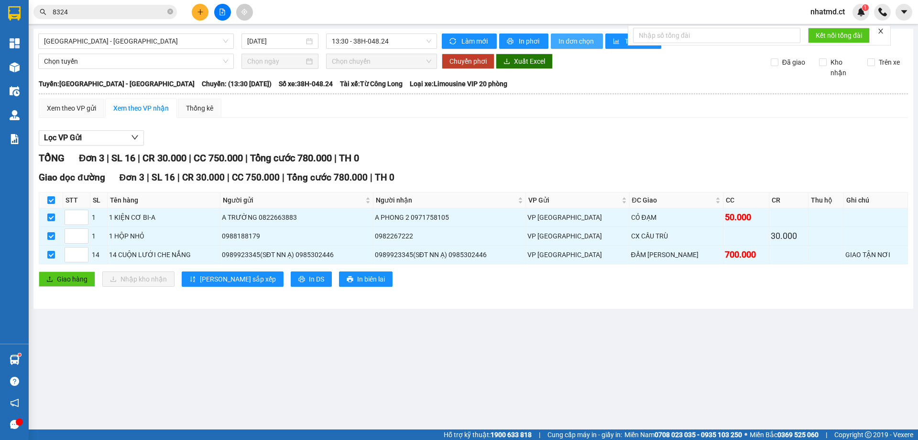
click at [564, 40] on span "In đơn chọn" at bounding box center [577, 41] width 37 height 11
click at [138, 11] on input "8324" at bounding box center [109, 12] width 113 height 11
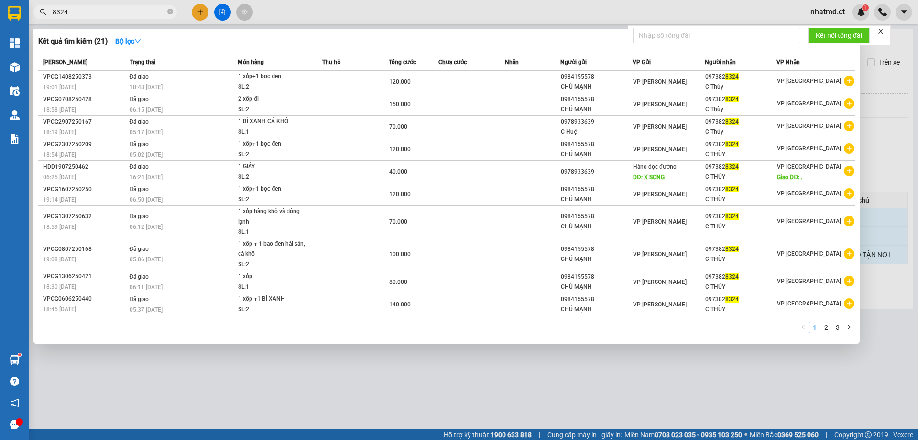
click at [138, 11] on input "8324" at bounding box center [109, 12] width 113 height 11
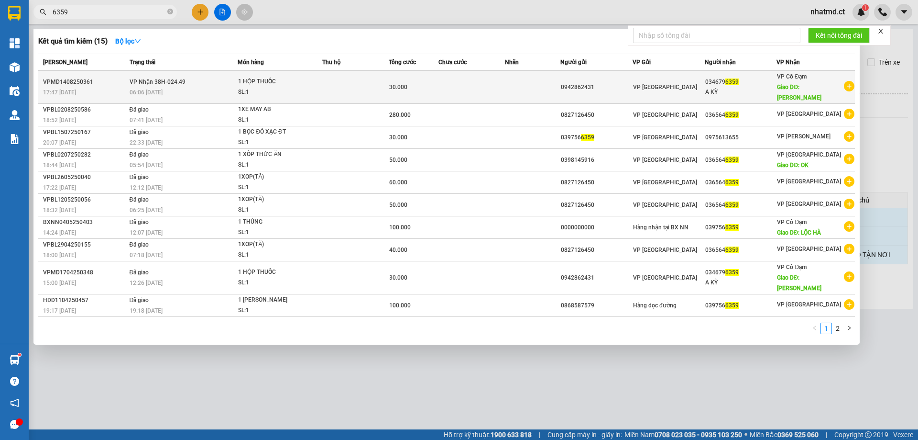
type input "6359"
click at [329, 80] on td at bounding box center [355, 87] width 66 height 33
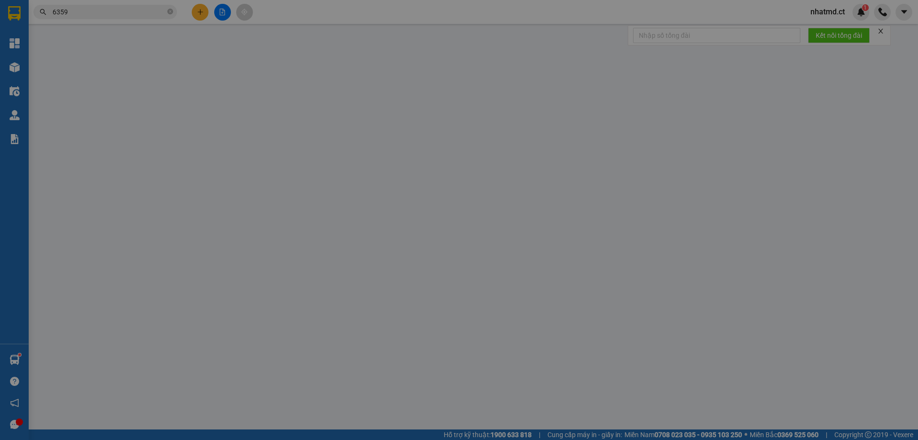
type input "0942862431"
type input "0346796359"
type input "A KỲ"
type input "[PERSON_NAME]"
type input "30.000"
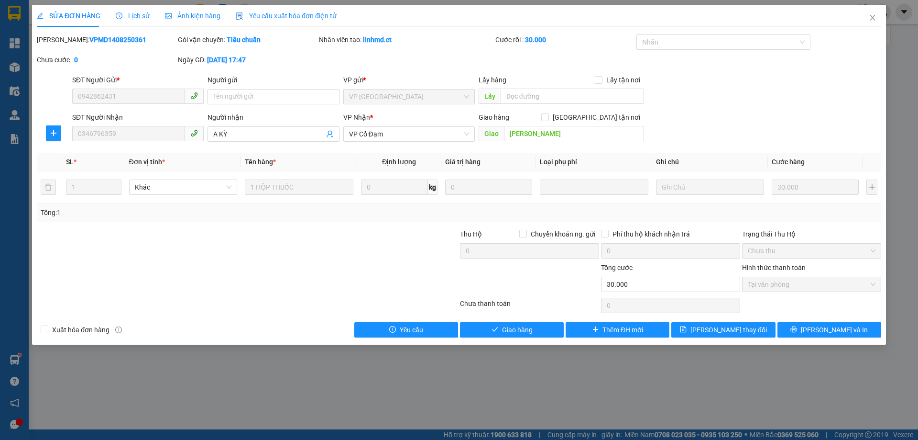
click at [123, 21] on div "Lịch sử" at bounding box center [133, 16] width 34 height 11
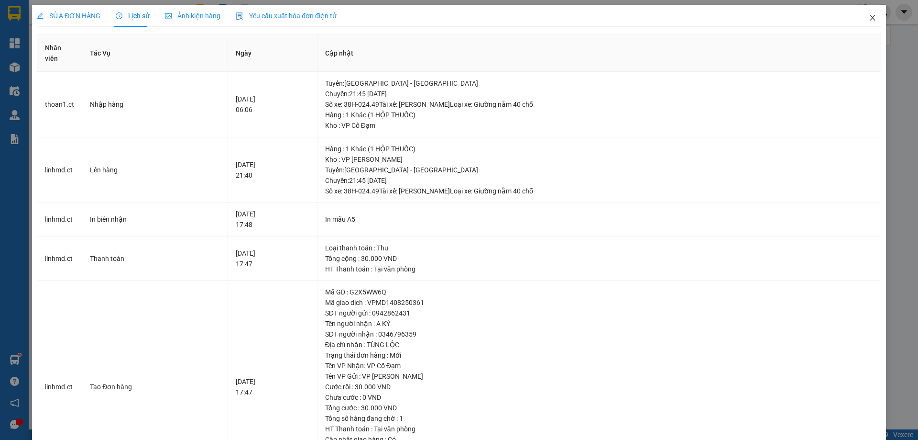
click at [869, 22] on icon "close" at bounding box center [873, 18] width 8 height 8
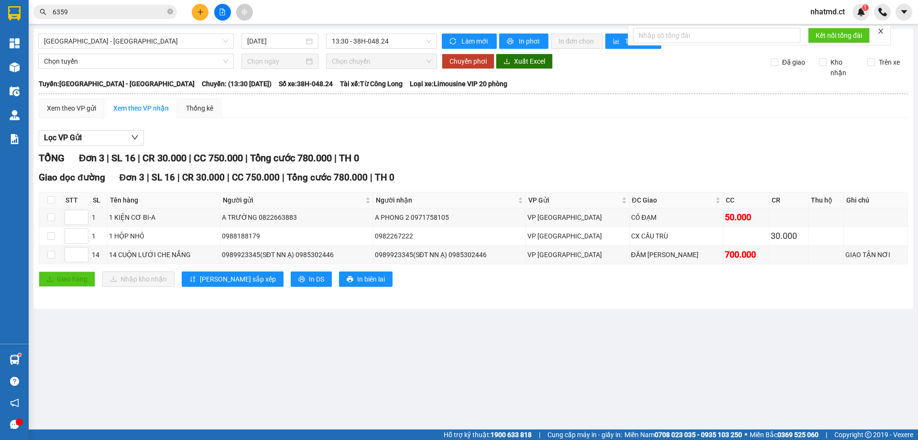
click at [204, 8] on button at bounding box center [200, 12] width 17 height 17
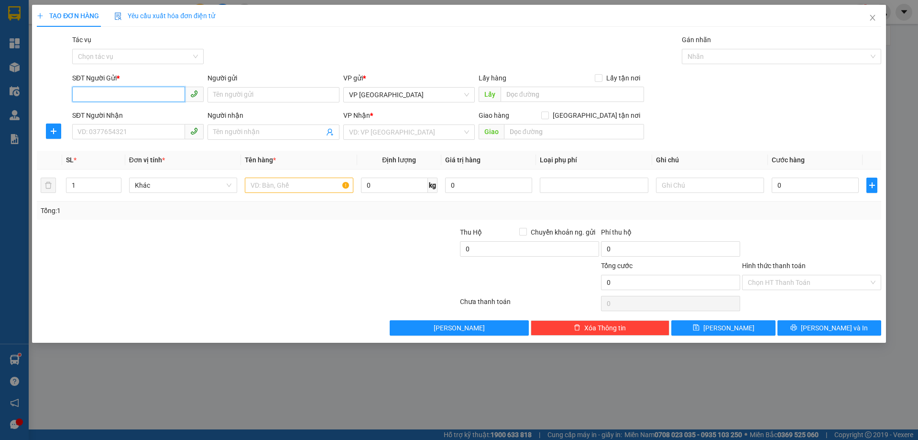
click at [128, 92] on input "SĐT Người Gửi *" at bounding box center [128, 94] width 113 height 15
type input "0986614860"
click at [126, 141] on div "SĐT Người Nhận VD: 0377654321" at bounding box center [138, 126] width 132 height 33
click at [125, 134] on input "SĐT Người Nhận" at bounding box center [128, 131] width 113 height 15
type input "0986588478"
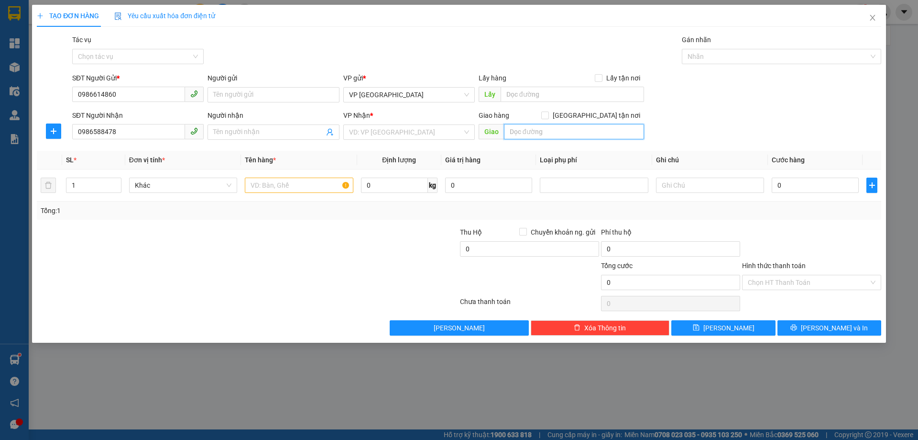
click at [532, 127] on input "text" at bounding box center [574, 131] width 140 height 15
click at [394, 140] on div "VP Nhận * VD: VP [GEOGRAPHIC_DATA]" at bounding box center [409, 126] width 132 height 33
click at [398, 133] on input "search" at bounding box center [405, 132] width 113 height 14
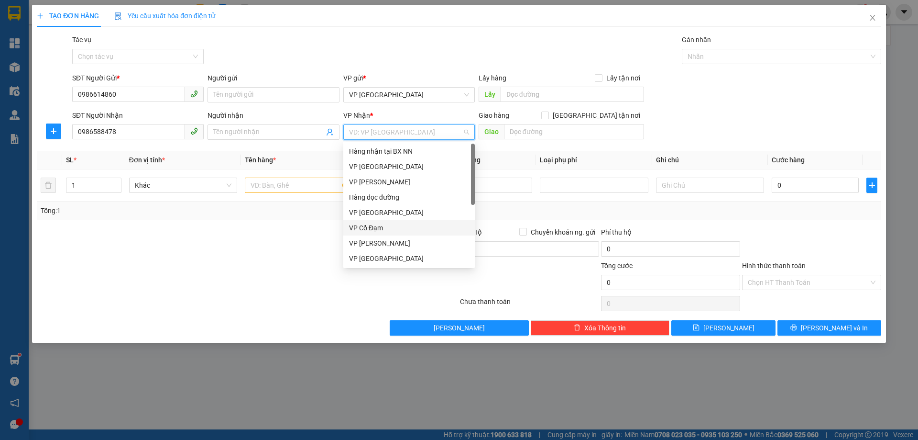
click at [374, 231] on div "VP Cổ Đạm" at bounding box center [409, 227] width 120 height 11
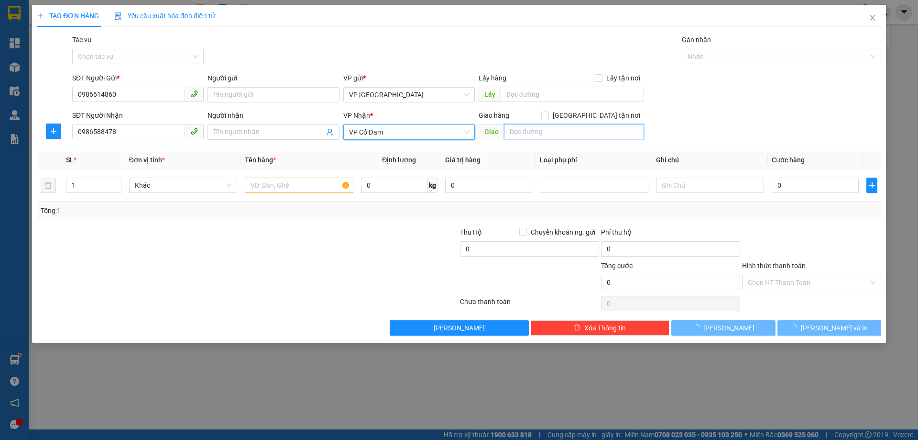
click at [551, 137] on input "text" at bounding box center [574, 131] width 140 height 15
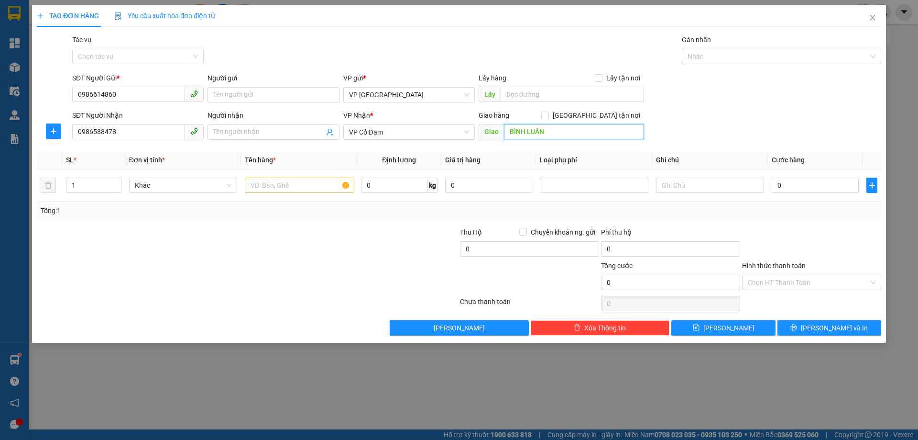
drag, startPoint x: 551, startPoint y: 136, endPoint x: 529, endPoint y: 132, distance: 22.4
click at [529, 132] on input "BÌNH LUÂN" at bounding box center [574, 131] width 140 height 15
type input "BÌNH LỘC"
click at [288, 190] on input "text" at bounding box center [299, 184] width 108 height 15
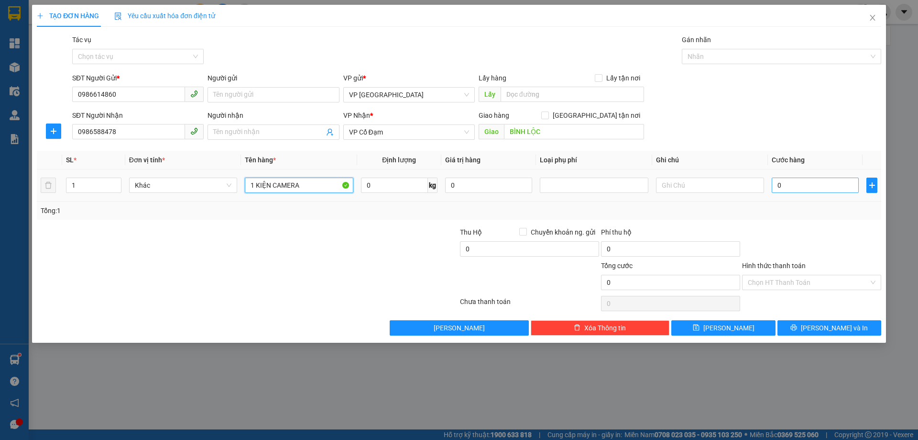
type input "1 KIỆN CAMERA"
click at [797, 191] on input "0" at bounding box center [815, 184] width 87 height 15
type input "5"
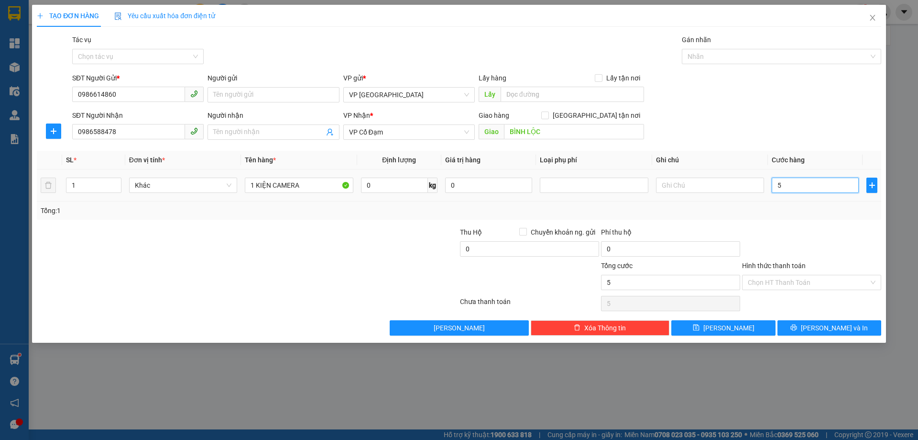
type input "50"
type input "50.000"
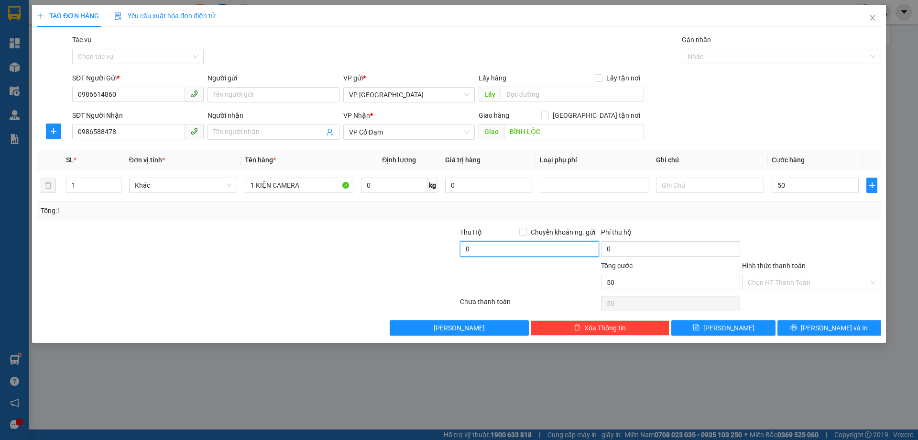
type input "50.000"
click at [542, 254] on input "0" at bounding box center [529, 248] width 139 height 15
type input "2.915.000"
click at [685, 214] on div "Tổng: 1" at bounding box center [459, 210] width 837 height 11
click at [572, 229] on span "Chuyển khoản ng. gửi" at bounding box center [563, 232] width 72 height 11
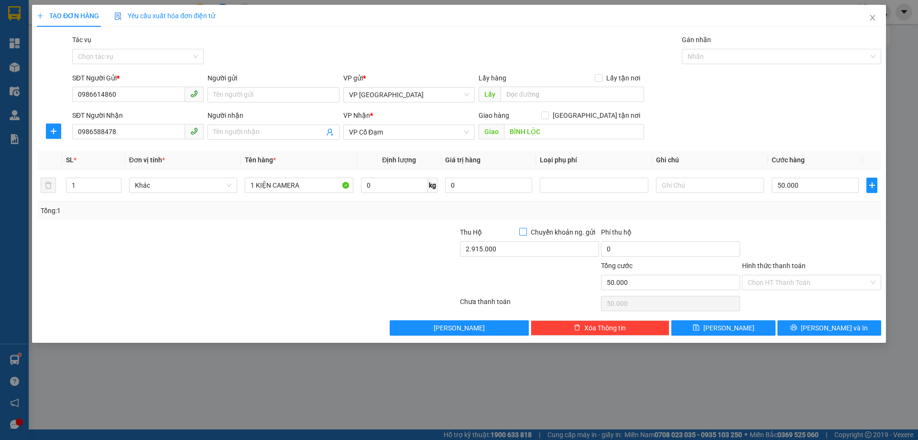
click at [526, 229] on input "Chuyển khoản ng. gửi" at bounding box center [523, 231] width 7 height 7
checkbox input "true"
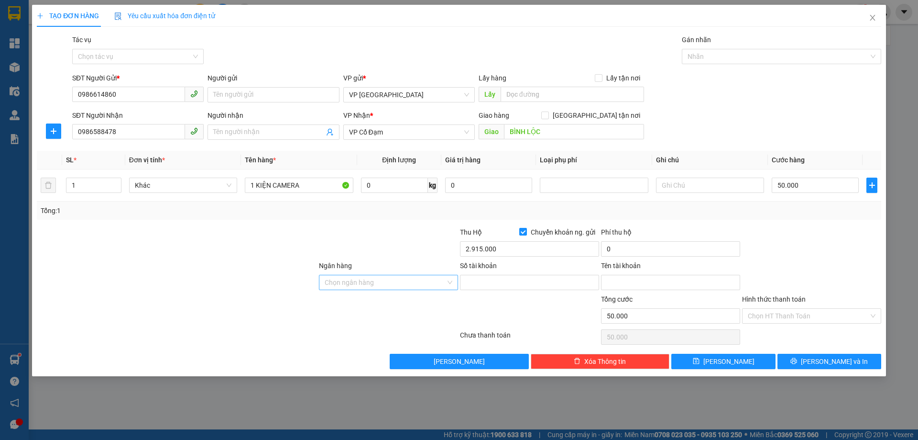
click at [407, 283] on input "Ngân hàng" at bounding box center [385, 282] width 121 height 14
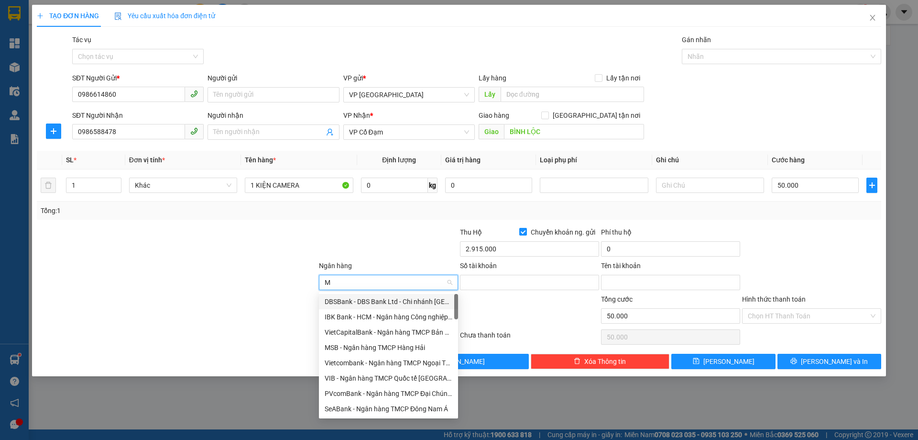
type input "MB"
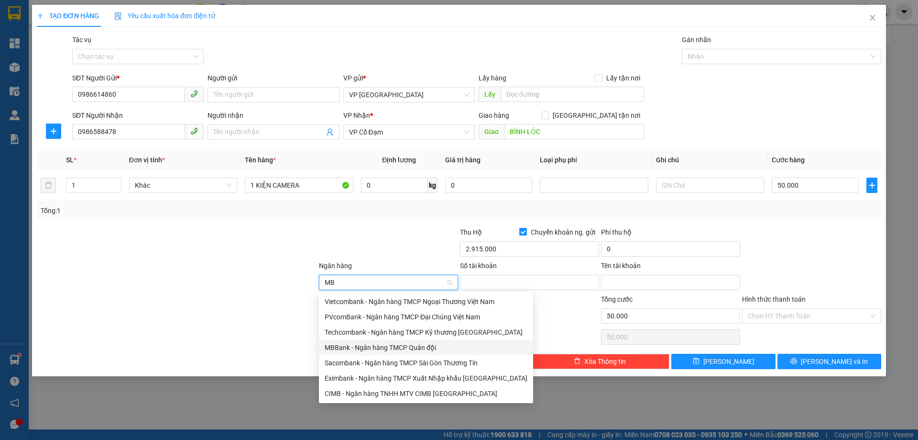
click at [349, 345] on div "MBBank - Ngân hàng TMCP Quân đội" at bounding box center [426, 347] width 203 height 11
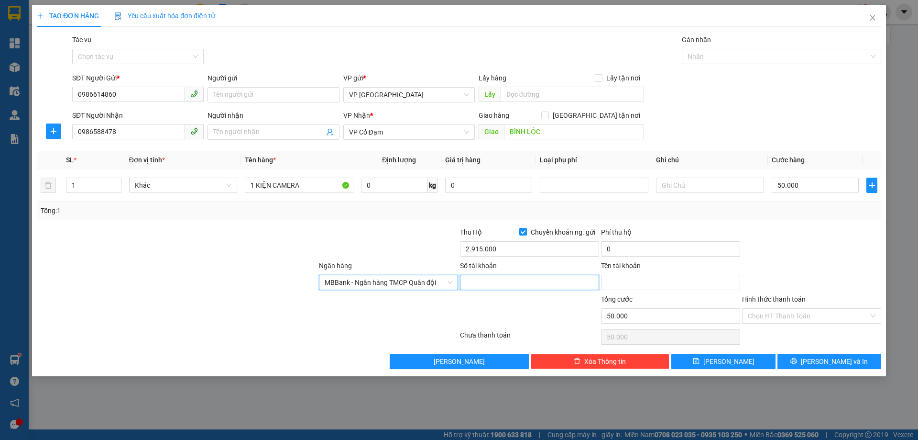
click at [525, 284] on input "Số tài khoản" at bounding box center [529, 282] width 139 height 15
type input "120520256666"
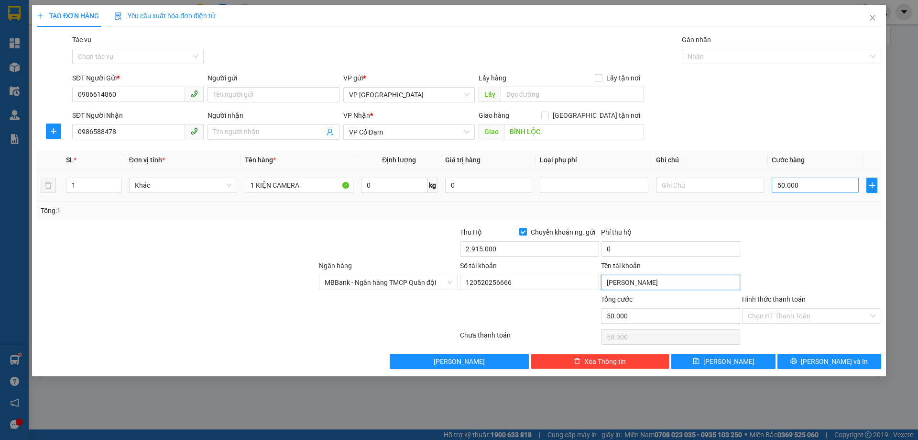
type input "[PERSON_NAME]"
click at [798, 187] on input "50.000" at bounding box center [815, 184] width 87 height 15
click at [800, 213] on div "Tổng: 1" at bounding box center [459, 210] width 837 height 11
click at [788, 211] on div "Tổng: 1" at bounding box center [459, 210] width 837 height 11
click at [806, 184] on input "50.000" at bounding box center [815, 184] width 87 height 15
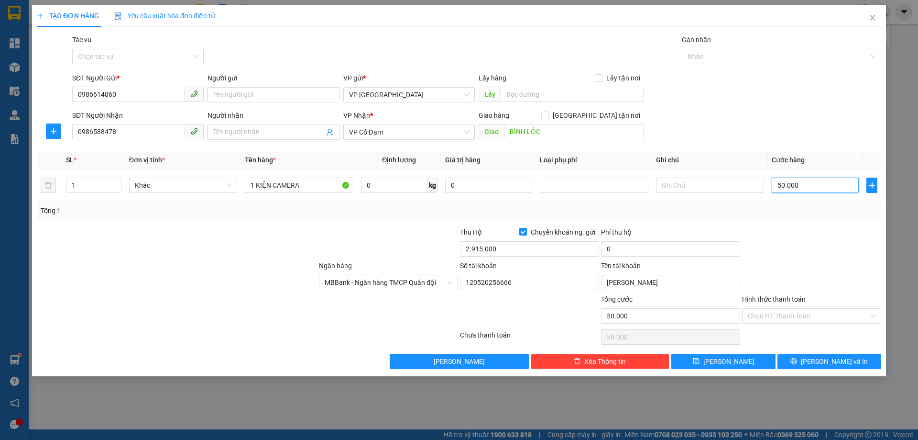
type input "4"
type input "40"
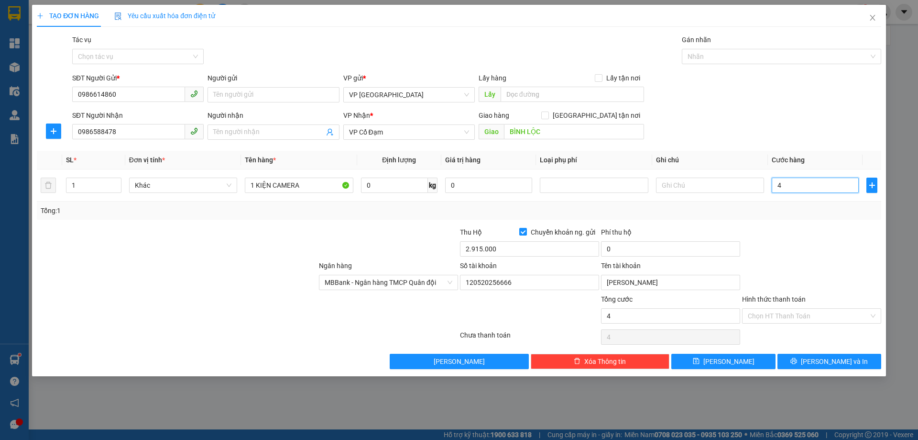
type input "40"
type input "40.000"
click at [785, 218] on div "Tổng: 1" at bounding box center [459, 210] width 845 height 18
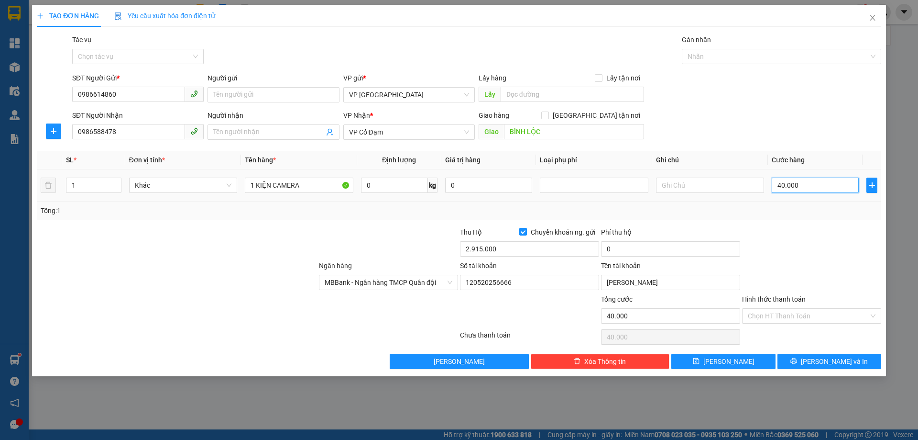
click at [798, 187] on input "40.000" at bounding box center [815, 184] width 87 height 15
type input "5"
type input "50"
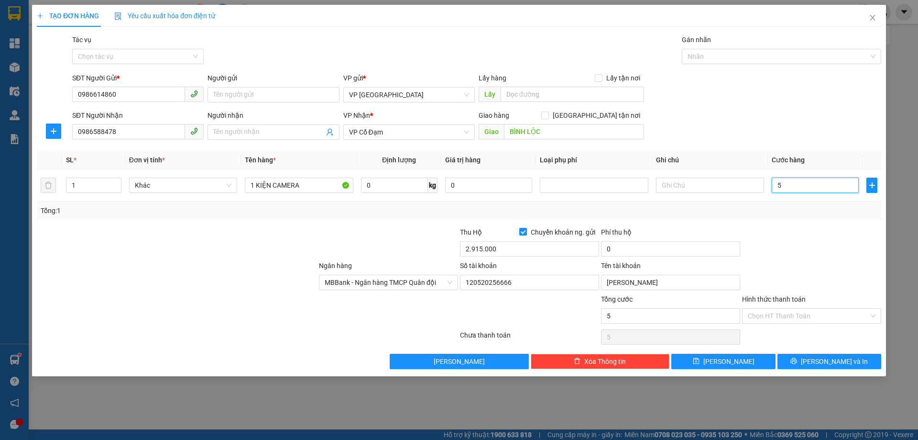
type input "50"
click at [789, 220] on div "Transit Pickup Surcharge Ids Transit Deliver Surcharge Ids Transit Deliver Surc…" at bounding box center [459, 201] width 845 height 334
click at [800, 357] on button "[PERSON_NAME] và In" at bounding box center [830, 361] width 104 height 15
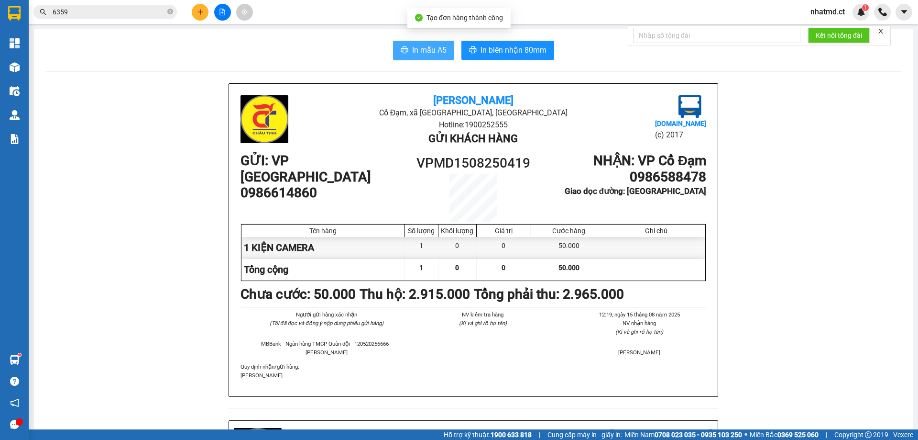
click at [439, 49] on span "In mẫu A5" at bounding box center [429, 50] width 34 height 12
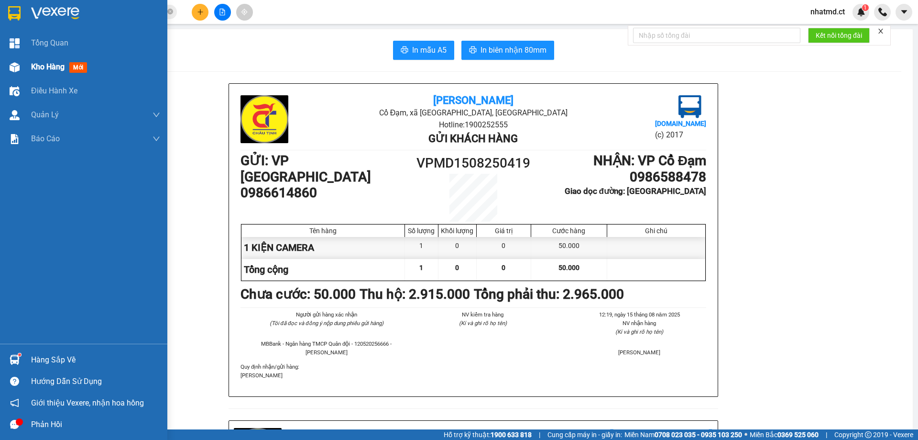
click at [28, 66] on div "Kho hàng mới" at bounding box center [83, 67] width 167 height 24
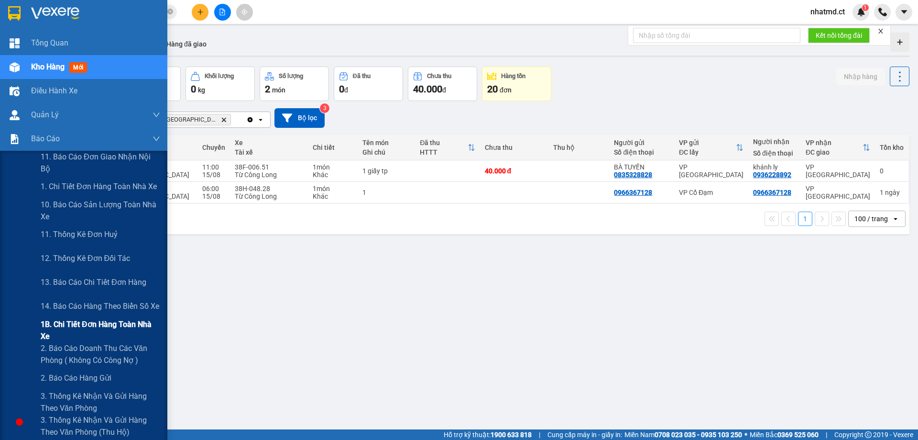
click at [65, 332] on span "1B. Chi tiết đơn hàng toàn nhà xe" at bounding box center [101, 330] width 120 height 24
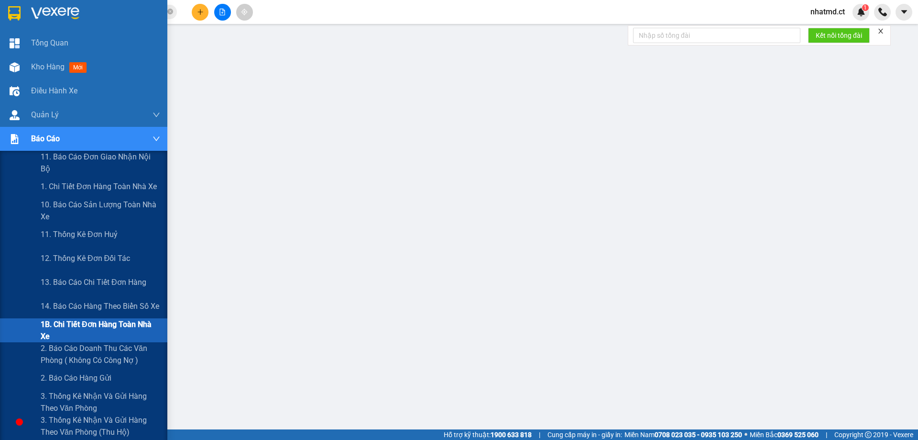
click at [55, 335] on span "1B. Chi tiết đơn hàng toàn nhà xe" at bounding box center [101, 330] width 120 height 24
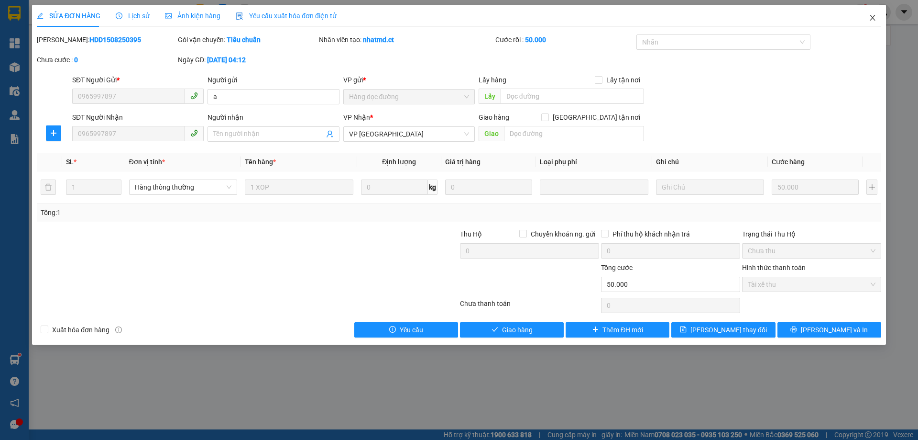
click at [877, 14] on span "Close" at bounding box center [873, 18] width 27 height 27
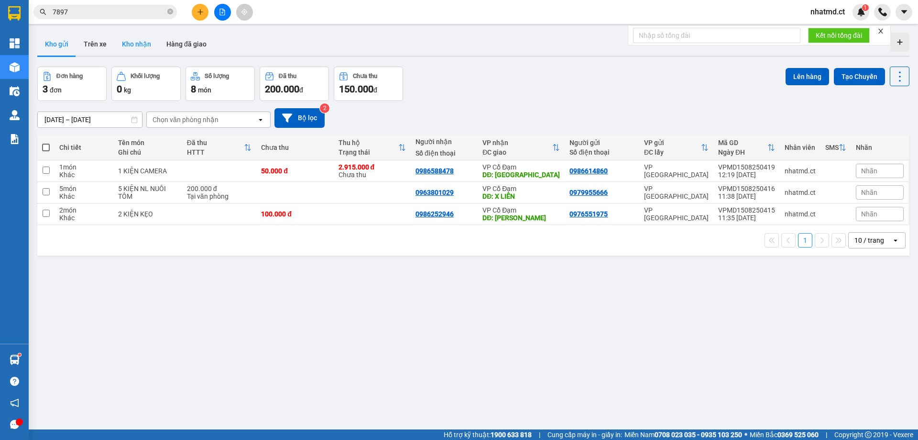
click at [133, 42] on button "Kho nhận" at bounding box center [136, 44] width 44 height 23
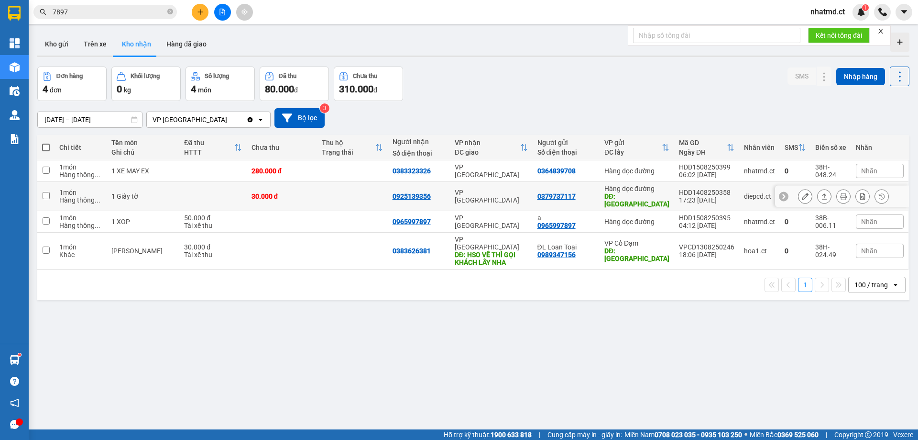
click at [297, 198] on td "30.000 đ" at bounding box center [282, 196] width 71 height 29
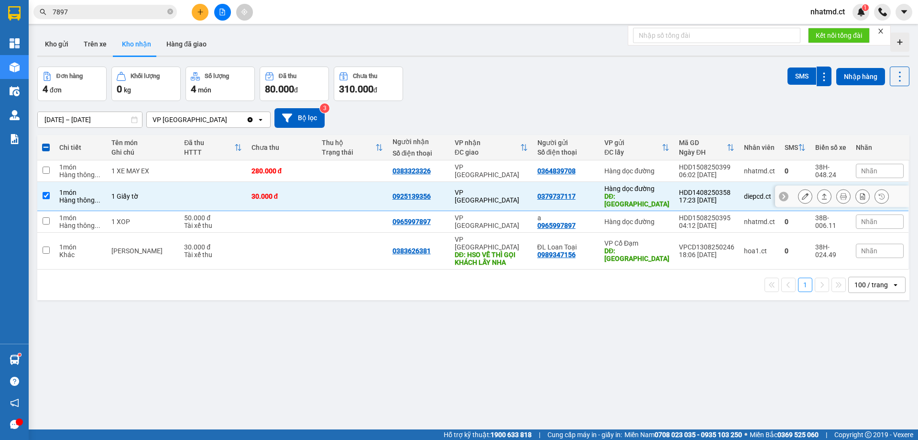
click at [297, 197] on td "30.000 đ" at bounding box center [282, 196] width 71 height 29
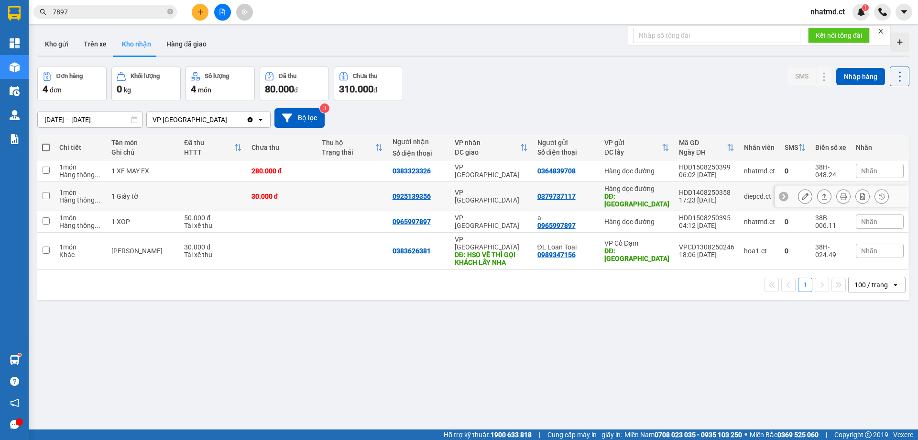
click at [335, 197] on td at bounding box center [352, 196] width 71 height 29
checkbox input "true"
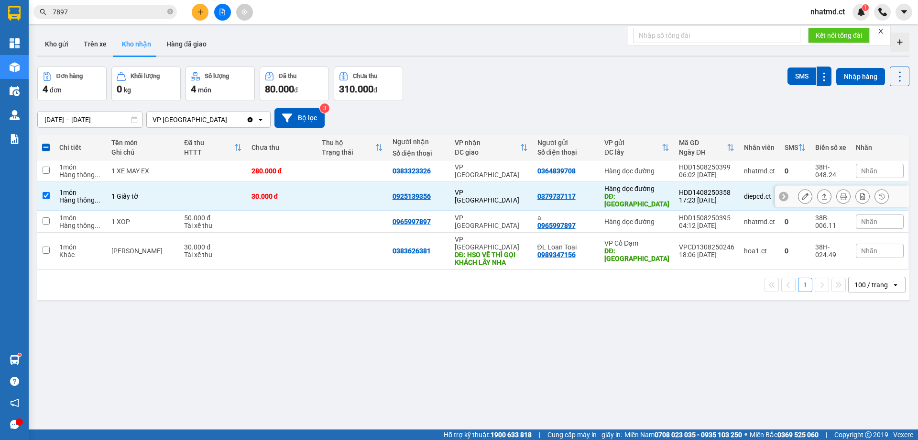
click at [802, 193] on icon at bounding box center [805, 196] width 7 height 7
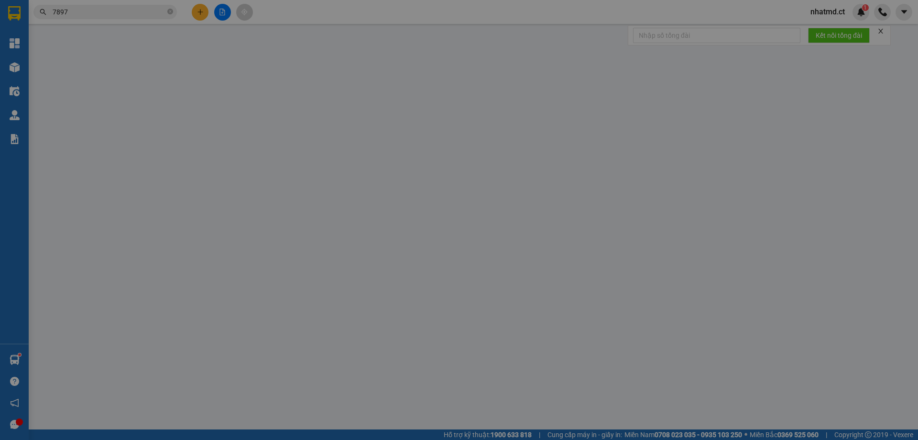
type input "0379737117"
type input "Xuân Yên"
type input "0925139356"
type input "30.000"
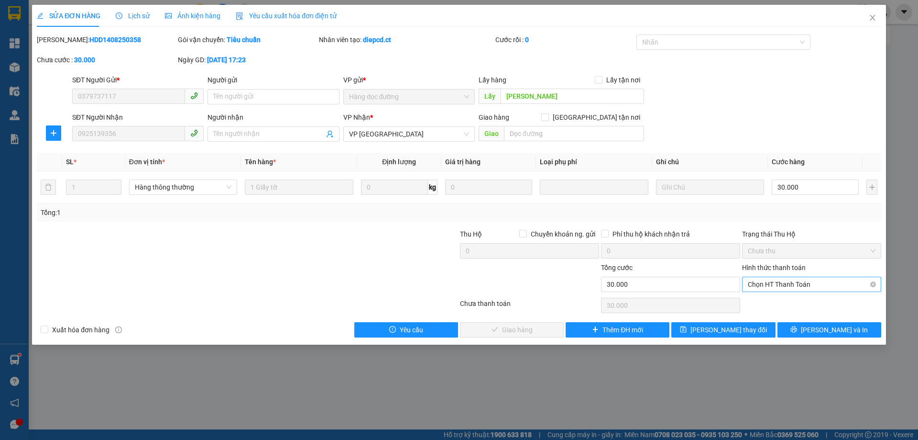
drag, startPoint x: 792, startPoint y: 287, endPoint x: 792, endPoint y: 299, distance: 12.0
click at [792, 289] on span "Chọn HT Thanh Toán" at bounding box center [812, 284] width 128 height 14
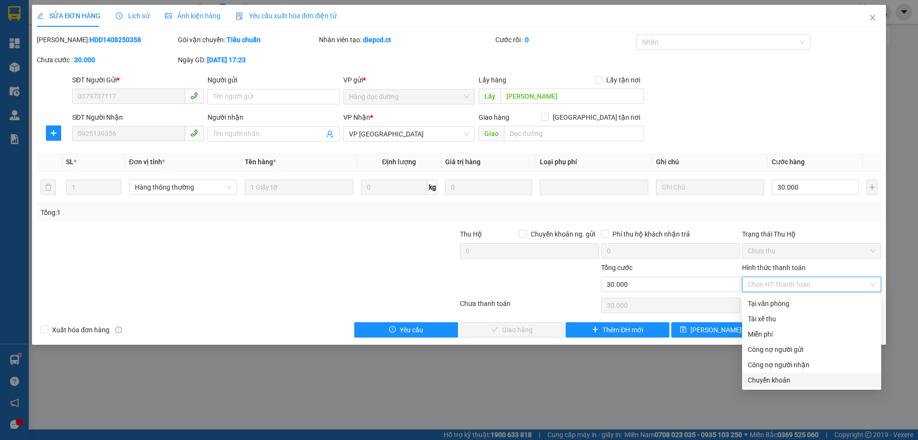
click at [771, 387] on div "SỬA ĐƠN HÀNG Lịch sử Ảnh kiện hàng Yêu cầu xuất hóa đơn điện tử Total Paid Fee …" at bounding box center [459, 220] width 918 height 440
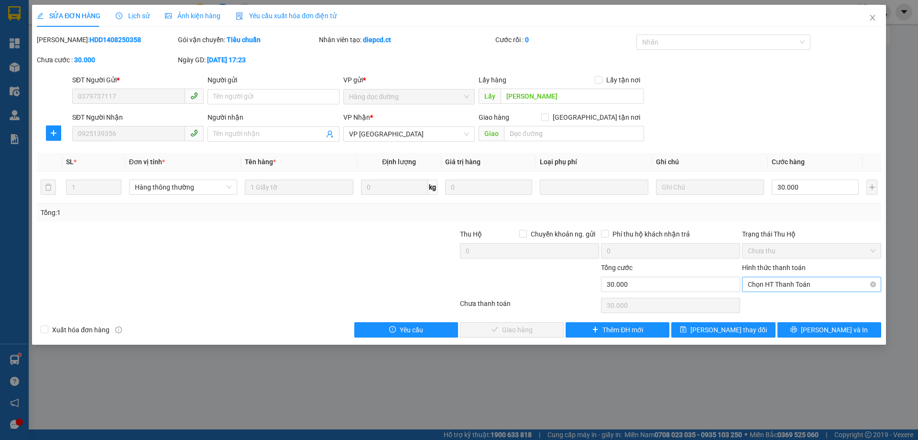
click at [805, 280] on span "Chọn HT Thanh Toán" at bounding box center [812, 284] width 128 height 14
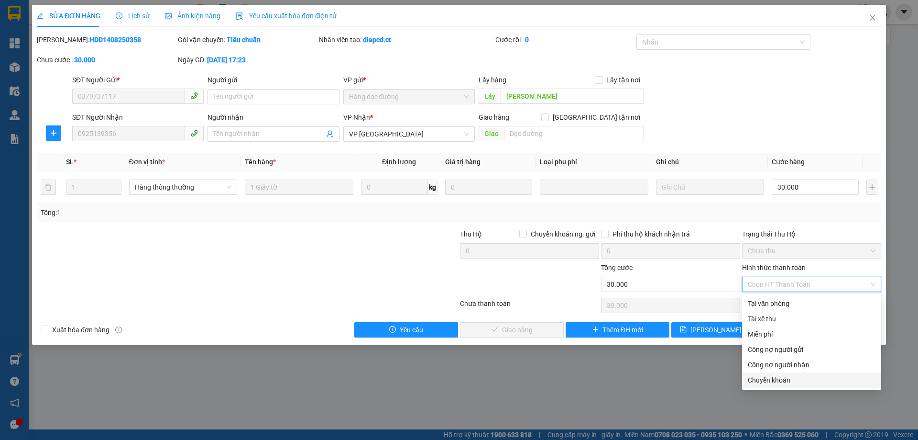
drag, startPoint x: 778, startPoint y: 376, endPoint x: 763, endPoint y: 377, distance: 14.9
click at [777, 377] on div "Chuyển khoản" at bounding box center [812, 380] width 128 height 11
type input "0"
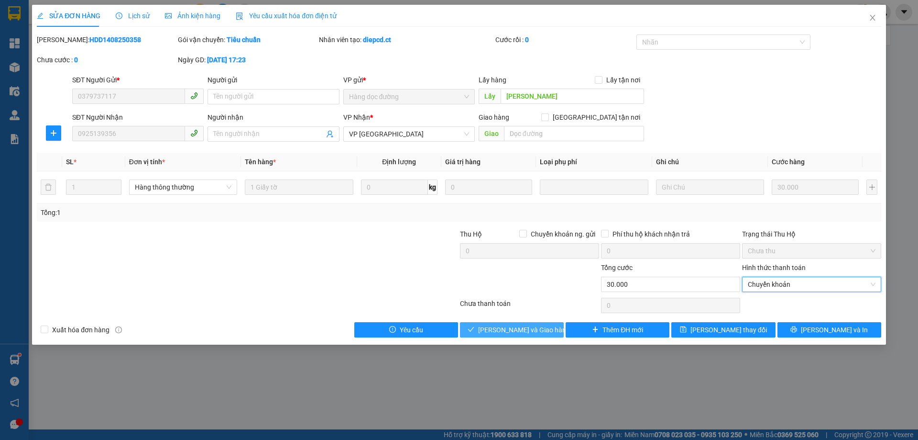
click at [541, 330] on span "[PERSON_NAME] và Giao hàng" at bounding box center [524, 329] width 92 height 11
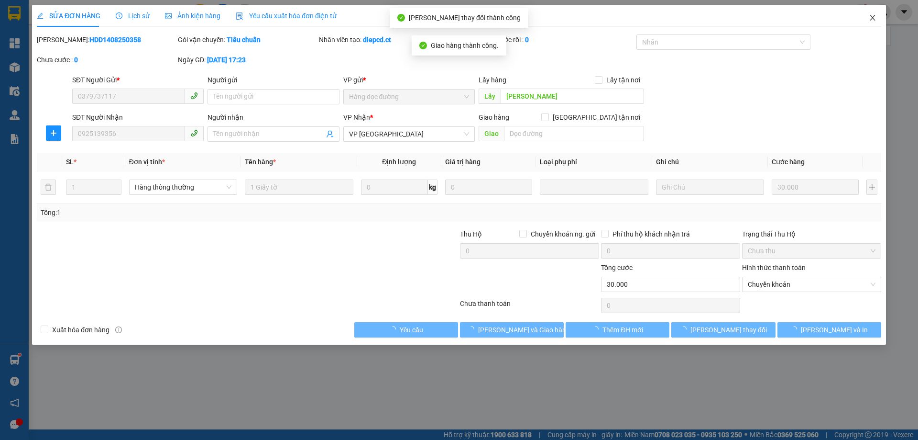
click at [874, 19] on icon "close" at bounding box center [873, 18] width 8 height 8
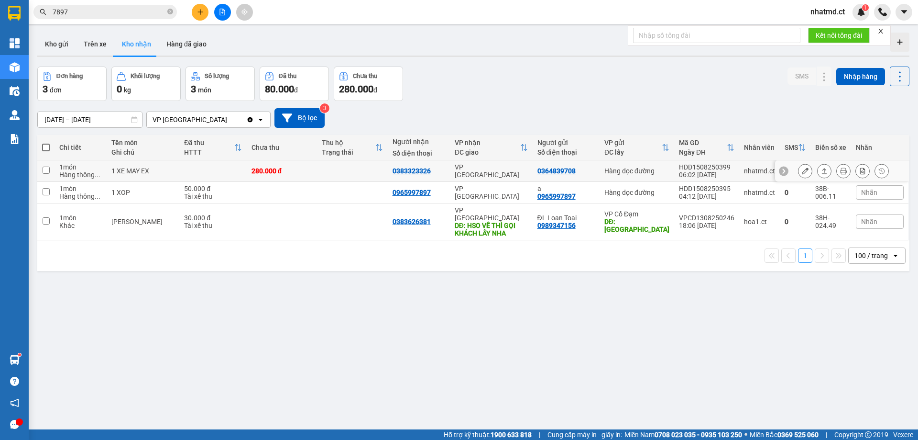
click at [232, 171] on td at bounding box center [212, 171] width 67 height 22
checkbox input "true"
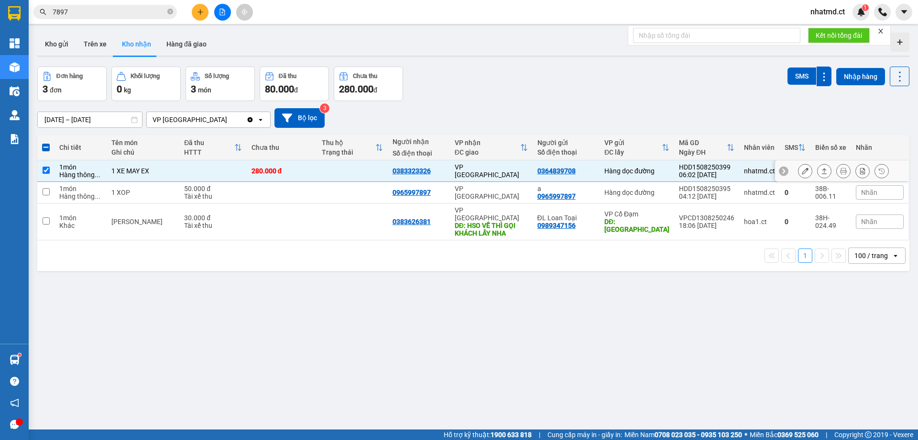
click at [805, 173] on div at bounding box center [805, 171] width 14 height 14
click at [804, 173] on button at bounding box center [805, 171] width 13 height 17
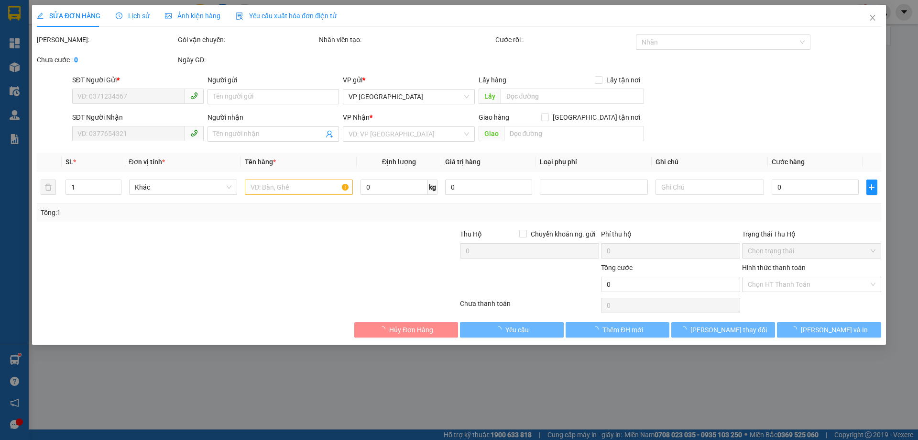
type input "0364839708"
type input "0383323326"
type input "280.000"
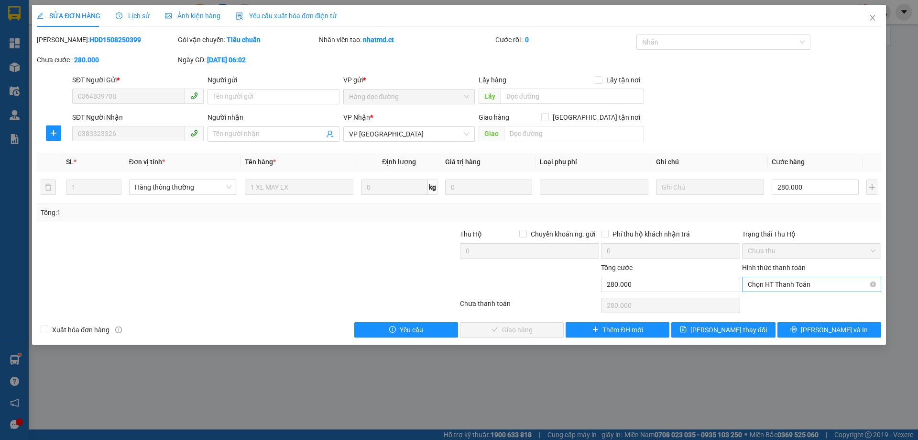
click at [813, 287] on span "Chọn HT Thanh Toán" at bounding box center [812, 284] width 128 height 14
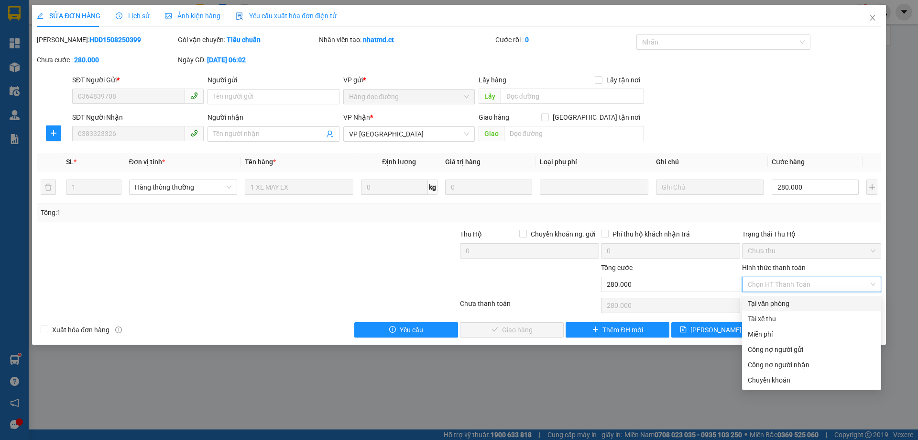
click at [792, 303] on div "Tại văn phòng" at bounding box center [812, 303] width 128 height 11
type input "0"
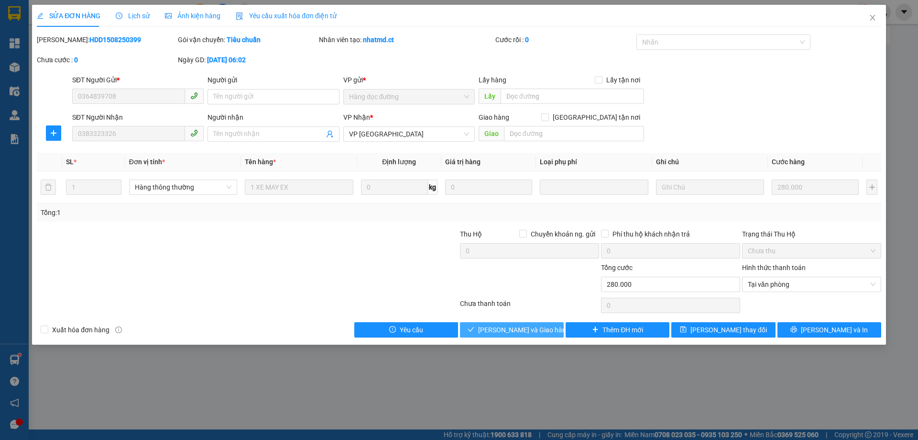
click at [543, 330] on span "[PERSON_NAME] và Giao hàng" at bounding box center [524, 329] width 92 height 11
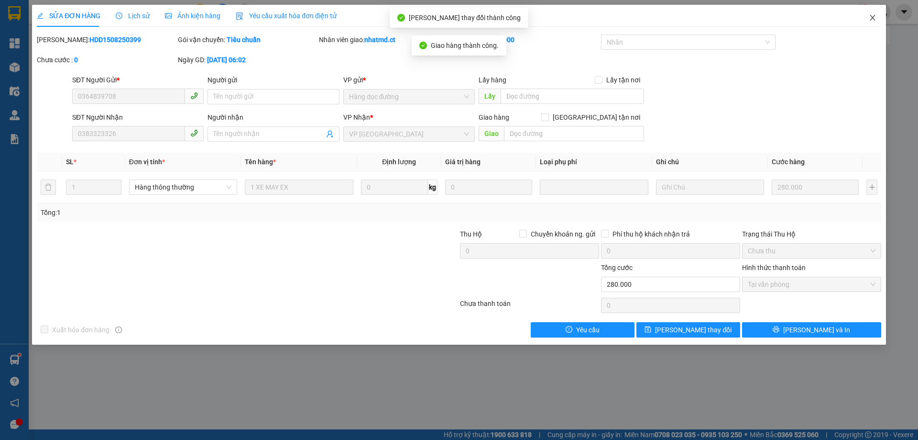
click at [872, 20] on icon "close" at bounding box center [872, 18] width 5 height 6
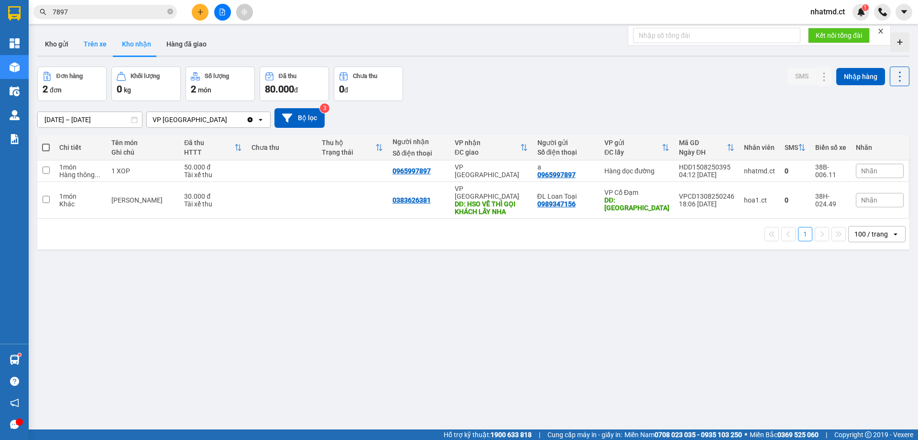
click at [89, 42] on button "Trên xe" at bounding box center [95, 44] width 38 height 23
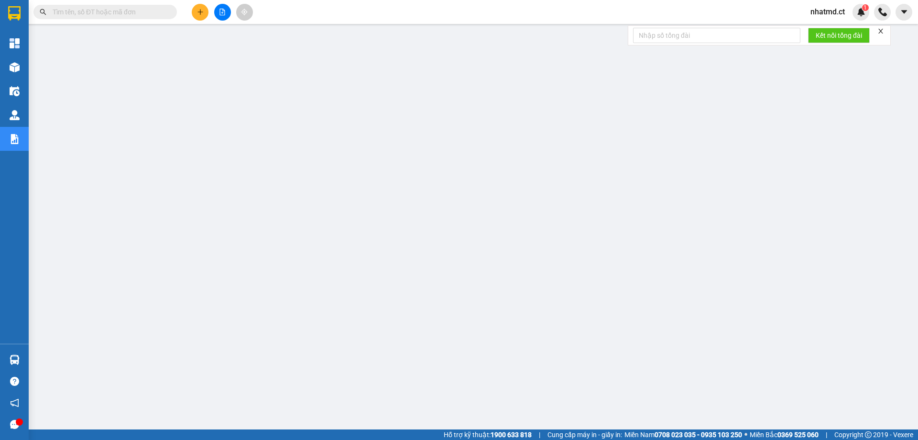
drag, startPoint x: 200, startPoint y: 11, endPoint x: 202, endPoint y: 26, distance: 15.0
click at [200, 11] on icon "plus" at bounding box center [200, 12] width 7 height 7
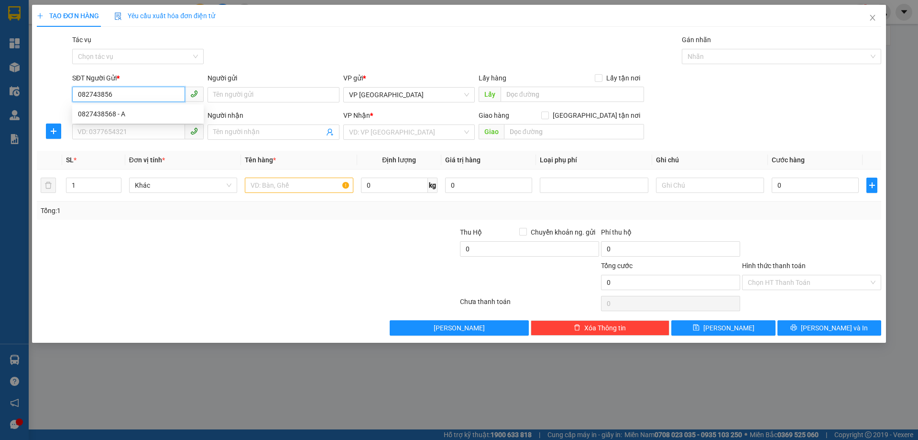
type input "0827438568"
click at [177, 114] on div "0827438568 - A" at bounding box center [138, 114] width 120 height 11
type input "A"
type input "0327468643"
type input "TIÊN ĐIỀN"
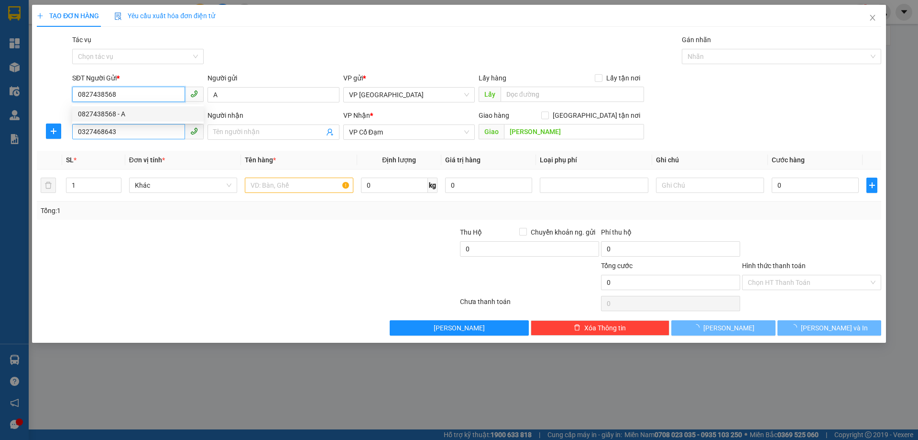
type input "50.000"
type input "0827438568"
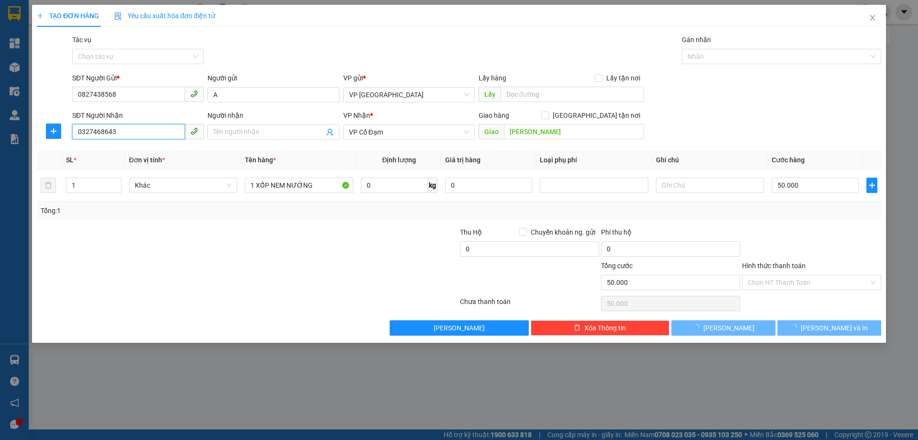
click at [167, 133] on input "0327468643" at bounding box center [128, 131] width 113 height 15
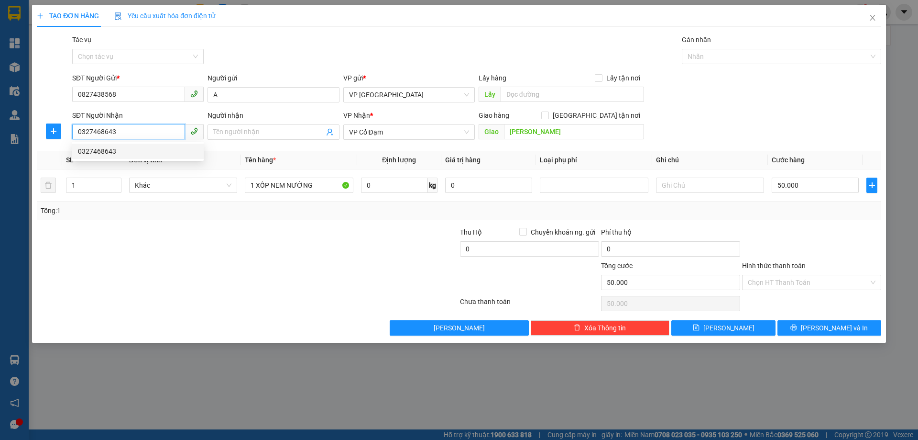
click at [169, 133] on input "0327468643" at bounding box center [128, 131] width 113 height 15
type input "0397102078"
click at [166, 148] on div "0397102078" at bounding box center [138, 151] width 120 height 11
type input "BÌNH AN"
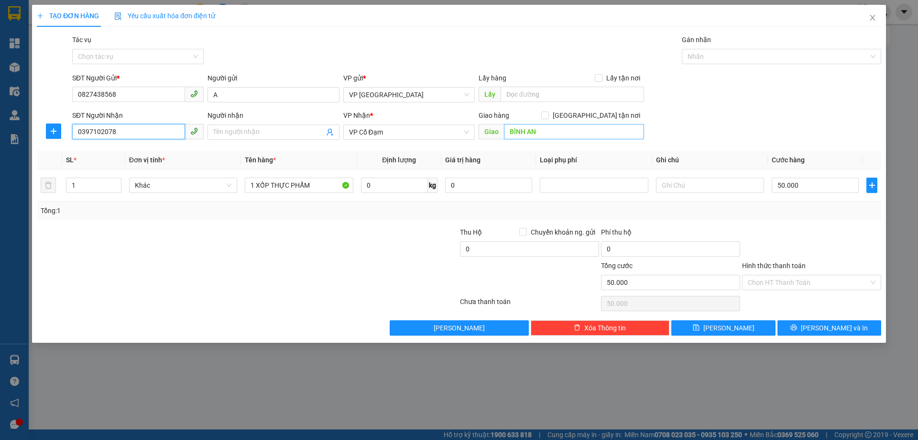
type input "0397102078"
click at [543, 130] on input "BÌNH AN" at bounding box center [574, 131] width 140 height 15
click at [800, 189] on input "50.000" at bounding box center [815, 184] width 87 height 15
type input "6"
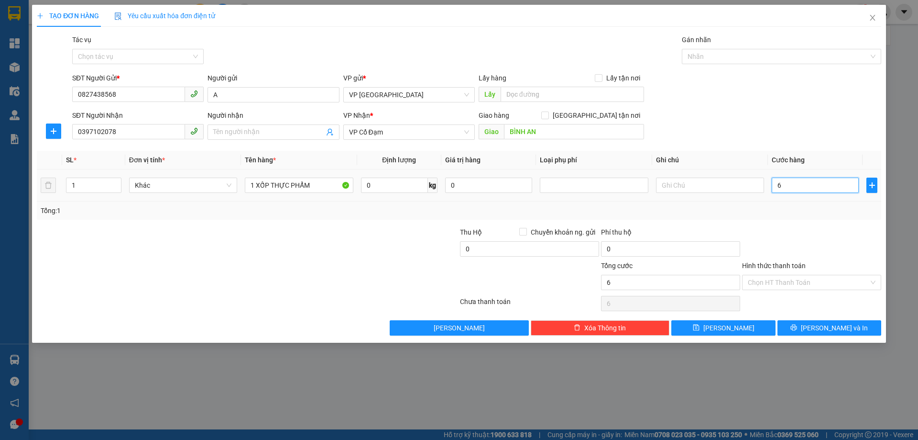
type input "60"
click at [805, 318] on div "Transit Pickup Surcharge Ids Transit Deliver Surcharge Ids Transit Deliver Surc…" at bounding box center [459, 184] width 845 height 301
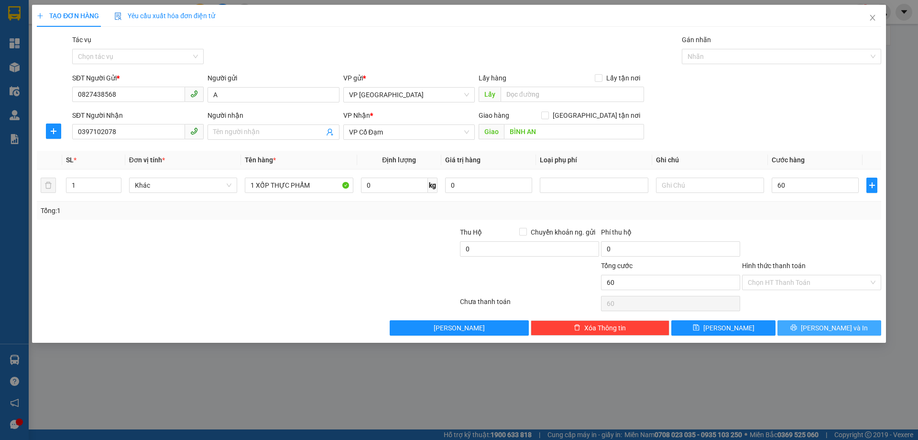
type input "60.000"
click at [806, 322] on button "[PERSON_NAME] và In" at bounding box center [830, 327] width 104 height 15
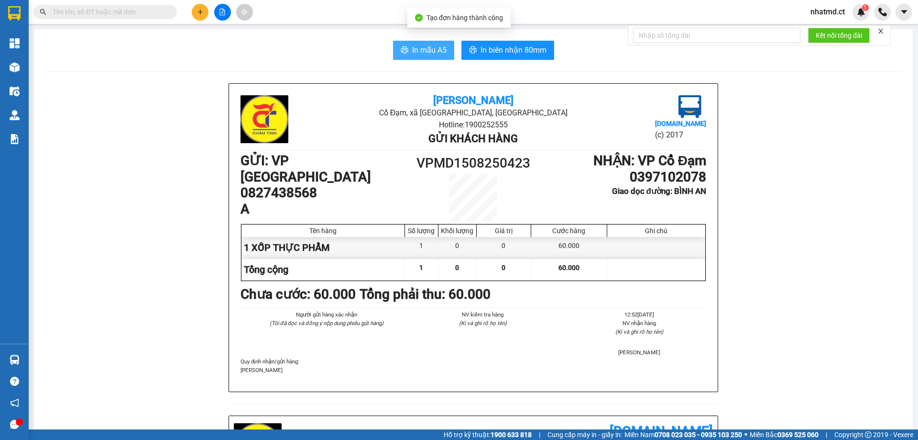
click at [413, 53] on span "In mẫu A5" at bounding box center [429, 50] width 34 height 12
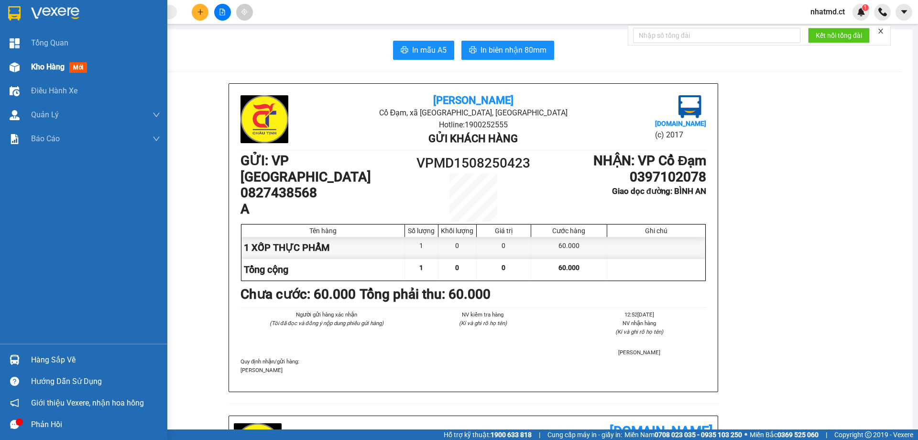
click at [35, 61] on div "Kho hàng mới" at bounding box center [61, 67] width 60 height 12
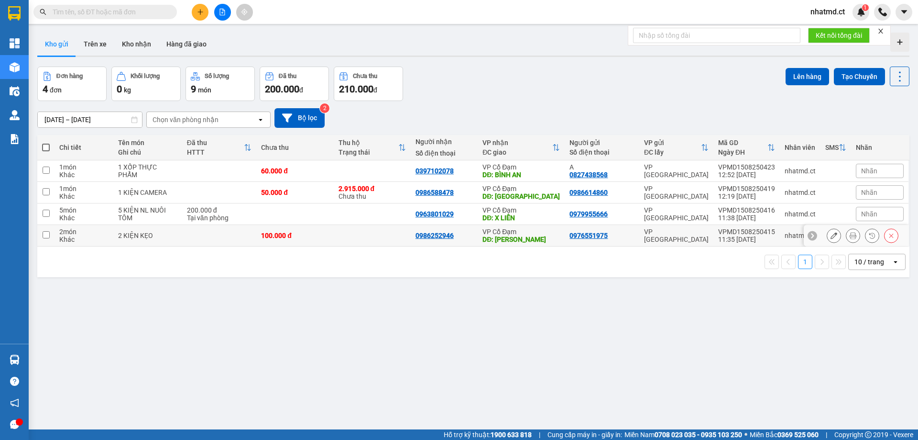
click at [277, 244] on td "100.000 đ" at bounding box center [294, 236] width 77 height 22
checkbox input "true"
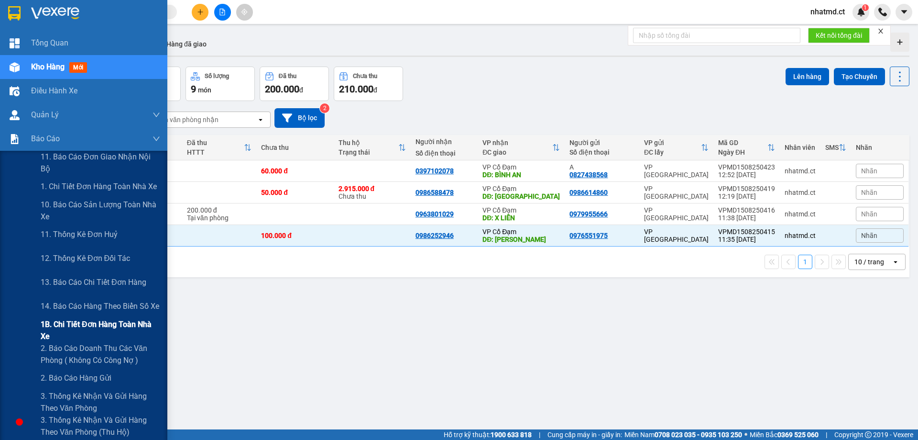
click at [66, 330] on span "1B. Chi tiết đơn hàng toàn nhà xe" at bounding box center [101, 330] width 120 height 24
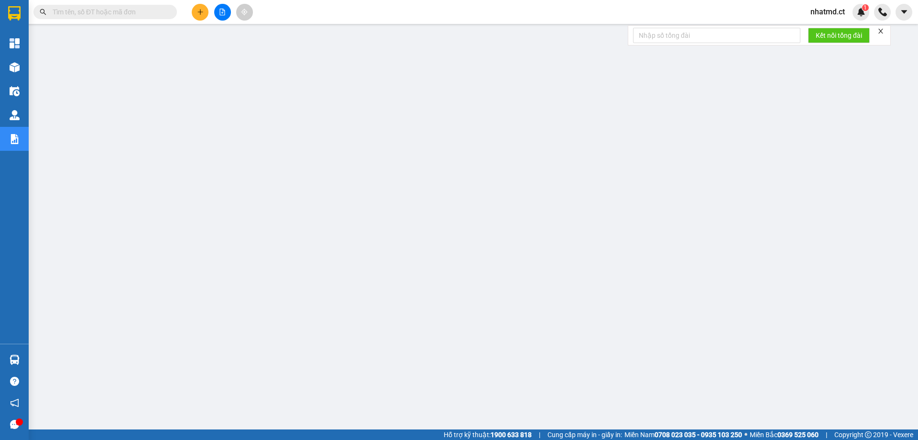
click at [819, 13] on span "nhatmd.ct" at bounding box center [828, 12] width 50 height 12
click at [823, 30] on span "Đăng xuất" at bounding box center [838, 29] width 40 height 11
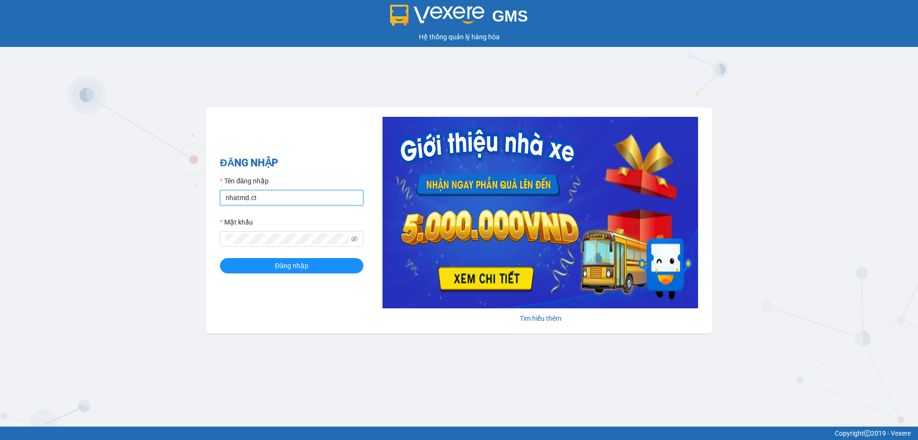
click at [279, 198] on input "nhatmd.ct" at bounding box center [292, 197] width 144 height 15
type input "linhmd.ct"
click at [293, 267] on span "Đăng nhập" at bounding box center [291, 265] width 33 height 11
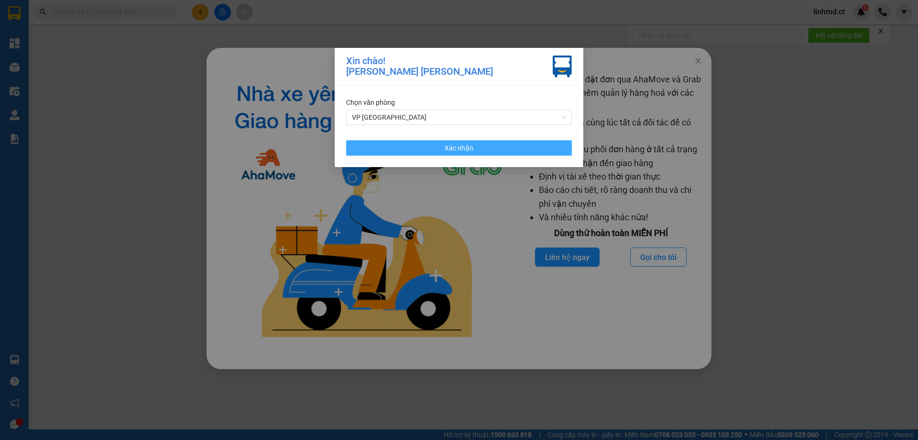
click at [530, 144] on button "Xác nhận" at bounding box center [459, 147] width 226 height 15
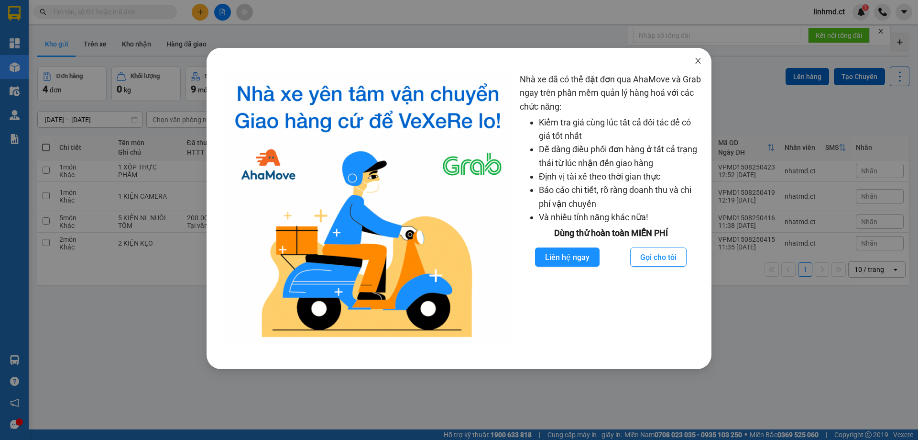
click at [700, 56] on span "Close" at bounding box center [698, 61] width 27 height 27
